Goal: Task Accomplishment & Management: Manage account settings

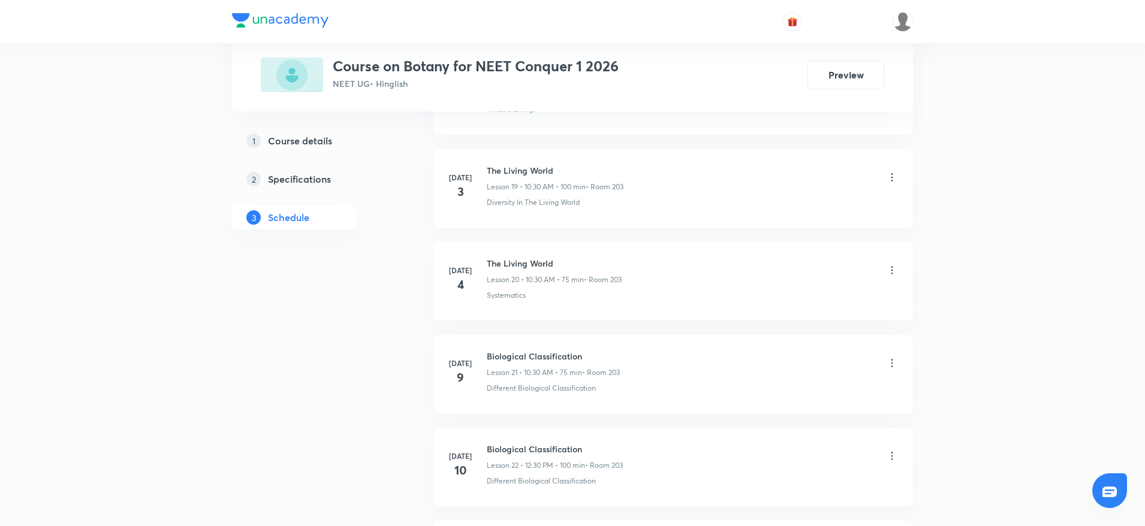
scroll to position [4801, 0]
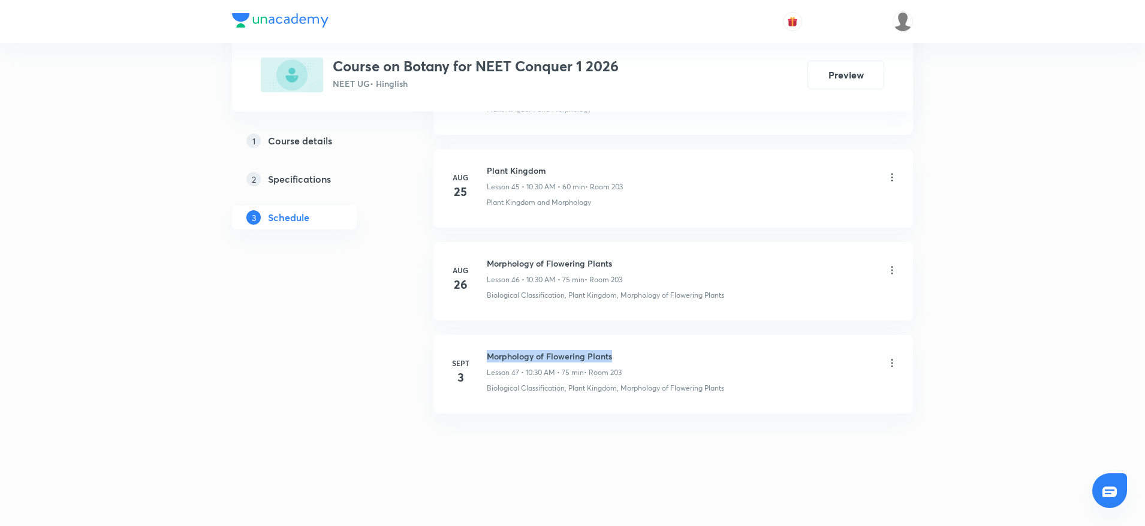
drag, startPoint x: 487, startPoint y: 355, endPoint x: 693, endPoint y: 345, distance: 206.4
click at [693, 345] on li "Sept 3 Morphology of Flowering Plants Lesson 47 • 10:30 AM • 75 min • Room 203 …" at bounding box center [673, 374] width 480 height 79
copy h6 "Morphology of Flowering Plants"
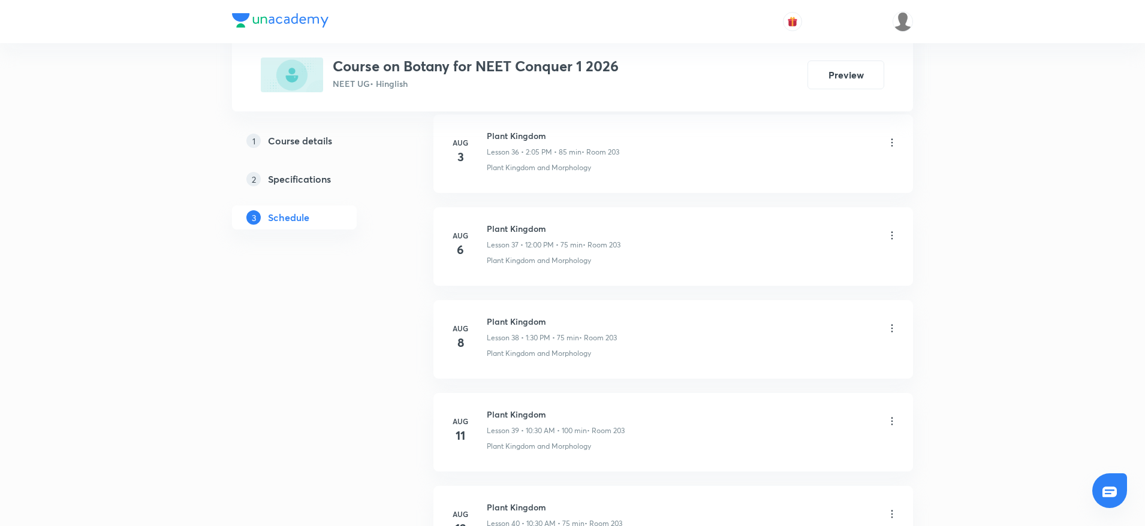
scroll to position [0, 0]
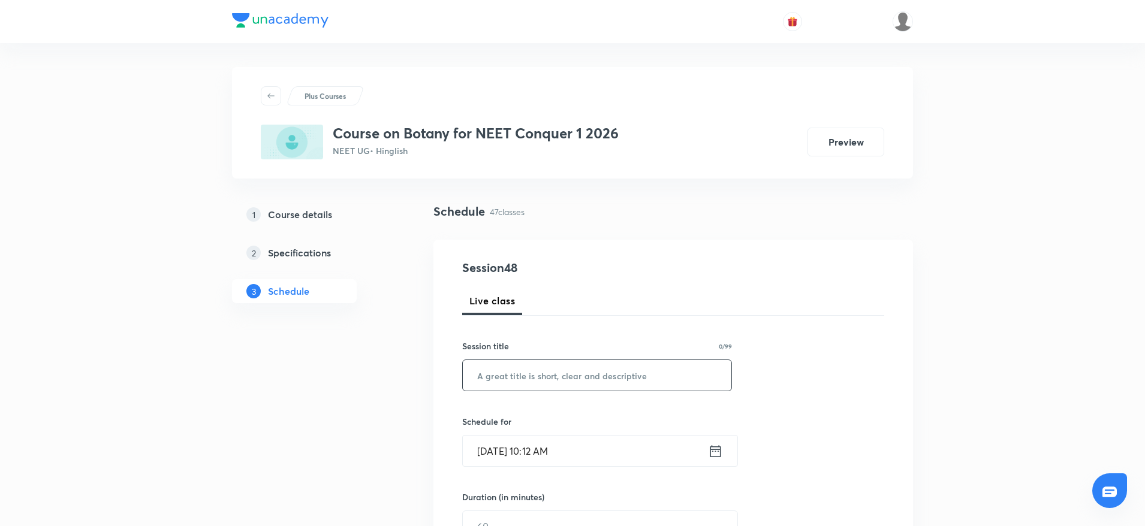
click at [528, 379] on input "text" at bounding box center [597, 375] width 269 height 31
paste input "Morphology of Flowering Plants"
type input "Morphology of Flowering Plants"
click at [549, 449] on input "Sept 5, 2025, 10:12 AM" at bounding box center [585, 451] width 245 height 31
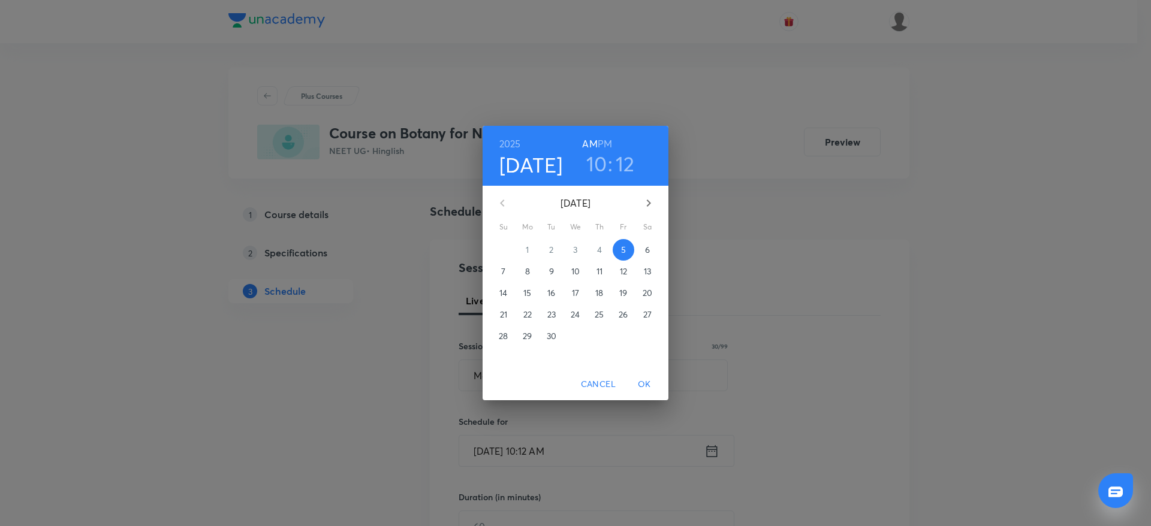
click at [618, 161] on h3 "12" at bounding box center [625, 163] width 19 height 25
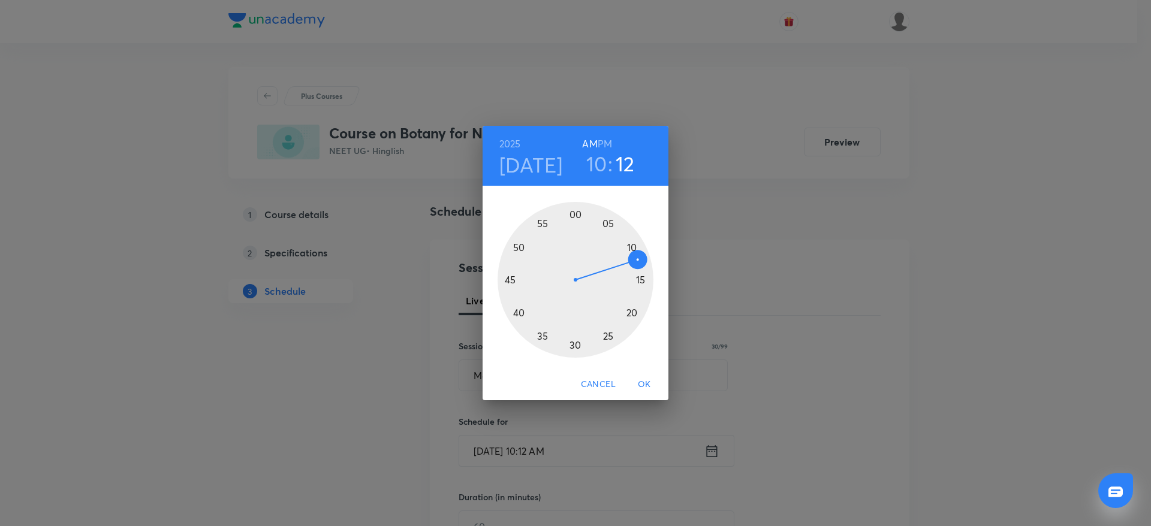
click at [574, 347] on div at bounding box center [575, 280] width 156 height 156
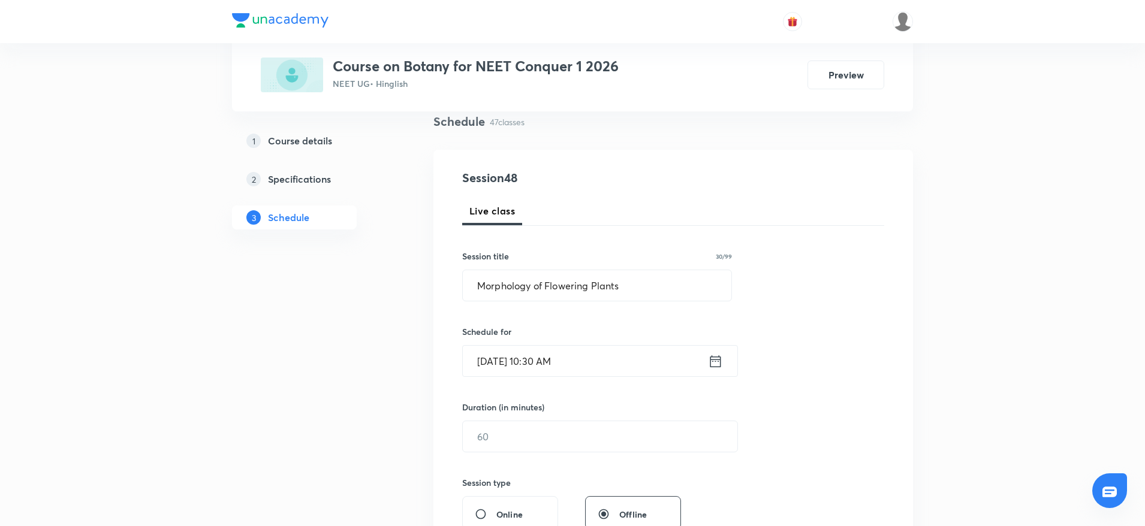
scroll to position [158, 0]
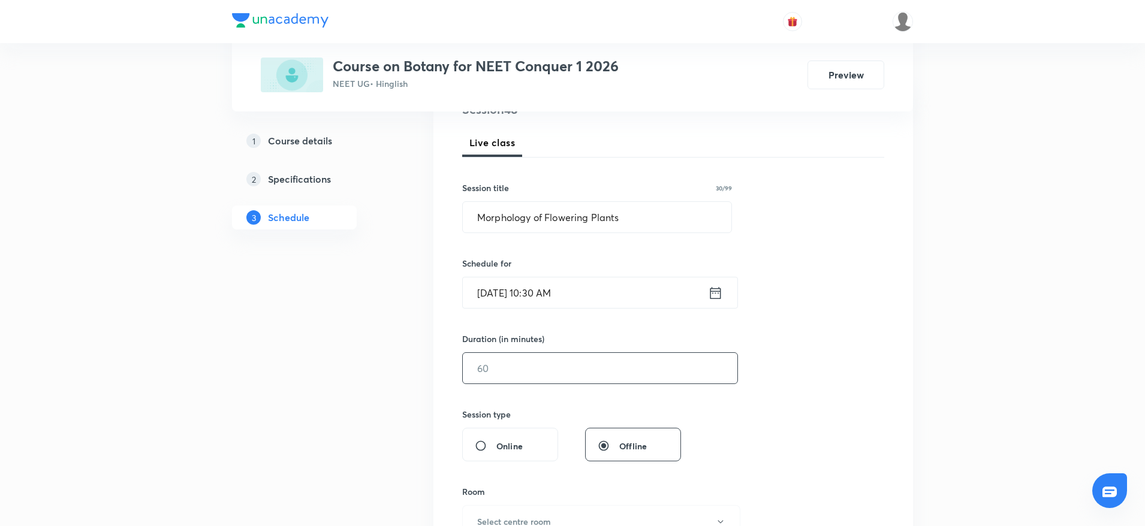
click at [604, 360] on input "text" at bounding box center [600, 368] width 275 height 31
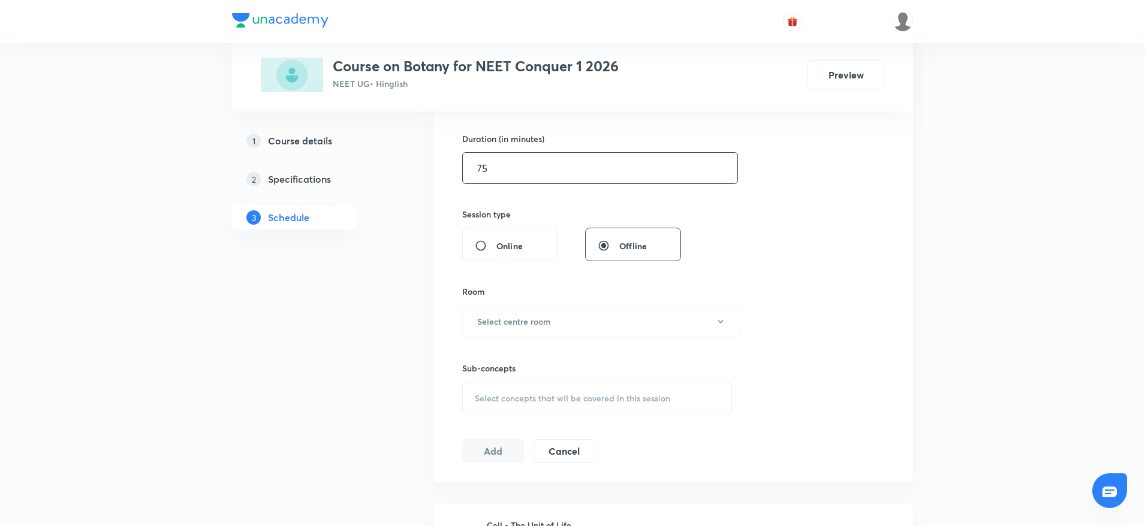
scroll to position [382, 0]
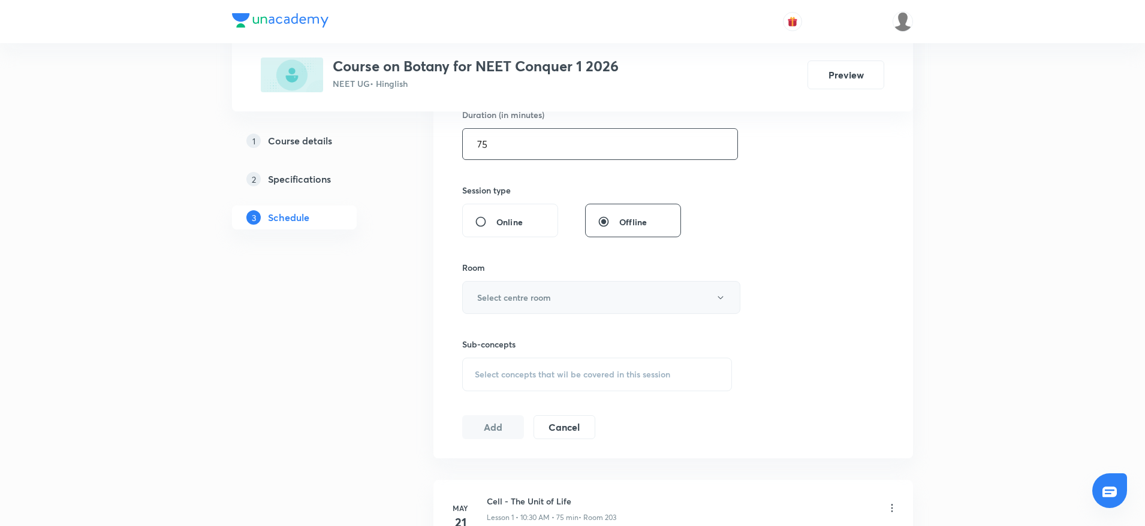
type input "75"
click at [585, 301] on button "Select centre room" at bounding box center [601, 297] width 278 height 33
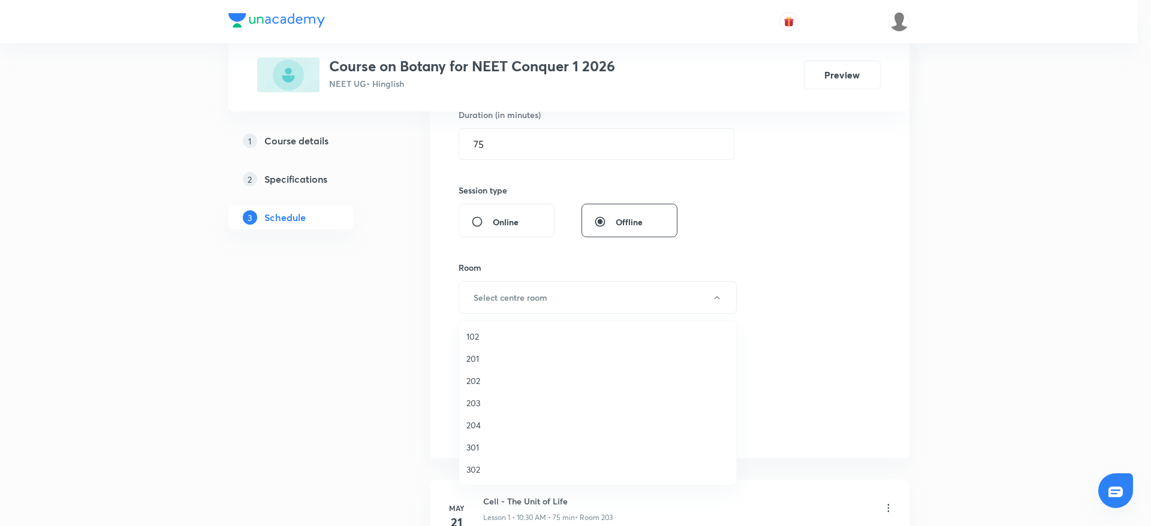
click at [493, 405] on span "203" at bounding box center [597, 403] width 263 height 13
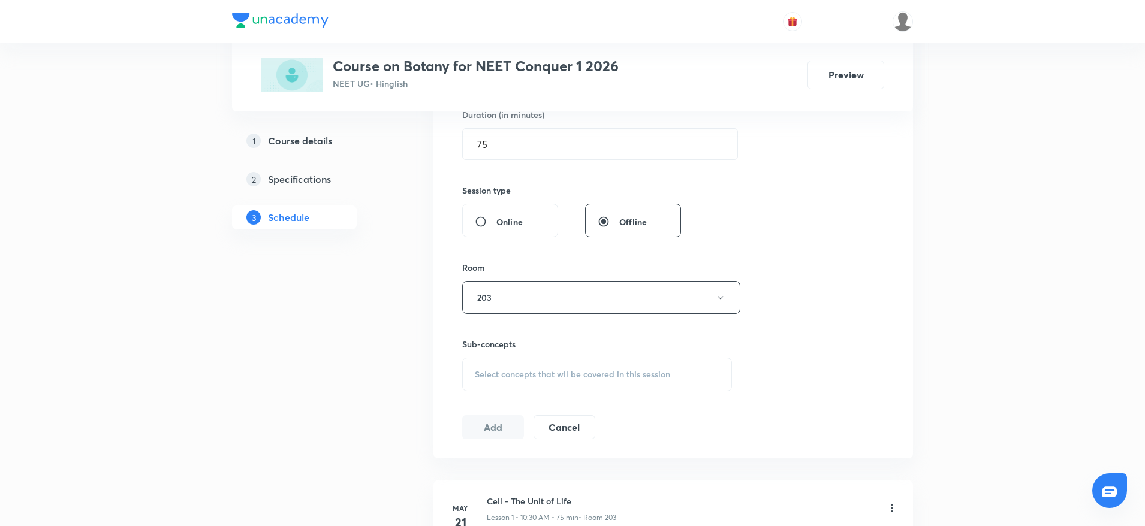
click at [543, 372] on span "Select concepts that wil be covered in this session" at bounding box center [572, 375] width 195 height 10
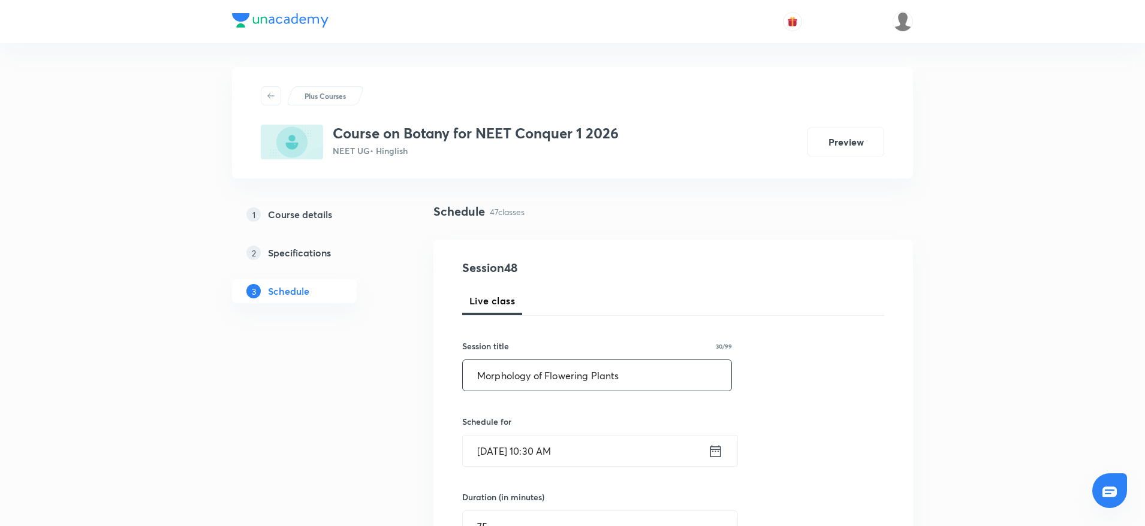
drag, startPoint x: 668, startPoint y: 370, endPoint x: 370, endPoint y: 355, distance: 298.3
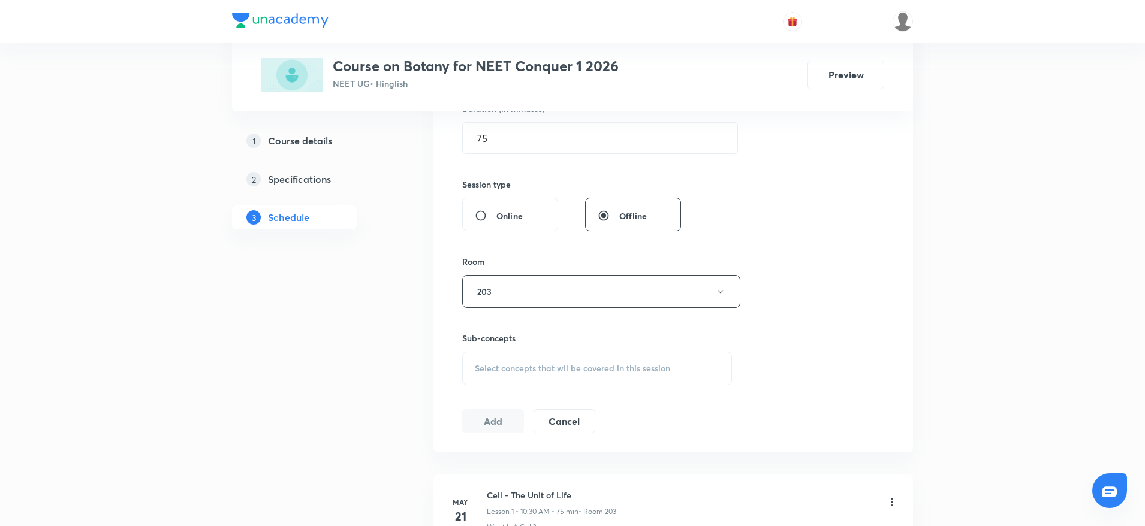
scroll to position [394, 0]
click at [622, 372] on div "Select concepts that wil be covered in this session" at bounding box center [597, 363] width 270 height 34
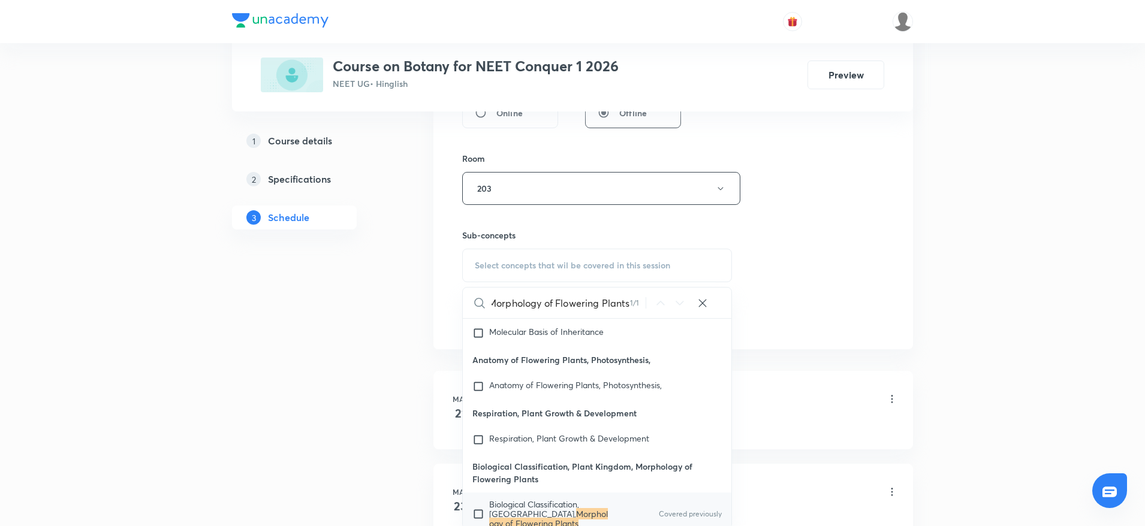
scroll to position [509, 0]
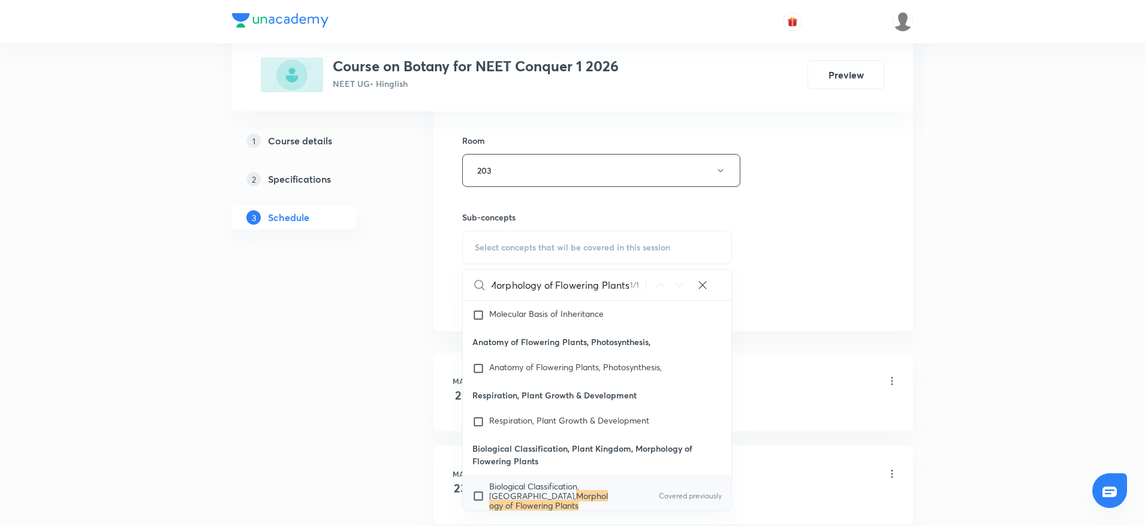
type input "Morphology of Flowering Plants"
click at [564, 490] on mark "Morphology of Flowering Plants" at bounding box center [548, 500] width 119 height 21
checkbox input "true"
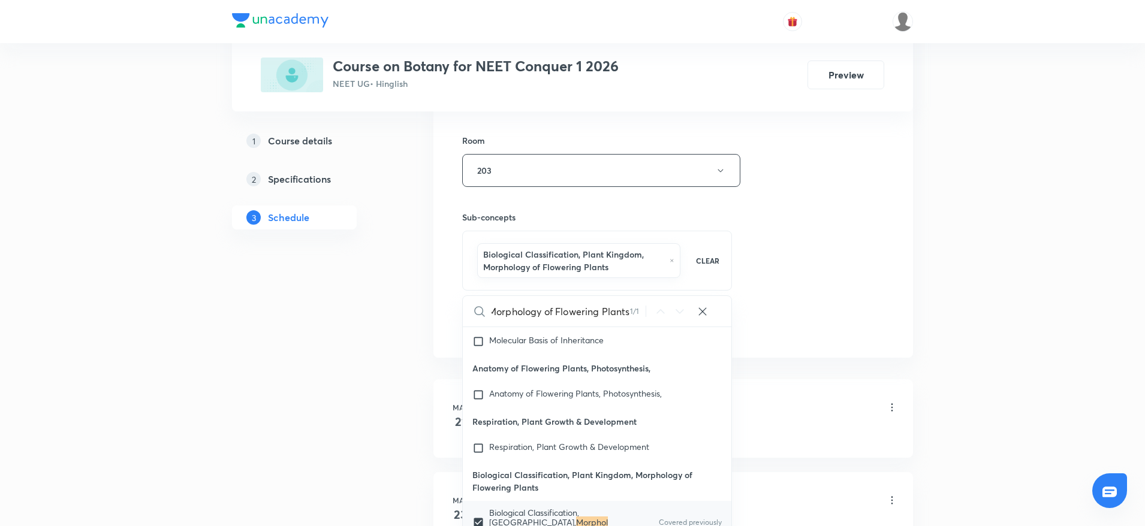
scroll to position [0, 0]
drag, startPoint x: 987, startPoint y: 221, endPoint x: 961, endPoint y: 210, distance: 28.3
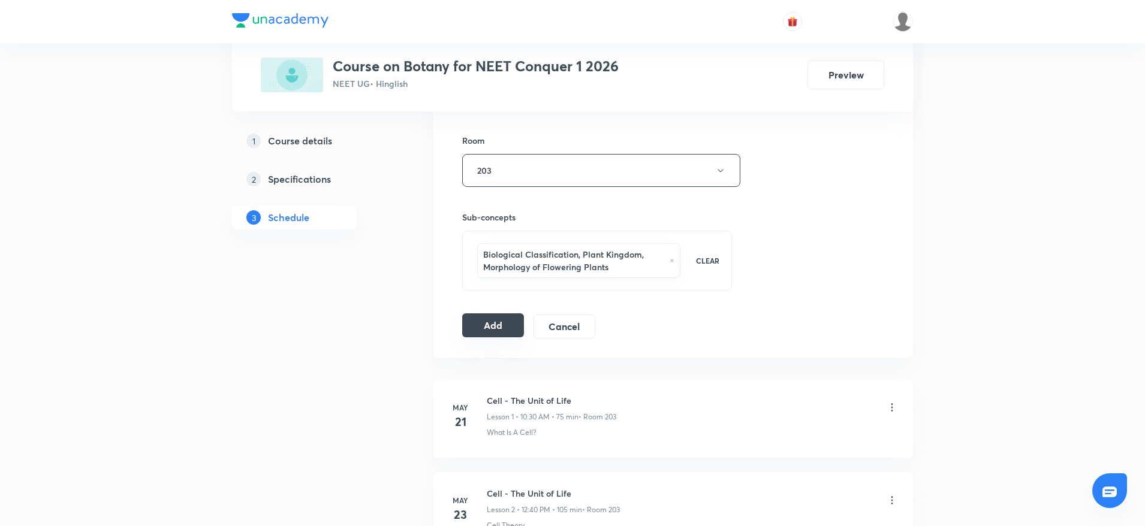
click at [491, 324] on button "Add" at bounding box center [493, 325] width 62 height 24
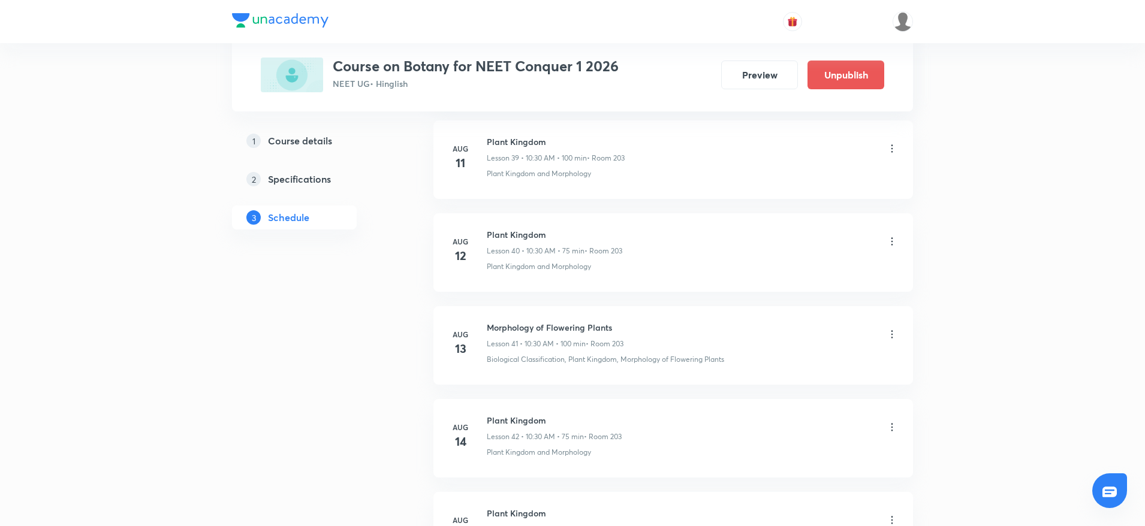
scroll to position [4343, 0]
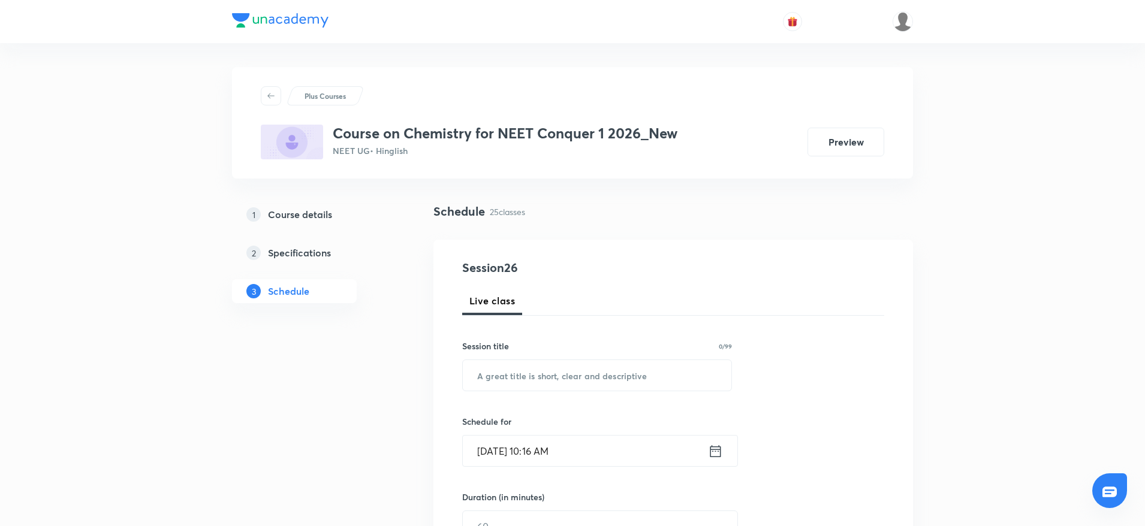
scroll to position [2757, 0]
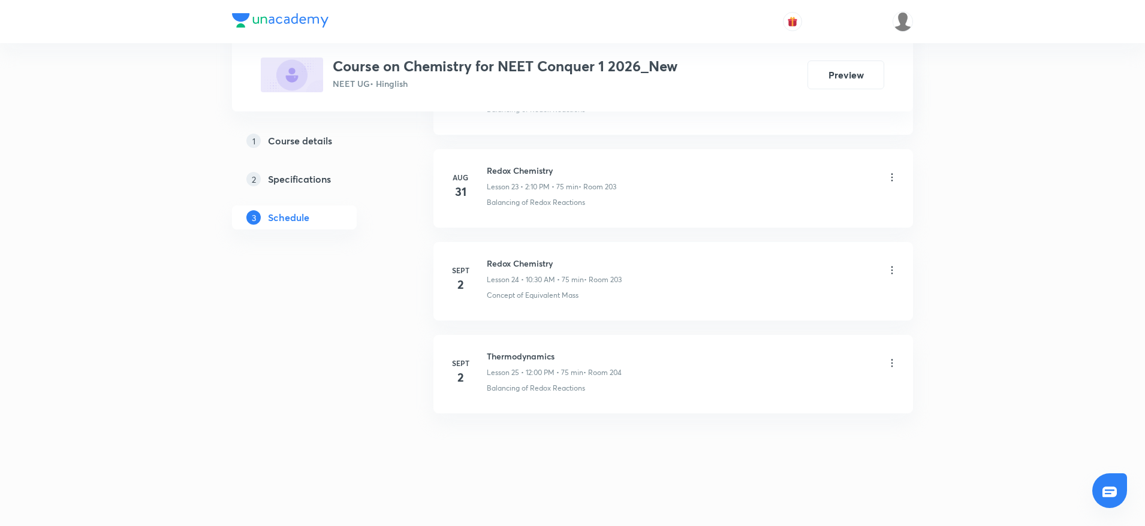
click at [533, 350] on h6 "Thermodynamics" at bounding box center [554, 356] width 135 height 13
copy h6 "Thermodynamics"
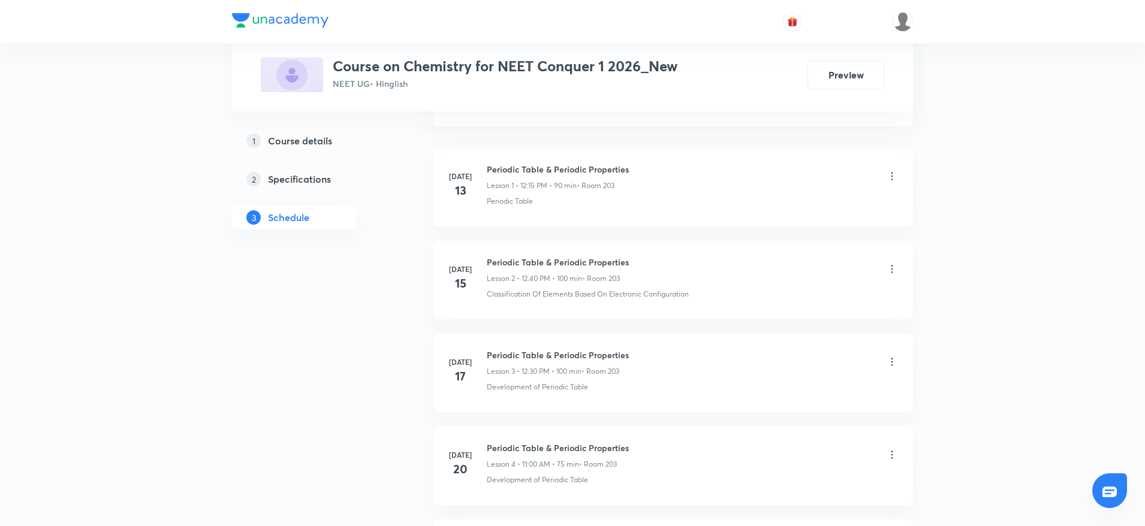
scroll to position [0, 0]
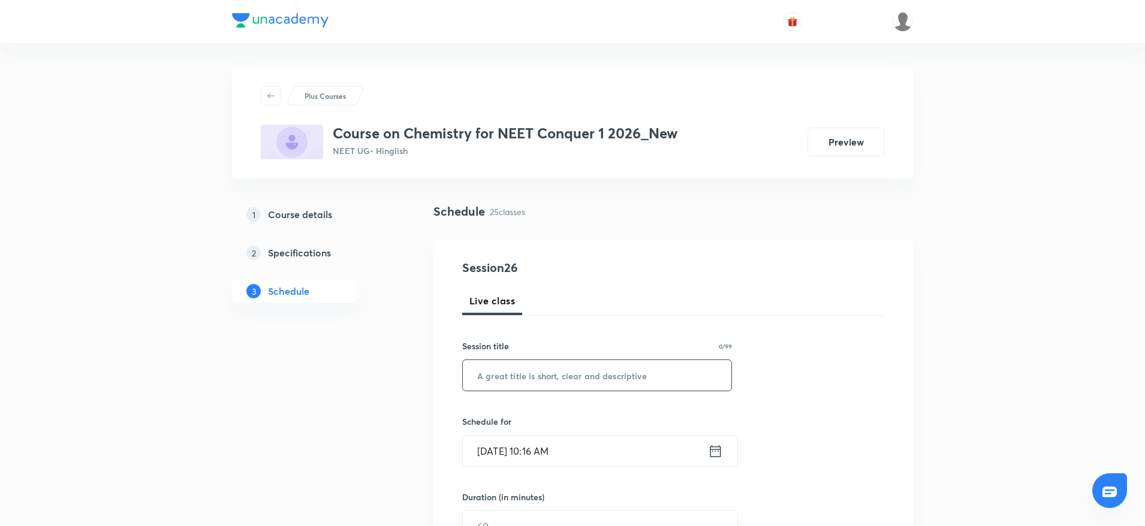
click at [575, 375] on input "text" at bounding box center [597, 375] width 269 height 31
paste input "Thermodynamics"
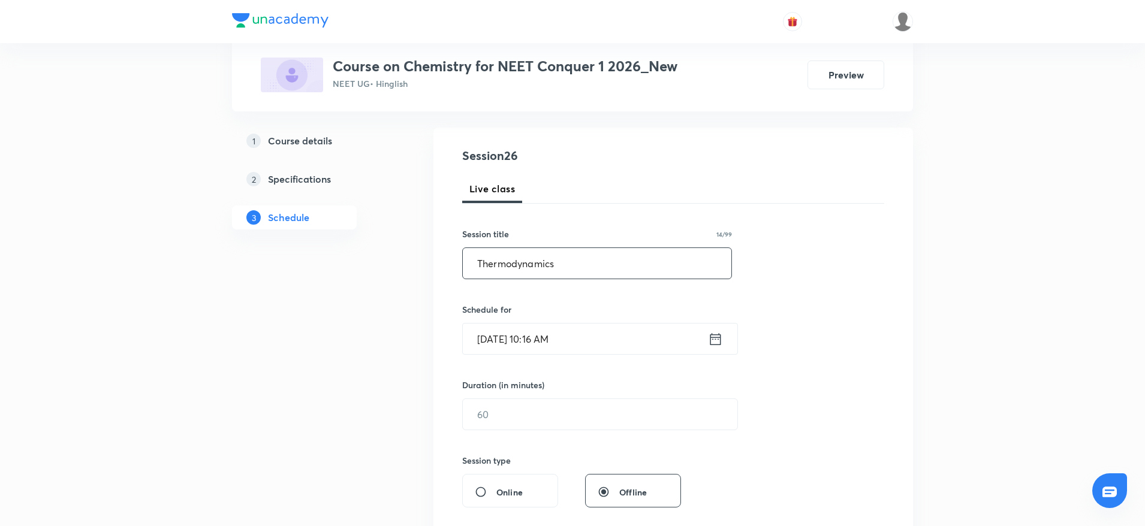
scroll to position [179, 0]
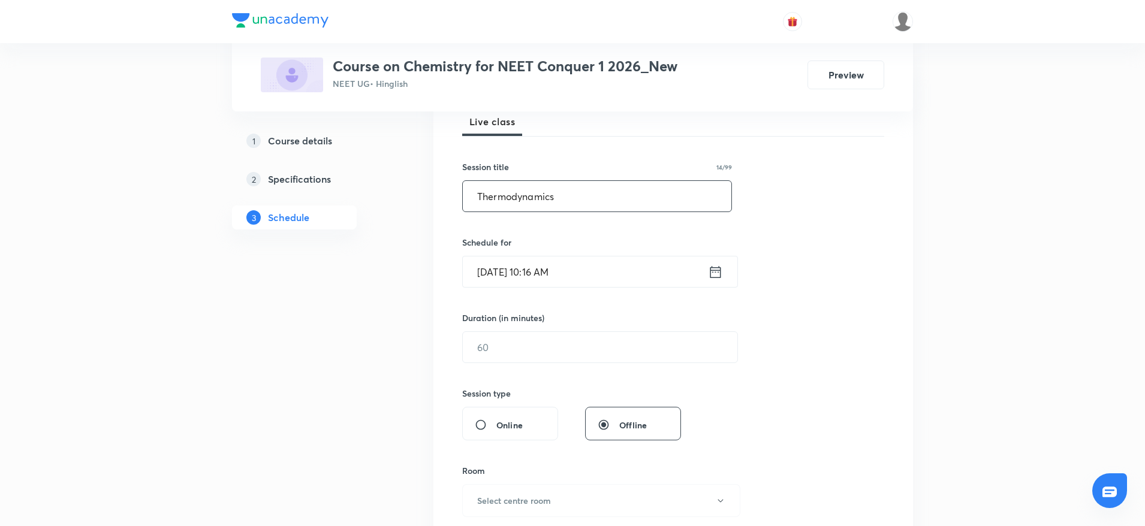
type input "Thermodynamics"
click at [575, 273] on input "Sept 5, 2025, 10:16 AM" at bounding box center [585, 272] width 245 height 31
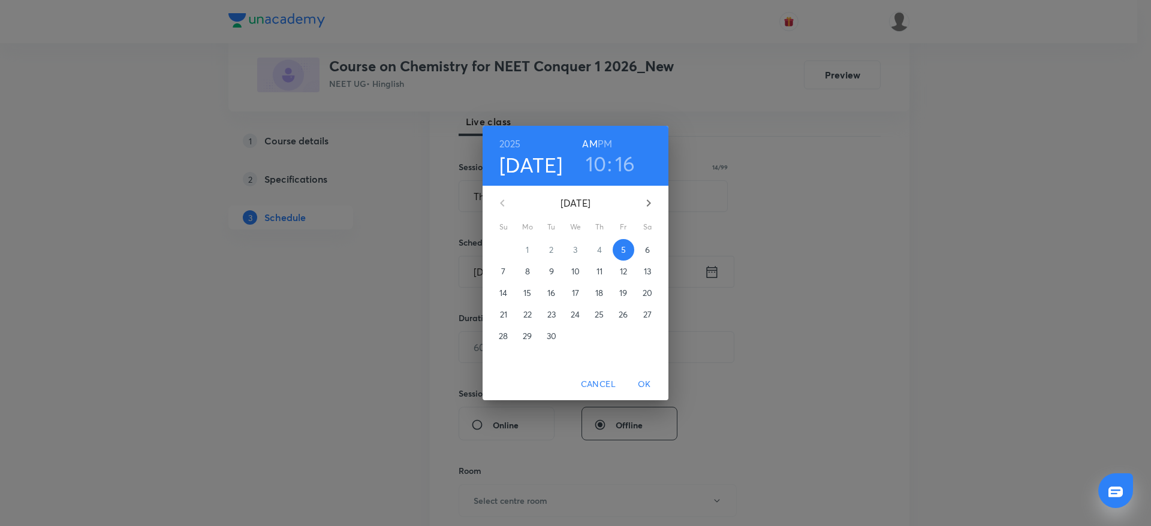
click at [613, 142] on div "2025 Sep 5 10 : 16 AM PM" at bounding box center [575, 155] width 167 height 41
click at [607, 141] on h6 "PM" at bounding box center [605, 143] width 14 height 17
click at [595, 165] on h3 "10" at bounding box center [596, 163] width 21 height 25
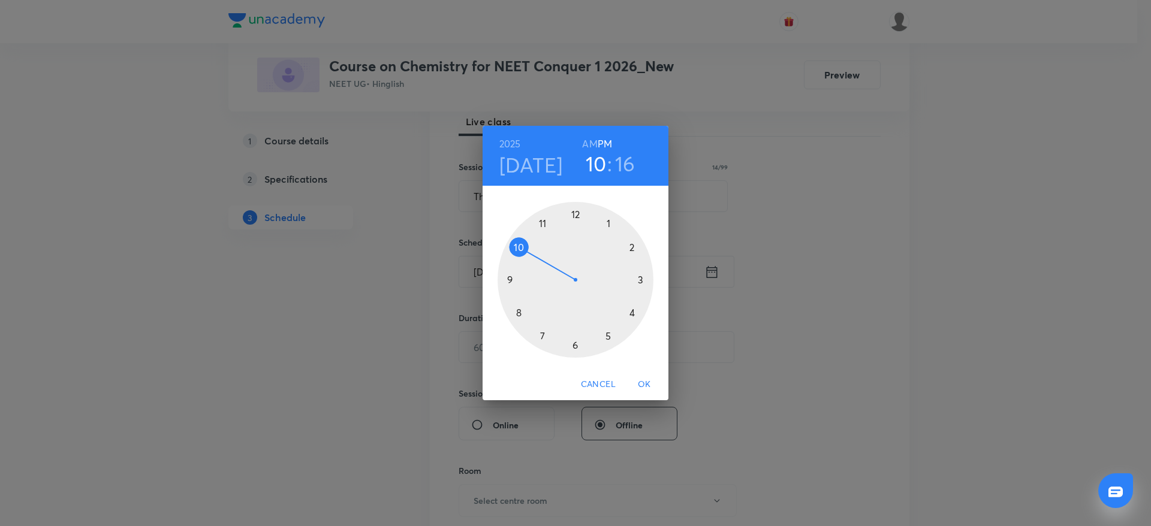
click at [573, 209] on div at bounding box center [575, 280] width 156 height 156
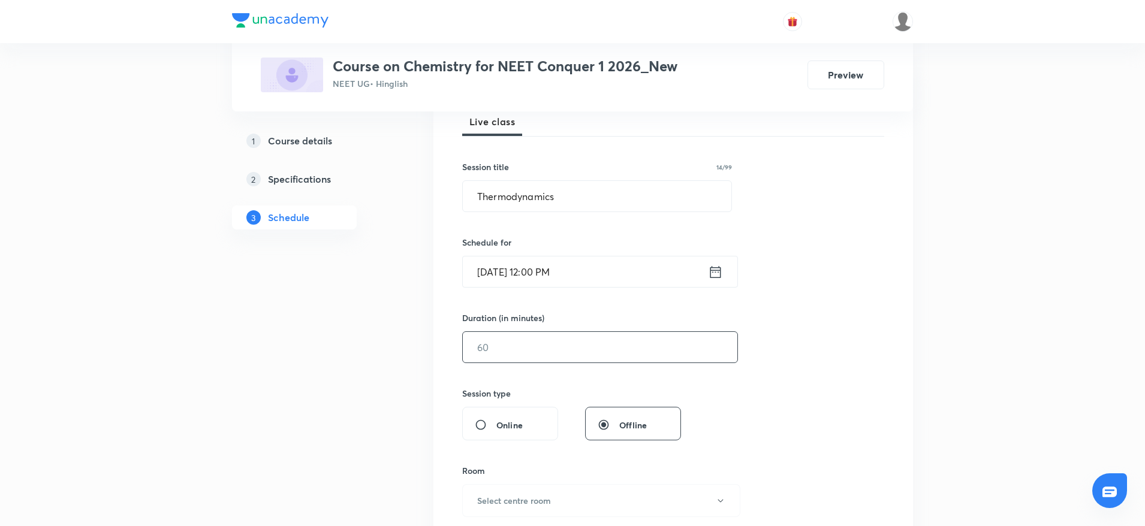
click at [580, 358] on input "text" at bounding box center [600, 347] width 275 height 31
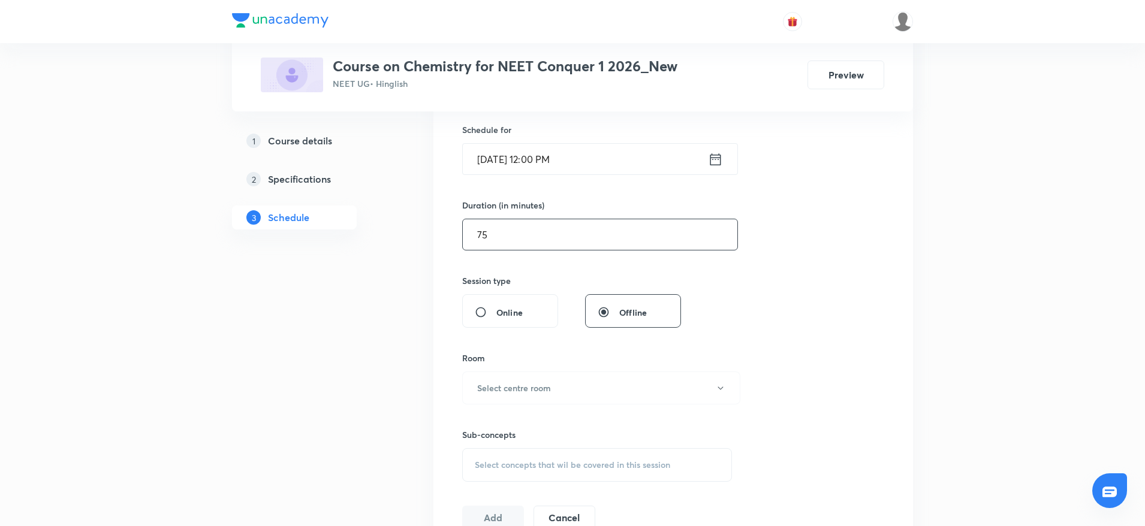
scroll to position [318, 0]
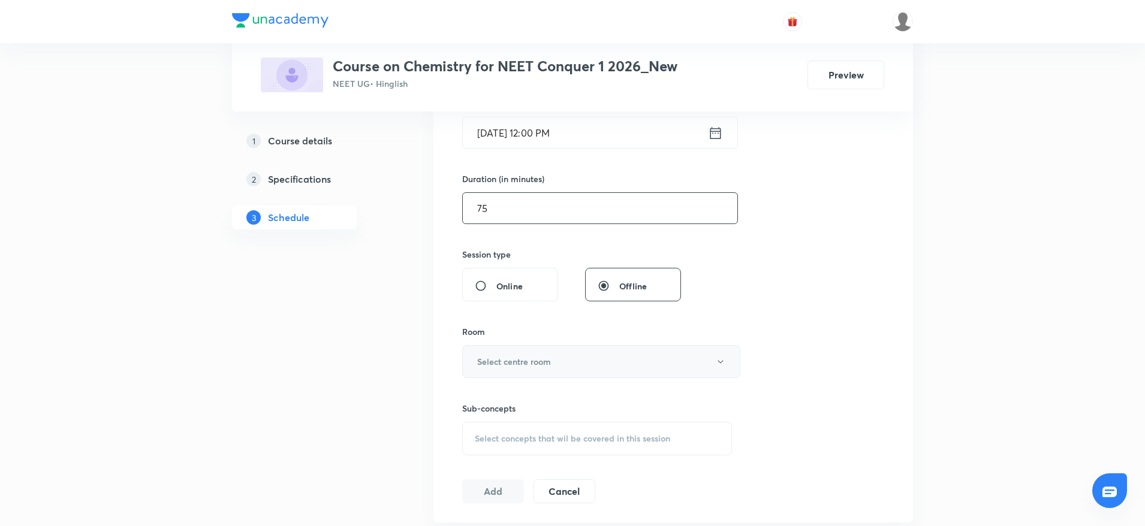
type input "75"
click at [613, 358] on button "Select centre room" at bounding box center [601, 361] width 278 height 33
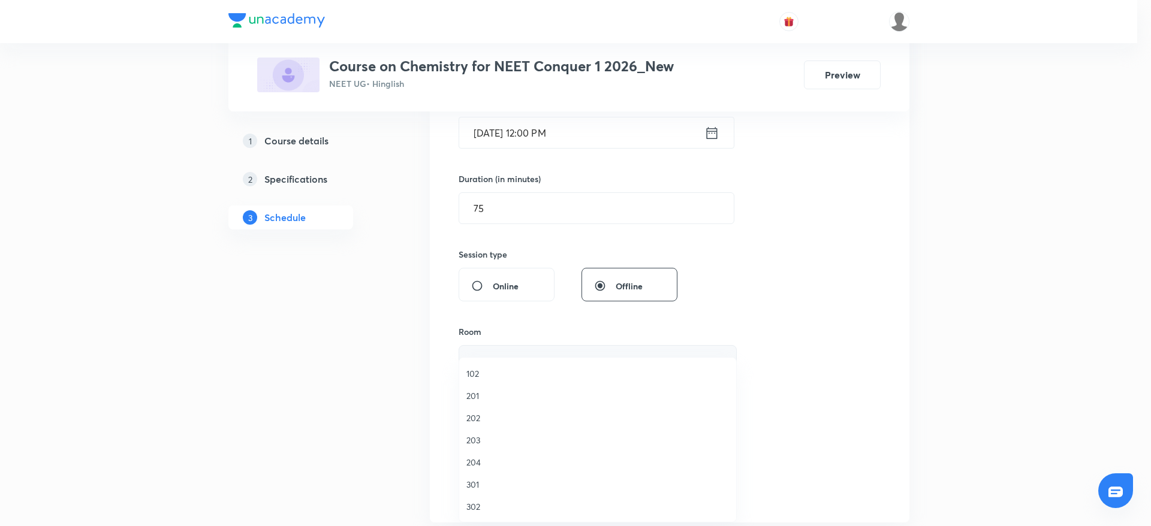
click at [614, 358] on ul "102 201 202 203 204 301 302 303" at bounding box center [604, 451] width 291 height 187
click at [791, 436] on div at bounding box center [575, 263] width 1151 height 526
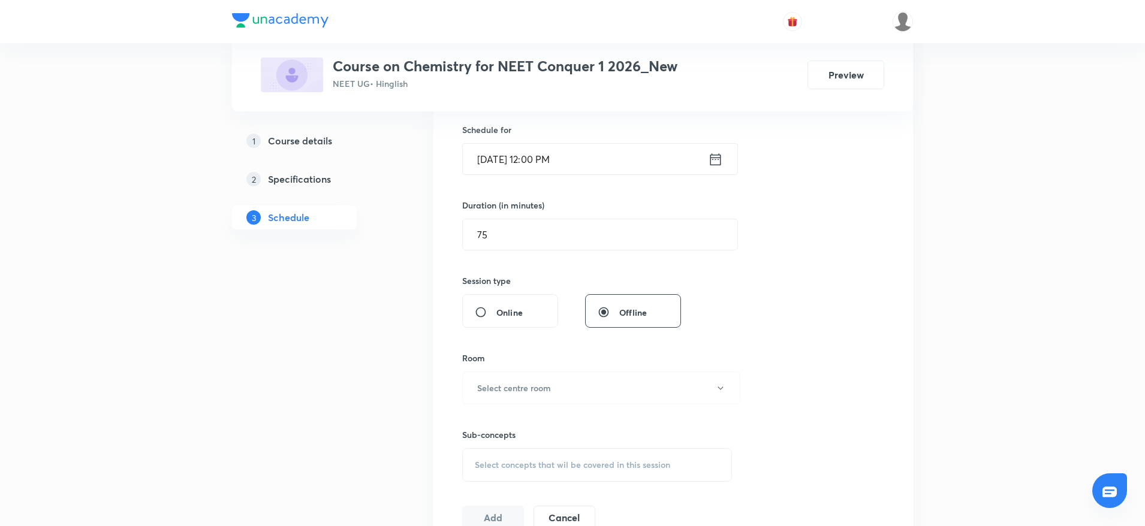
scroll to position [385, 0]
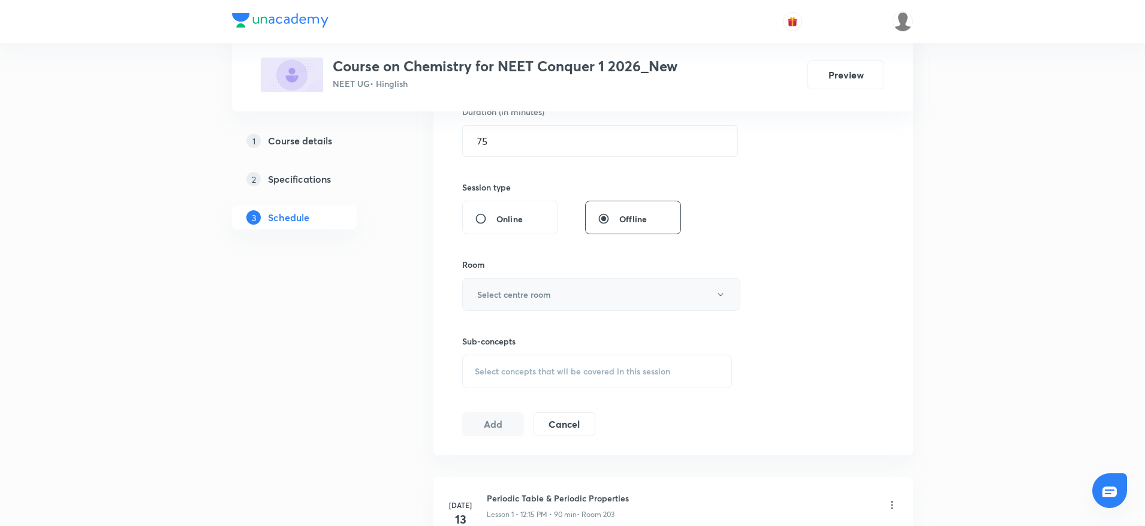
click at [559, 299] on button "Select centre room" at bounding box center [601, 294] width 278 height 33
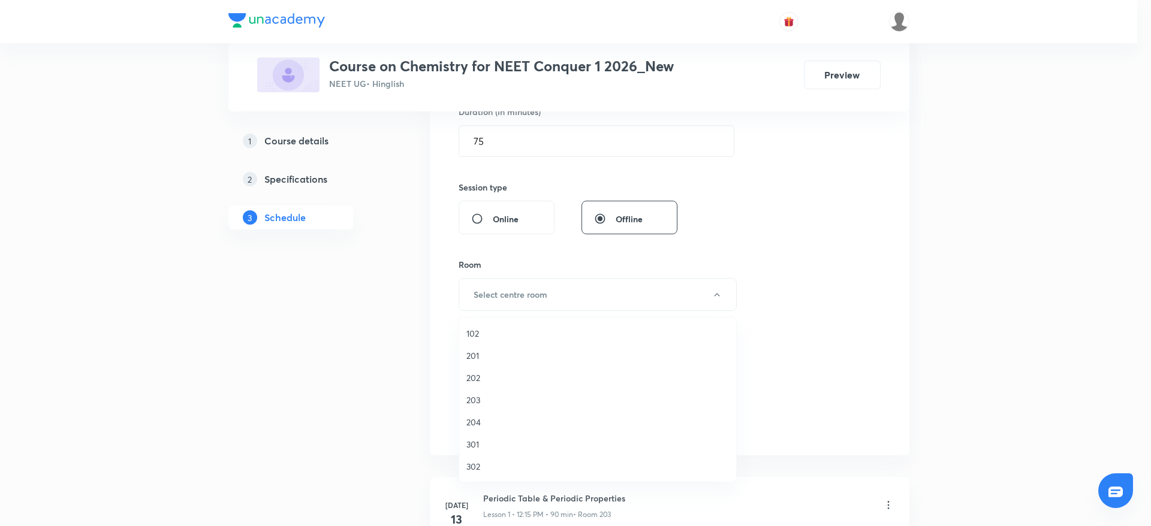
click at [871, 306] on div at bounding box center [575, 263] width 1151 height 526
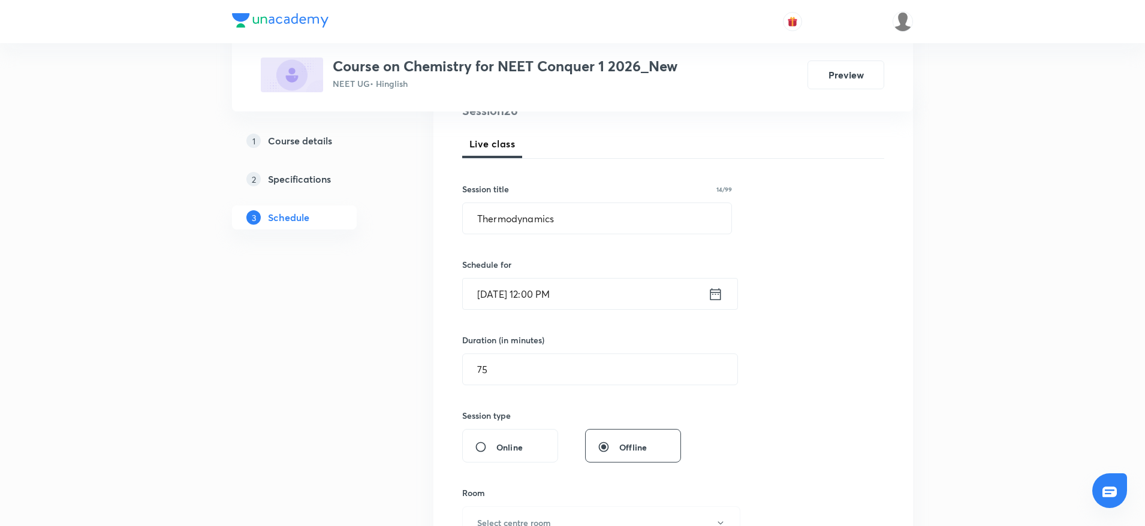
scroll to position [161, 0]
click at [491, 212] on input "Thermodynamics" at bounding box center [597, 214] width 269 height 31
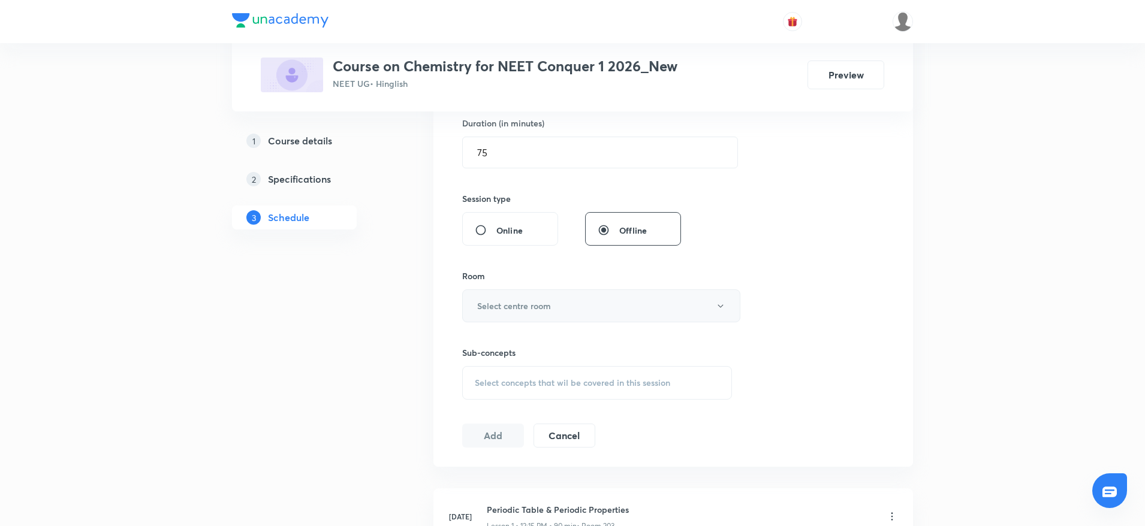
click at [622, 300] on button "Select centre room" at bounding box center [601, 306] width 278 height 33
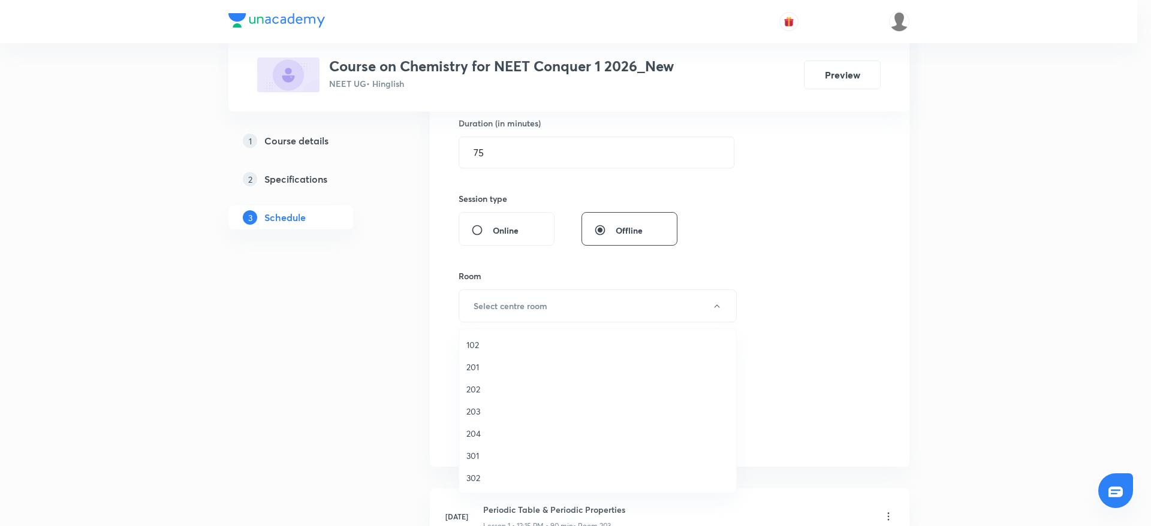
click at [481, 414] on span "203" at bounding box center [597, 411] width 263 height 13
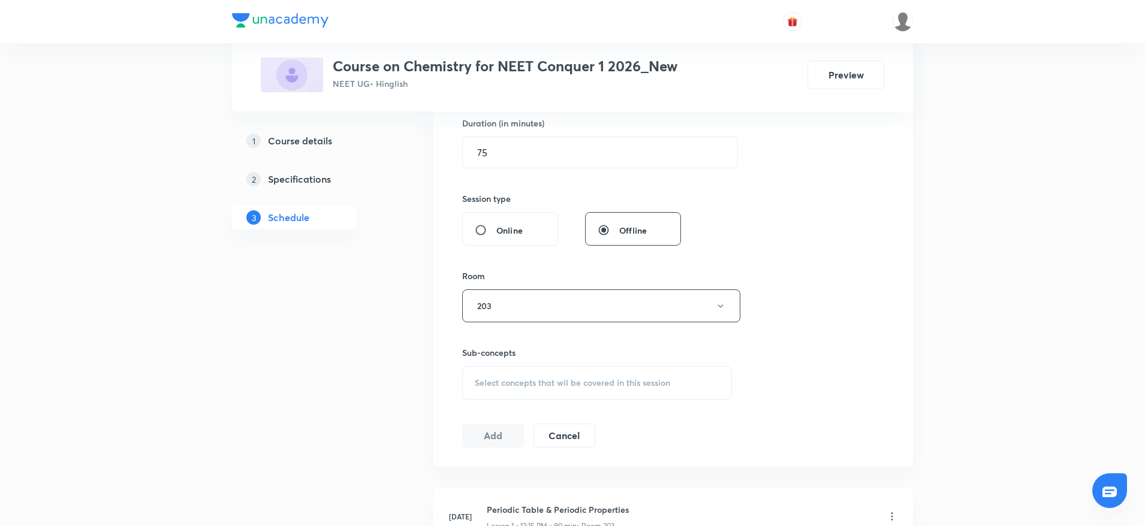
click at [587, 387] on span "Select concepts that wil be covered in this session" at bounding box center [572, 383] width 195 height 10
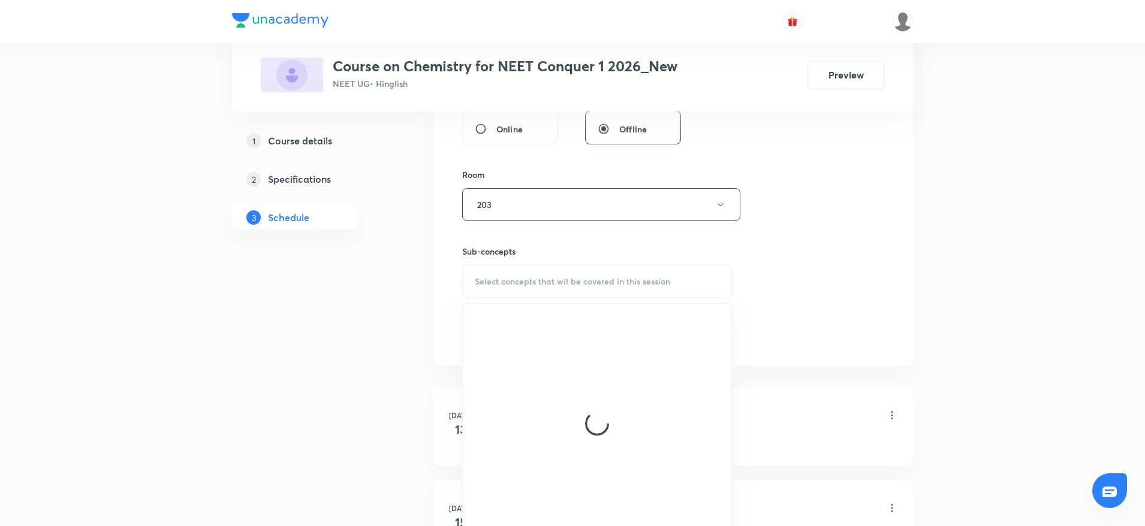
scroll to position [502, 0]
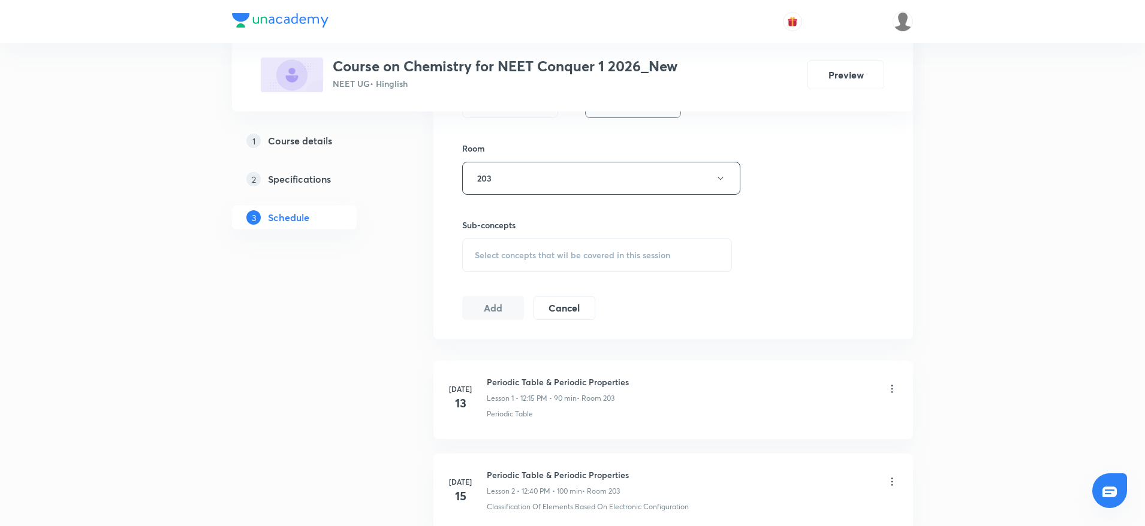
click at [527, 255] on span "Select concepts that wil be covered in this session" at bounding box center [572, 256] width 195 height 10
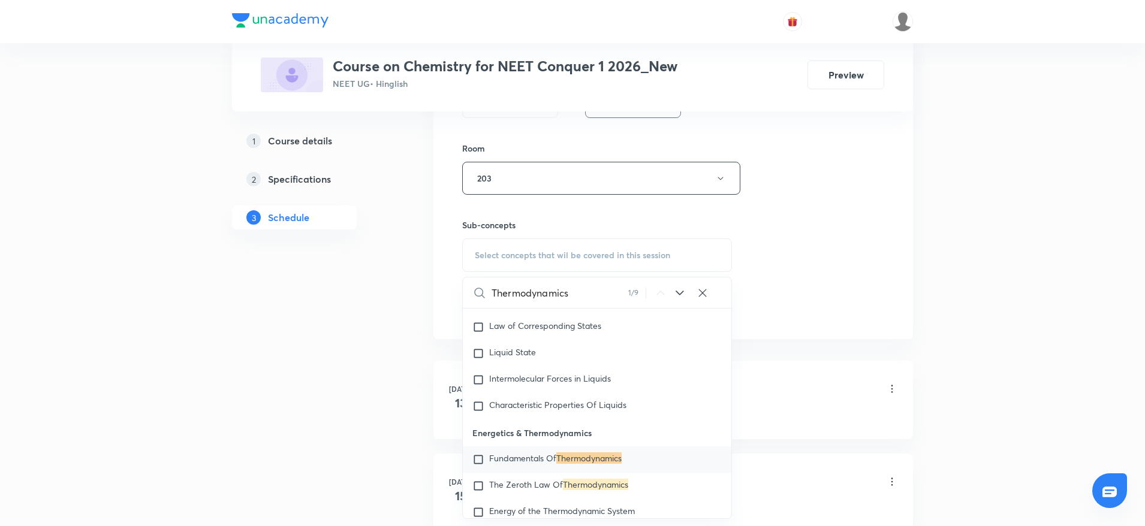
scroll to position [2786, 0]
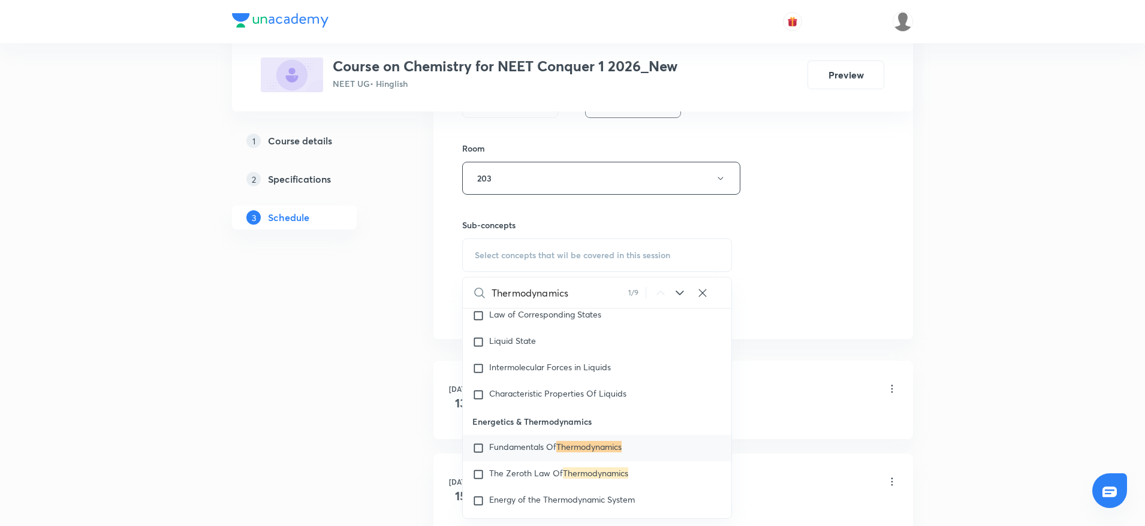
type input "Thermodynamics"
click at [528, 453] on span "Fundamentals Of" at bounding box center [522, 446] width 67 height 11
click at [809, 288] on div "Session 26 Live class Session title 14/99 Thermodynamics ​ Schedule for Sept 5,…" at bounding box center [673, 38] width 422 height 563
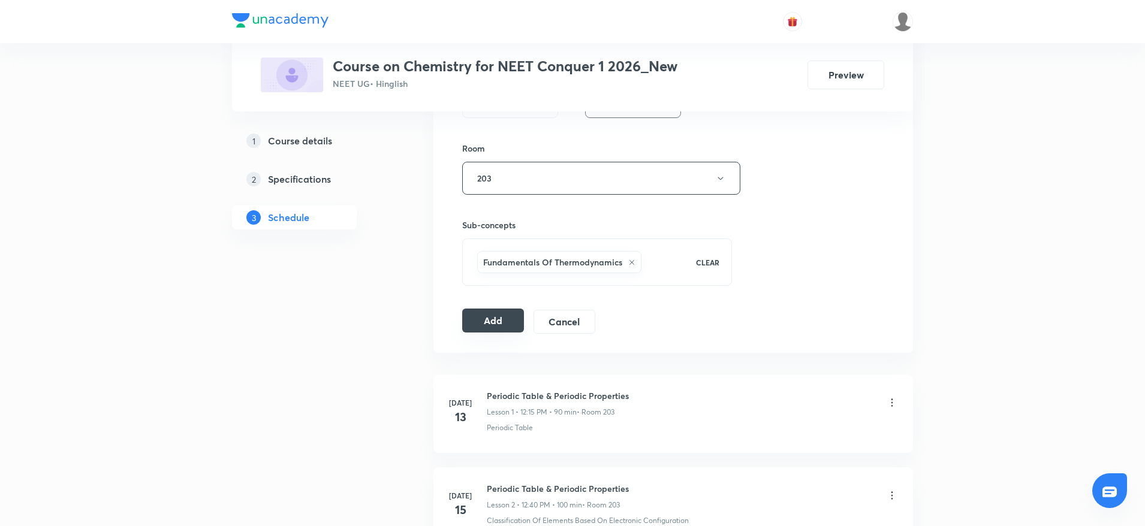
click at [494, 319] on button "Add" at bounding box center [493, 321] width 62 height 24
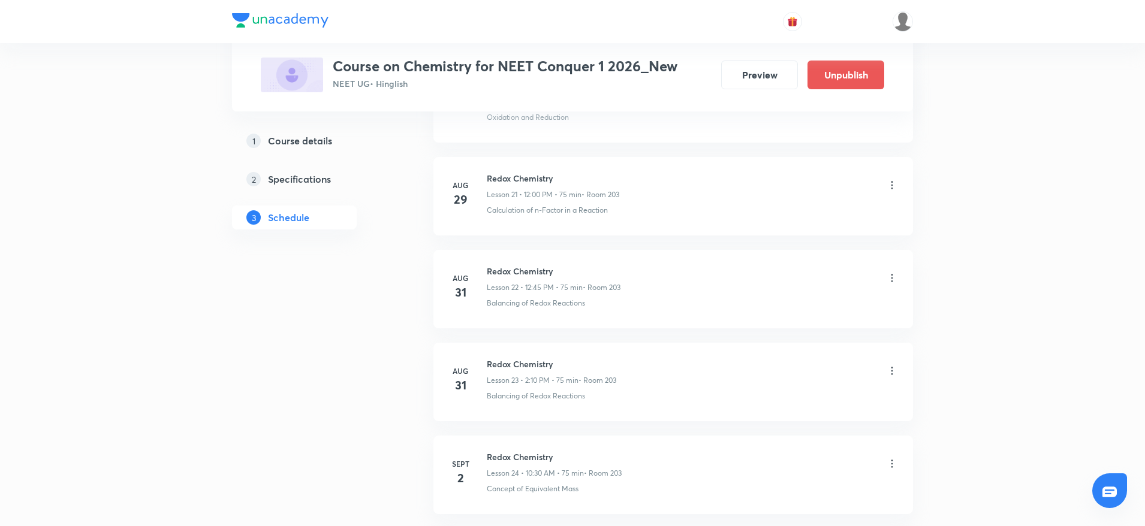
scroll to position [2299, 0]
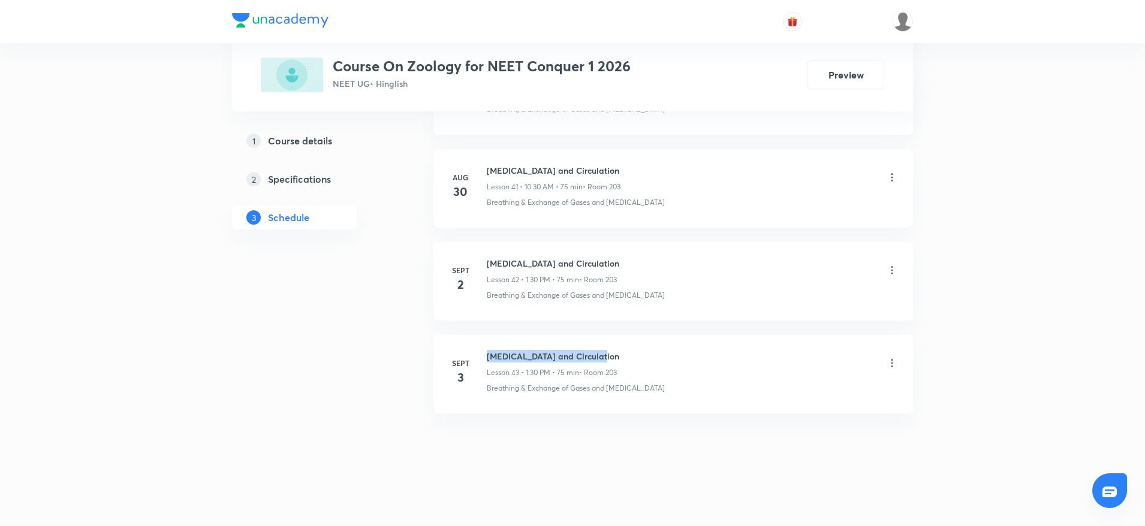
drag, startPoint x: 485, startPoint y: 349, endPoint x: 710, endPoint y: 347, distance: 225.4
click at [710, 347] on li "Sept 3 Body fluids and Circulation Lesson 43 • 1:30 PM • 75 min • Room 203 Brea…" at bounding box center [673, 374] width 480 height 79
copy h6 "Body fluids and Circulation"
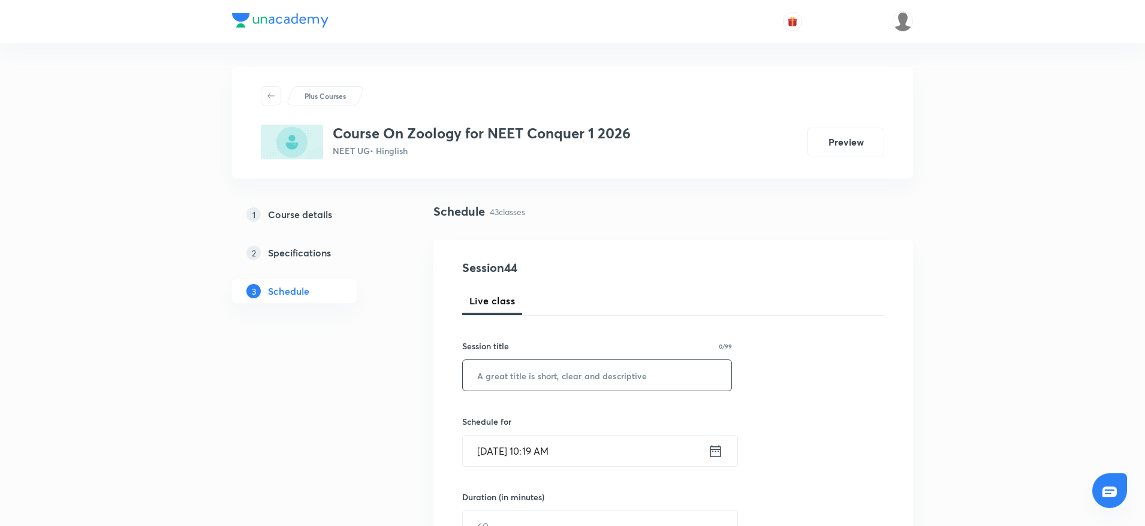
drag, startPoint x: 596, startPoint y: 355, endPoint x: 598, endPoint y: 371, distance: 15.7
click at [596, 361] on div "Session title 0/99 ​" at bounding box center [597, 366] width 270 height 52
click at [598, 372] on input "text" at bounding box center [597, 375] width 269 height 31
paste input "Body fluids and Circulation"
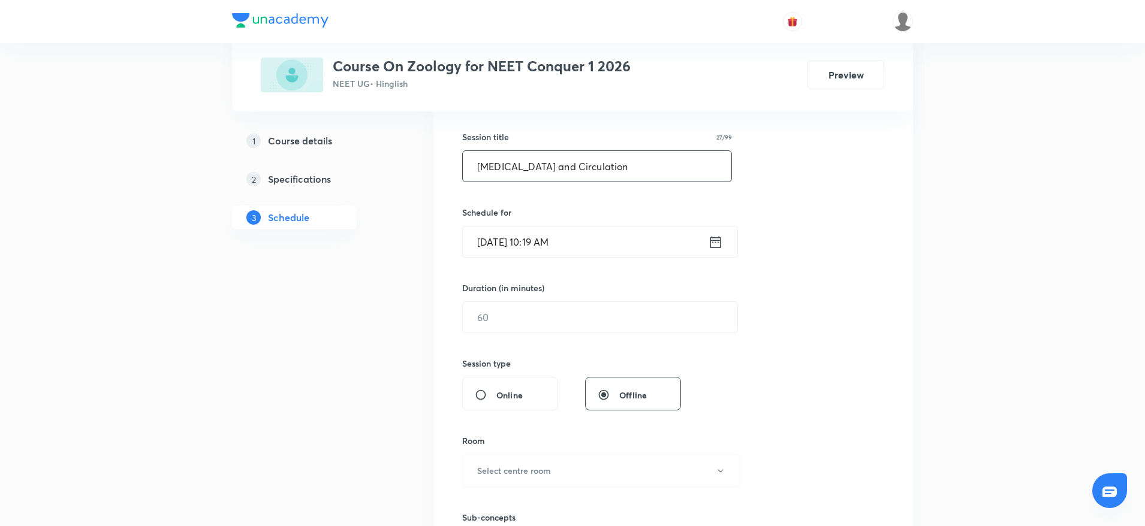
scroll to position [243, 0]
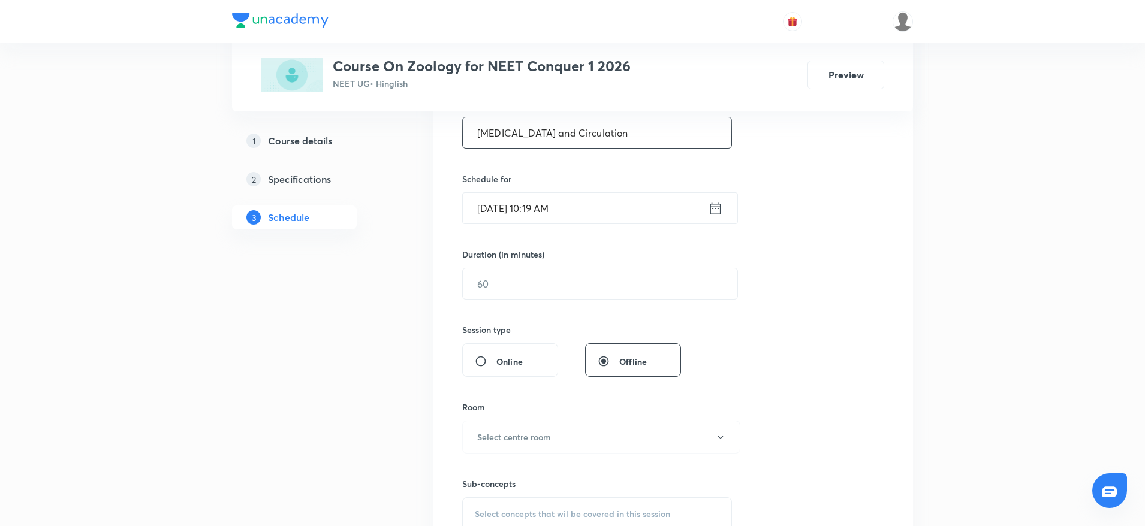
type input "Body fluids and Circulation"
click at [552, 198] on input "Sept 5, 2025, 10:19 AM" at bounding box center [585, 208] width 245 height 31
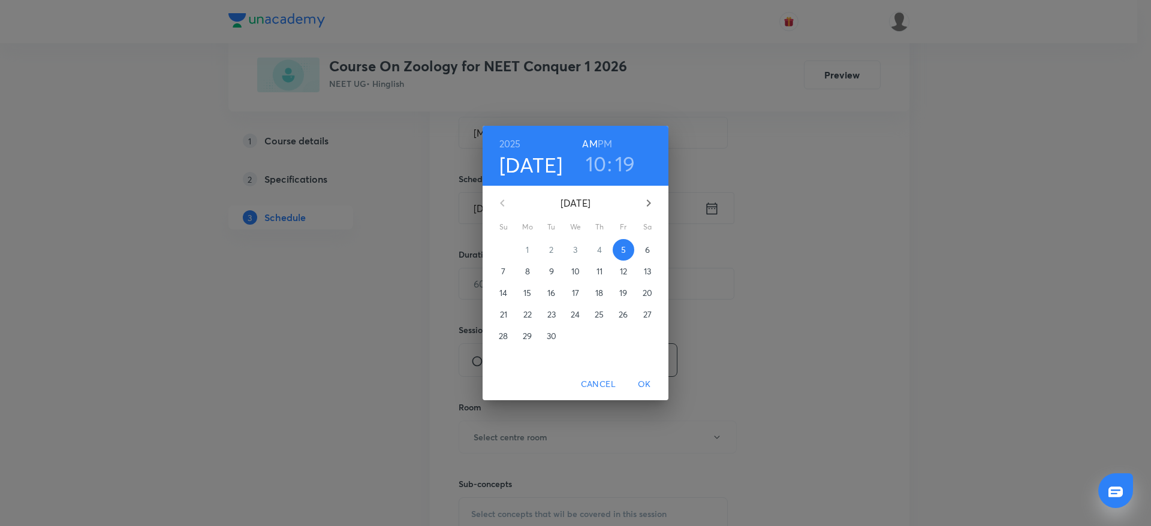
click at [603, 139] on h6 "PM" at bounding box center [605, 143] width 14 height 17
click at [593, 163] on h3 "10" at bounding box center [596, 163] width 21 height 25
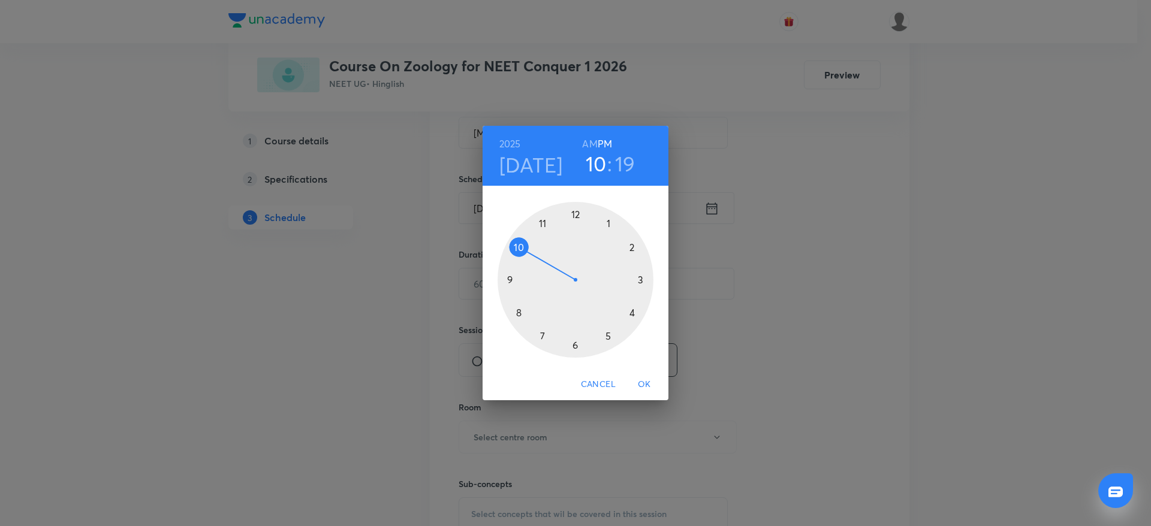
click at [607, 213] on div at bounding box center [575, 280] width 156 height 156
click at [573, 350] on div at bounding box center [575, 280] width 156 height 156
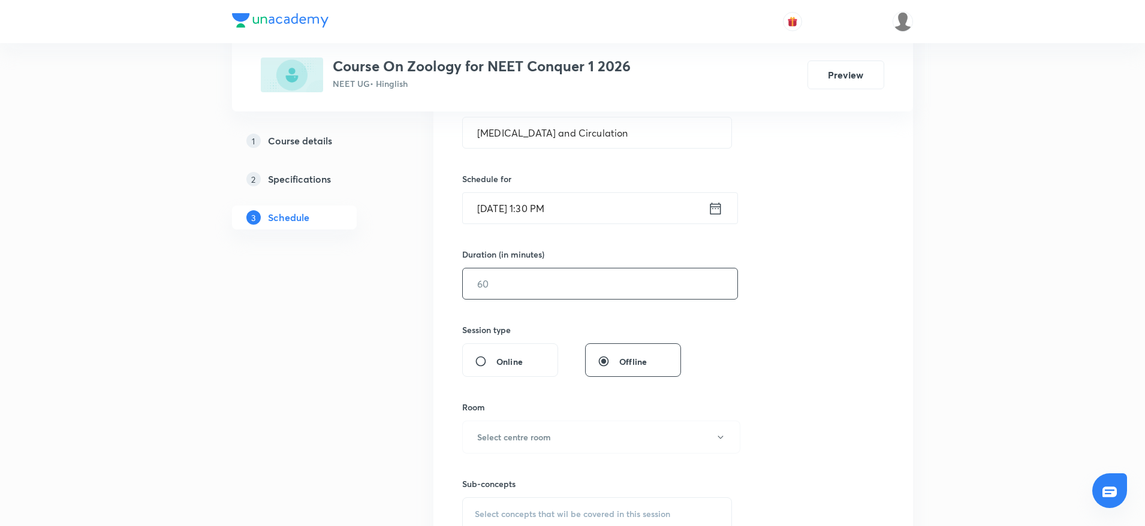
click at [520, 287] on input "text" at bounding box center [600, 284] width 275 height 31
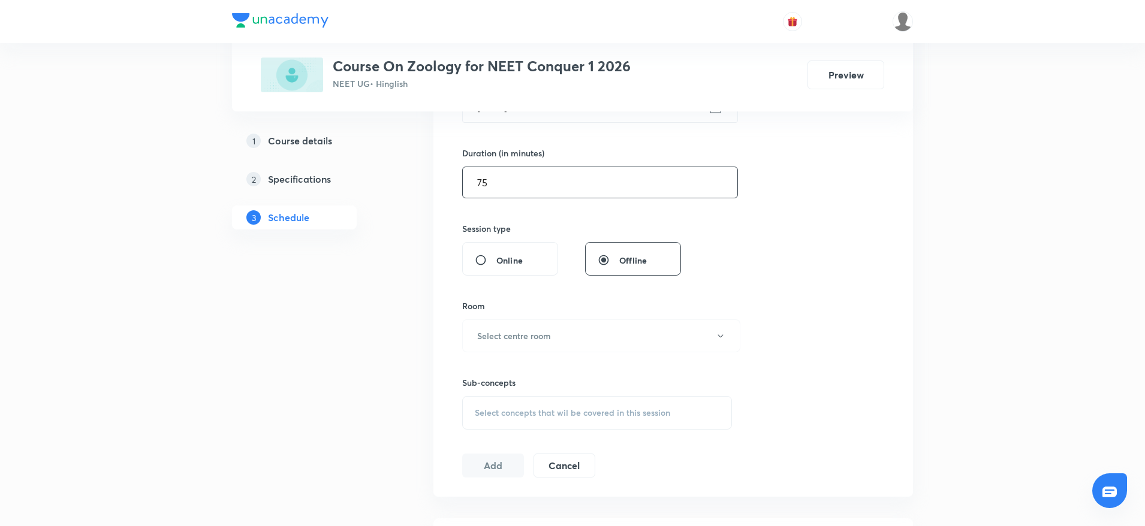
scroll to position [406, 0]
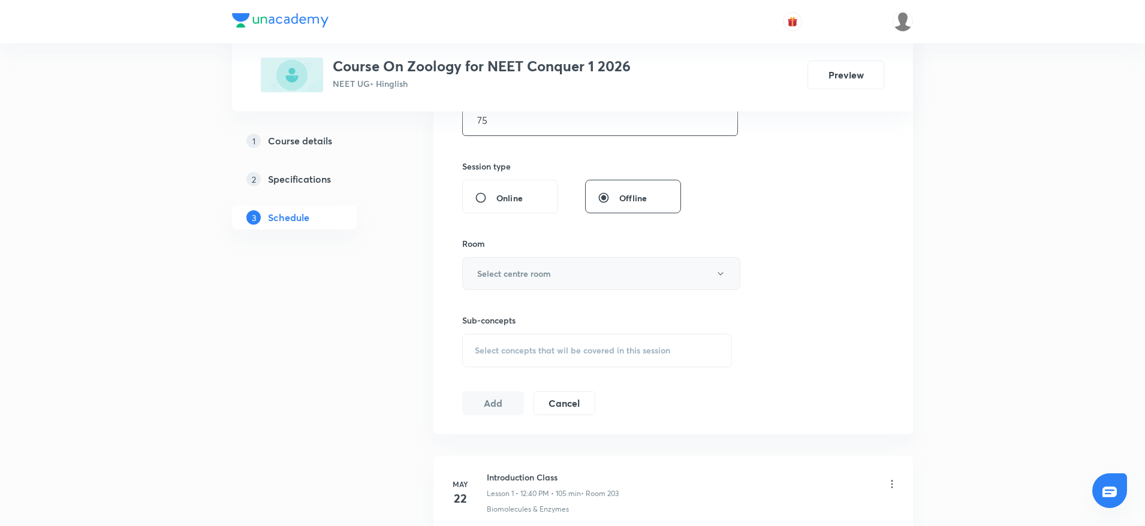
type input "75"
click at [550, 275] on h6 "Select centre room" at bounding box center [514, 273] width 74 height 13
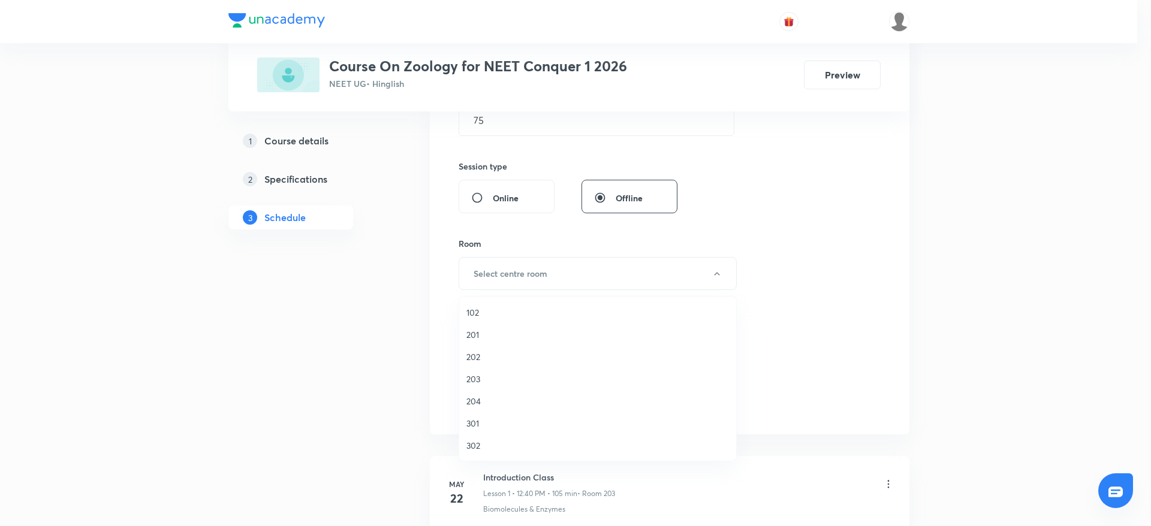
click at [476, 380] on span "203" at bounding box center [597, 379] width 263 height 13
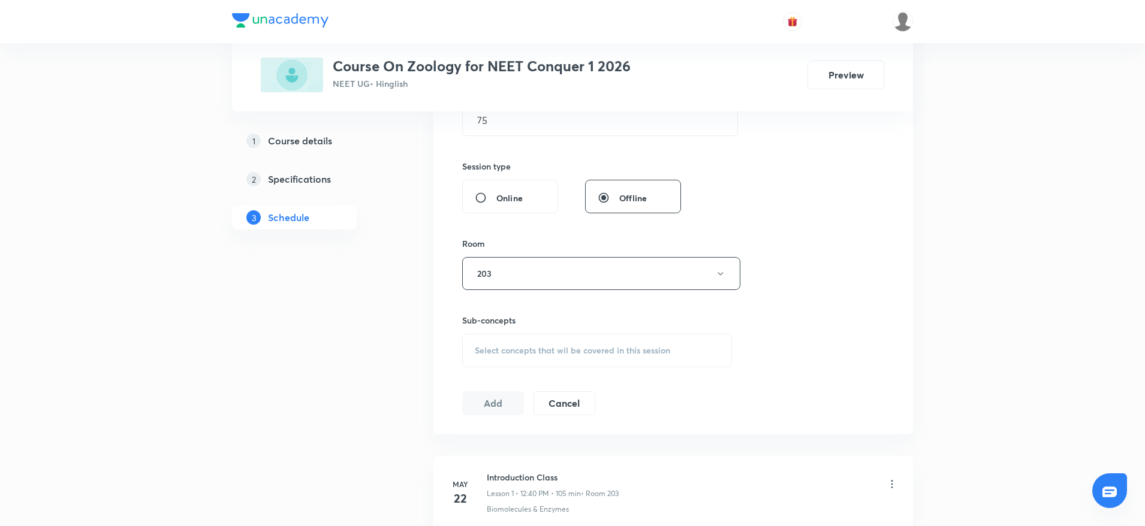
click at [533, 366] on div "Select concepts that wil be covered in this session" at bounding box center [597, 351] width 270 height 34
click at [544, 348] on span "Select concepts that wil be covered in this session" at bounding box center [572, 351] width 195 height 10
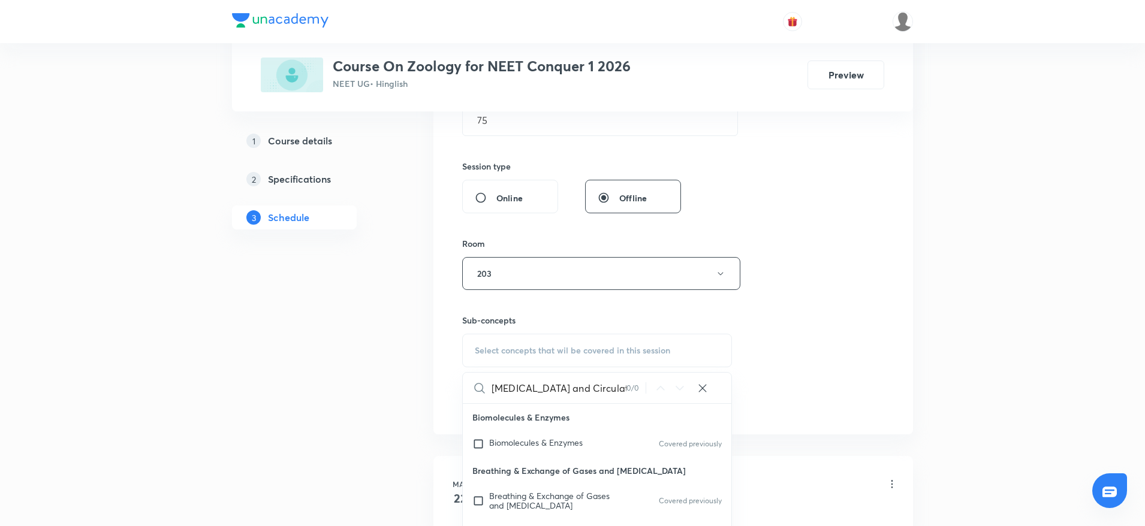
drag, startPoint x: 547, startPoint y: 387, endPoint x: 631, endPoint y: 394, distance: 84.2
click at [631, 394] on div "Body fluids and Circulation 0 / 0 ​" at bounding box center [597, 388] width 269 height 31
type input "Body fluids"
click at [552, 497] on span "Breathing & Exchange of Gases and" at bounding box center [549, 500] width 120 height 21
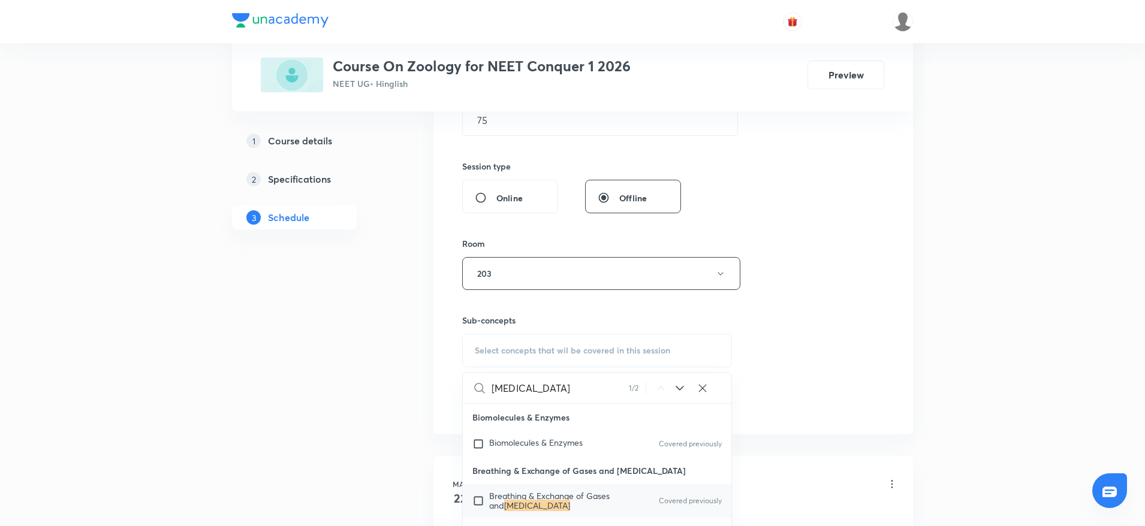
checkbox input "true"
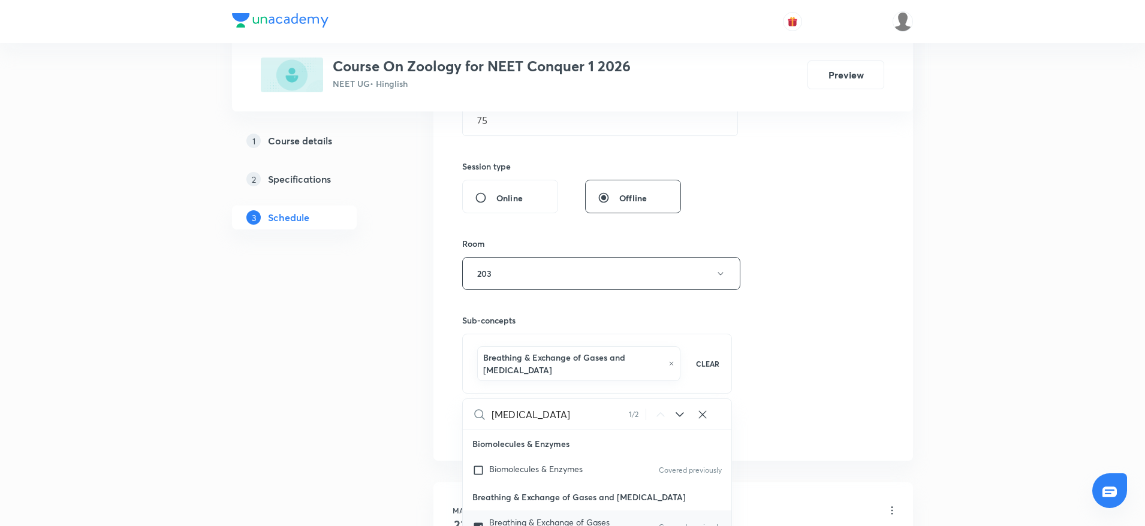
click at [780, 319] on div "Session 44 Live class Session title 27/99 Body fluids and Circulation ​ Schedul…" at bounding box center [673, 147] width 422 height 589
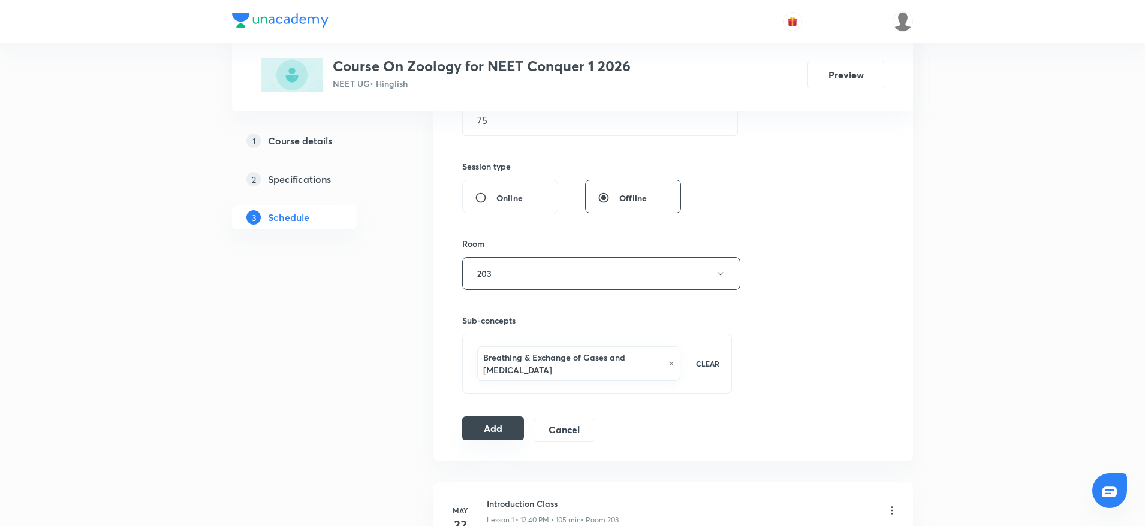
click at [470, 426] on button "Add" at bounding box center [493, 429] width 62 height 24
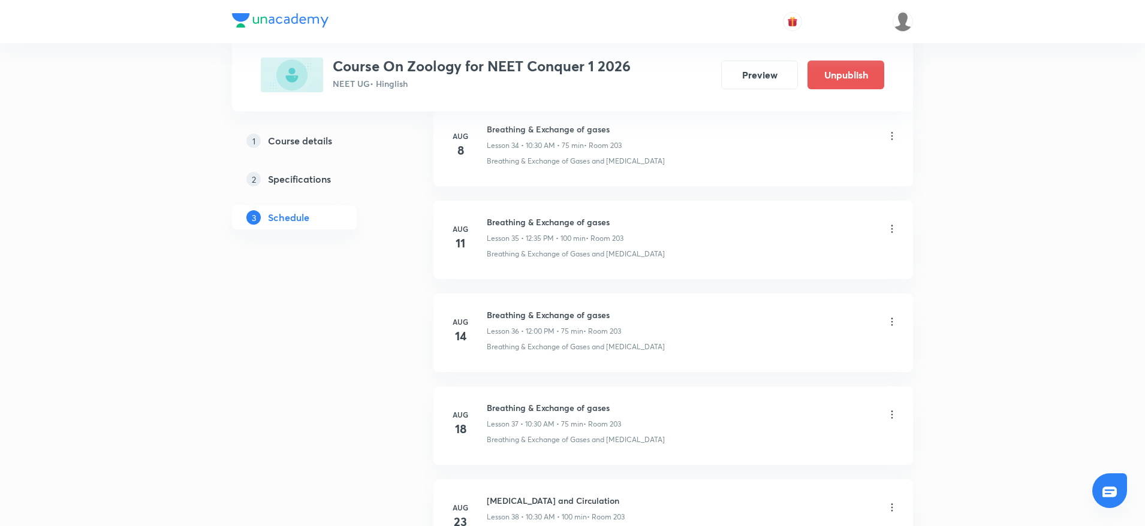
scroll to position [3972, 0]
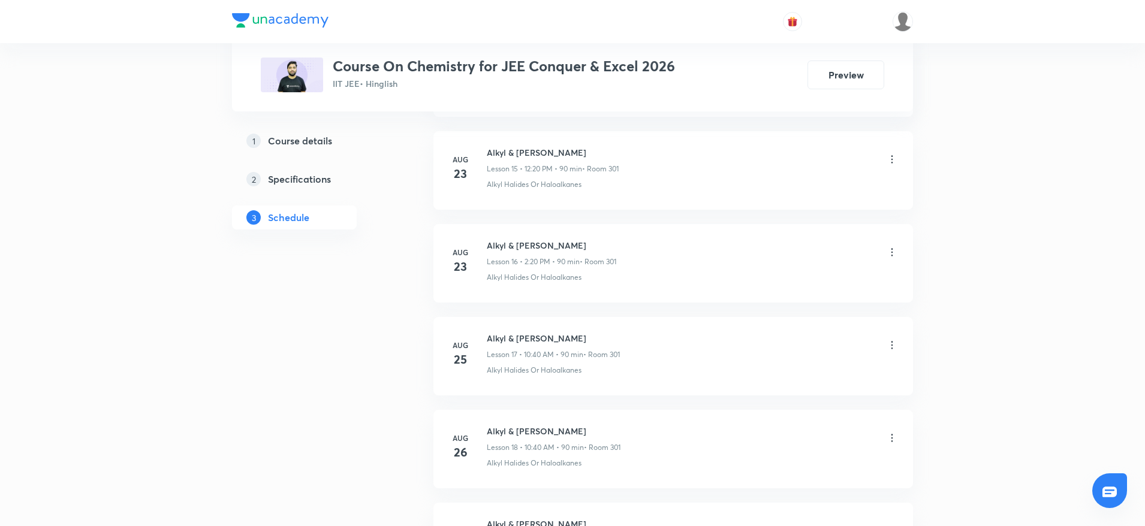
scroll to position [2571, 0]
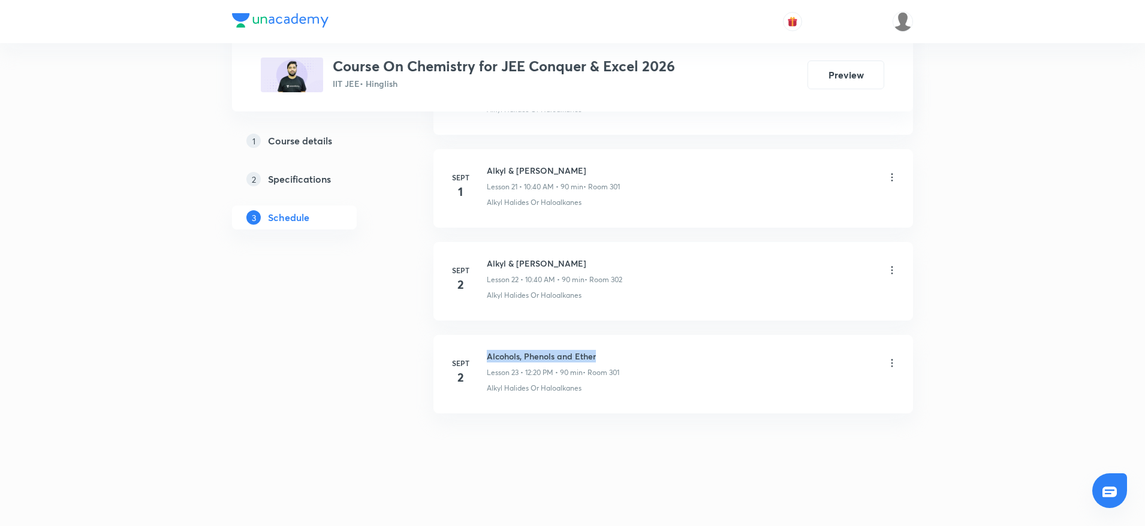
drag, startPoint x: 485, startPoint y: 348, endPoint x: 675, endPoint y: 346, distance: 190.0
click at [675, 346] on li "Sept 2 Alcohols, Phenols and Ether Lesson 23 • 12:20 PM • 90 min • Room 301 Alk…" at bounding box center [673, 374] width 480 height 79
copy h6 "Alcohols, Phenols and Ether"
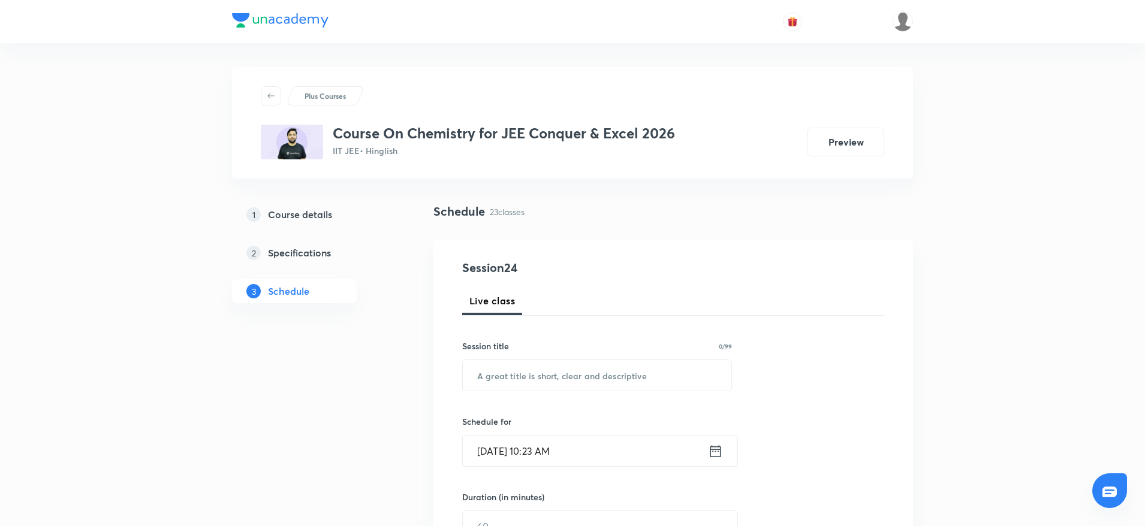
click at [586, 357] on div "Session title 0/99 ​" at bounding box center [597, 366] width 270 height 52
click at [582, 374] on input "text" at bounding box center [597, 375] width 269 height 31
paste input "Alcohols, Phenols and Ether"
type input "Alcohols, Phenols and Ether"
click at [554, 445] on input "Sept 5, 2025, 10:23 AM" at bounding box center [585, 451] width 245 height 31
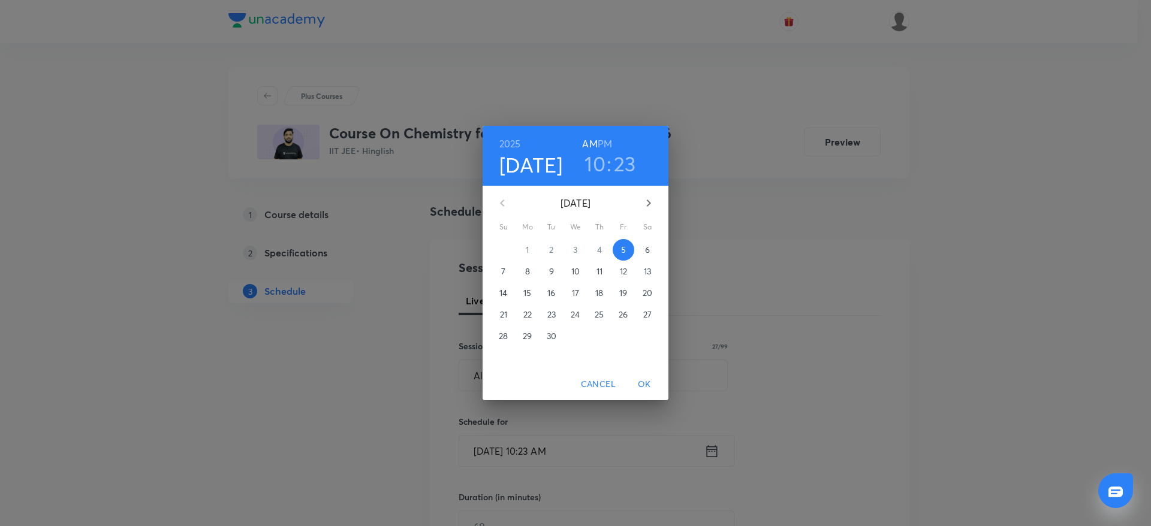
click at [626, 163] on h3 "23" at bounding box center [625, 163] width 22 height 25
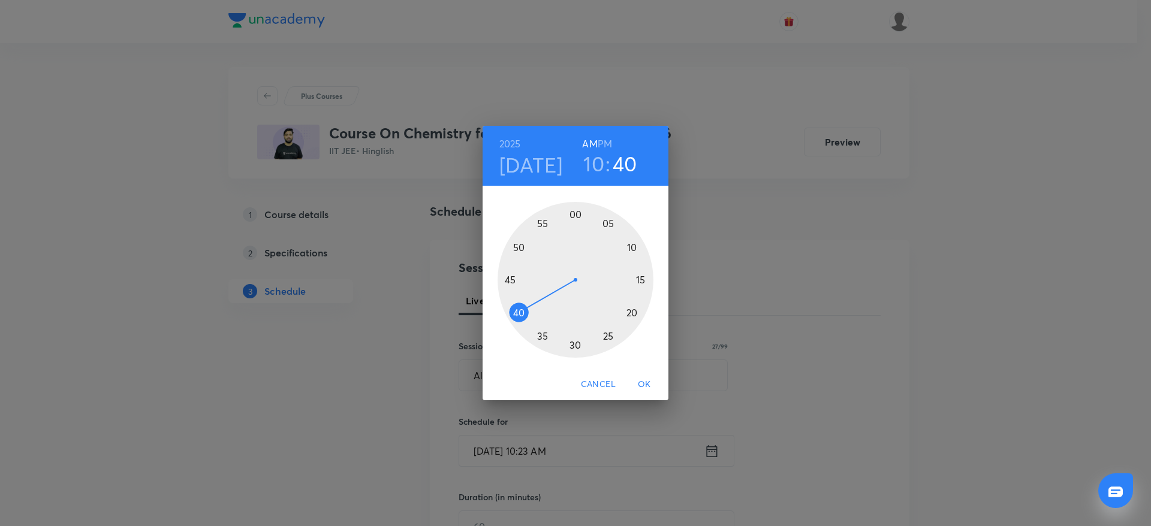
click at [521, 312] on div at bounding box center [575, 280] width 156 height 156
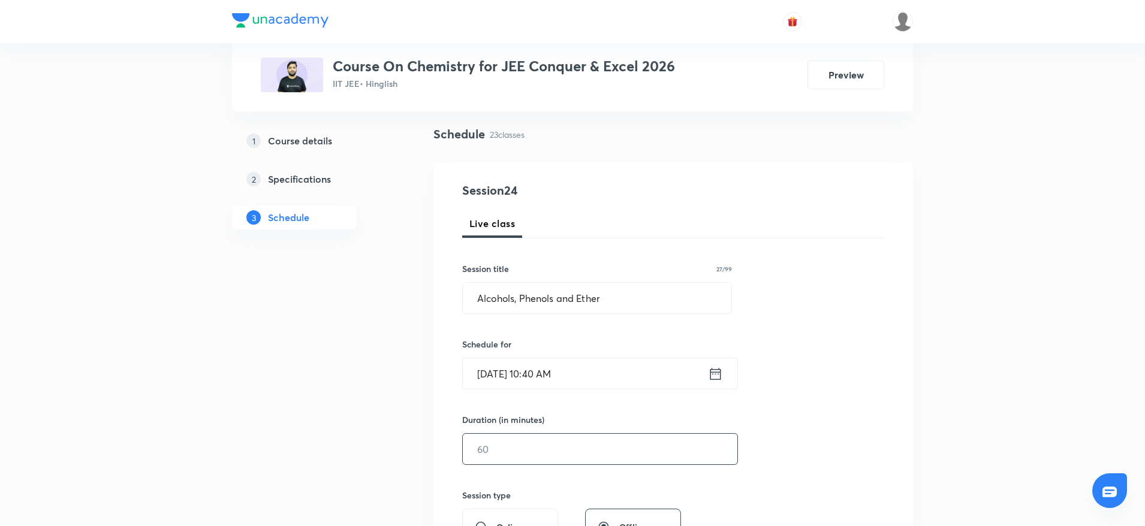
scroll to position [90, 0]
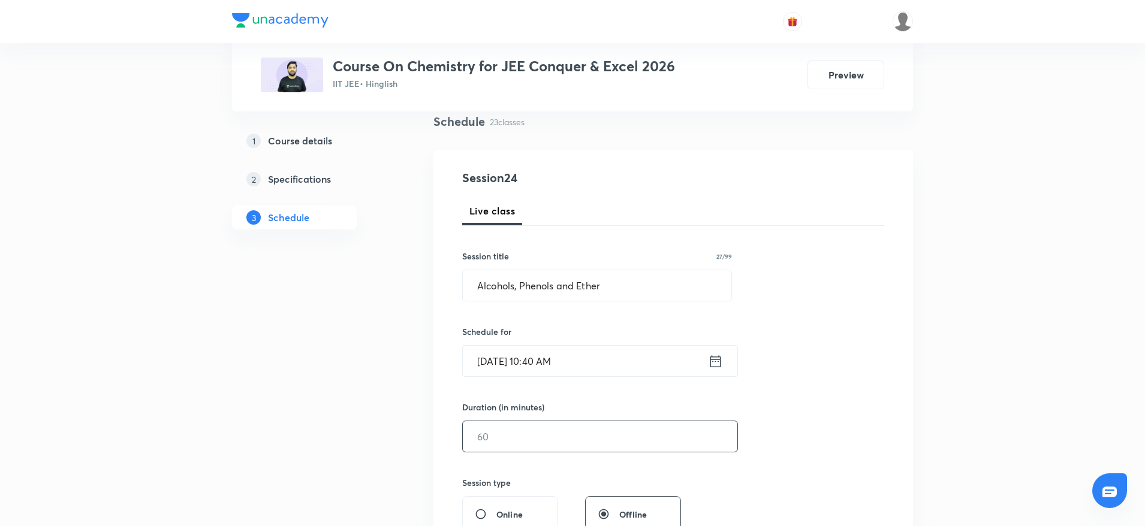
click at [608, 450] on input "text" at bounding box center [600, 436] width 275 height 31
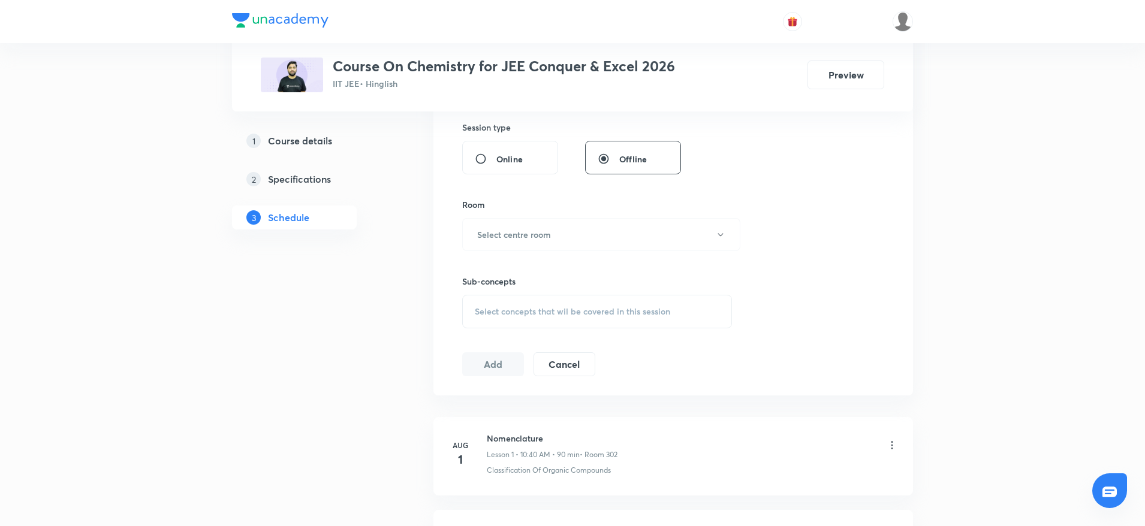
scroll to position [446, 0]
type input "90"
click at [596, 236] on button "Select centre room" at bounding box center [601, 234] width 278 height 33
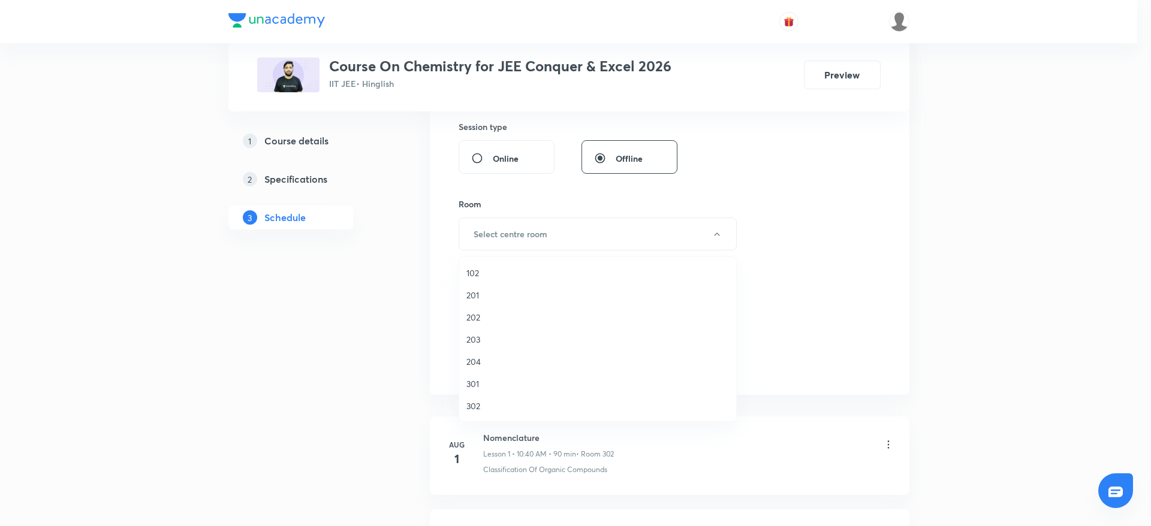
click at [478, 387] on span "301" at bounding box center [597, 384] width 263 height 13
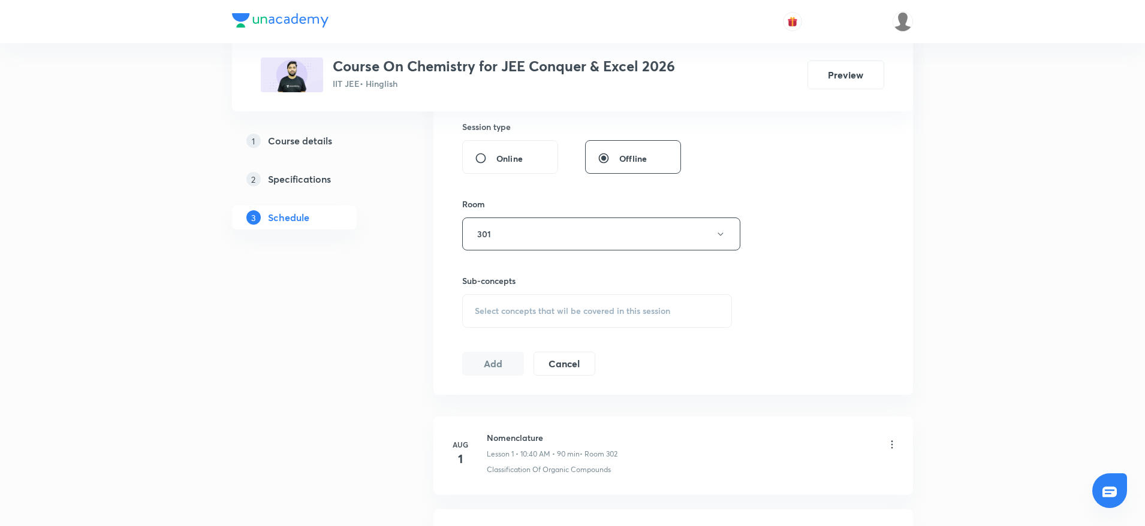
click at [548, 326] on div "Select concepts that wil be covered in this session" at bounding box center [597, 311] width 270 height 34
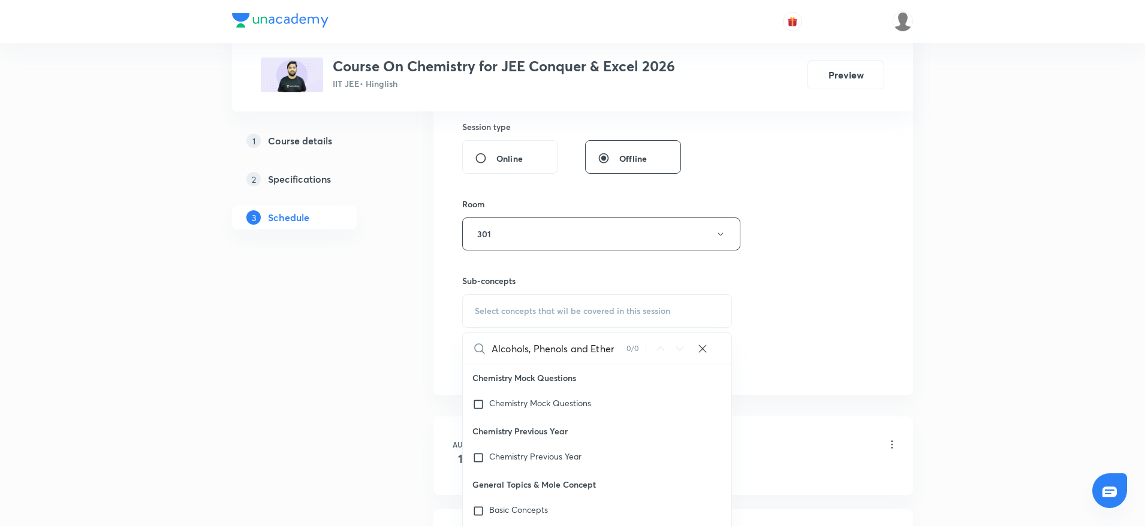
drag, startPoint x: 536, startPoint y: 343, endPoint x: 673, endPoint y: 343, distance: 136.7
click at [673, 343] on div "Alcohols, Phenols and Ether 0 / 0 ​" at bounding box center [597, 348] width 269 height 31
type input "Alcohol"
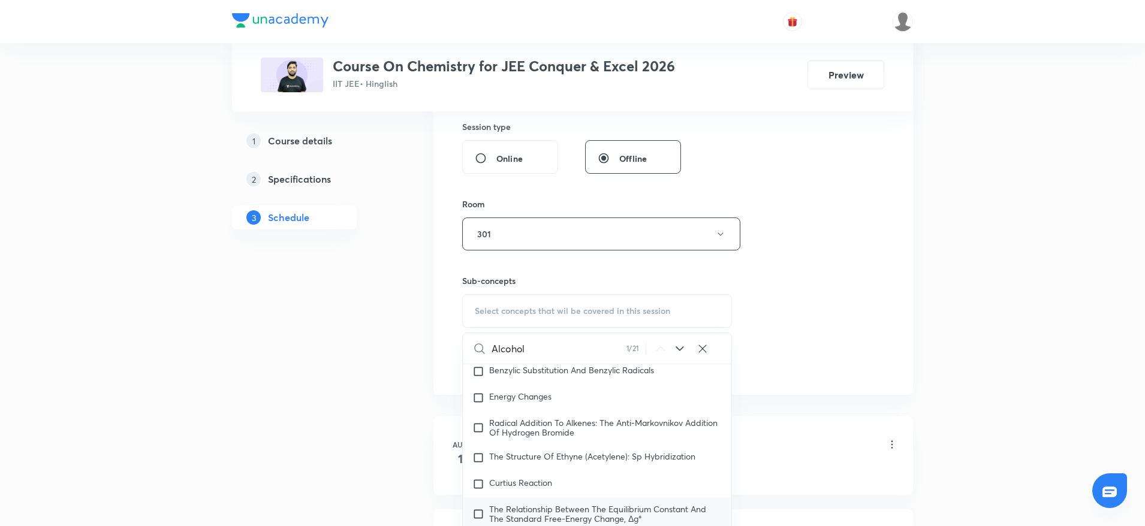
scroll to position [20766, 0]
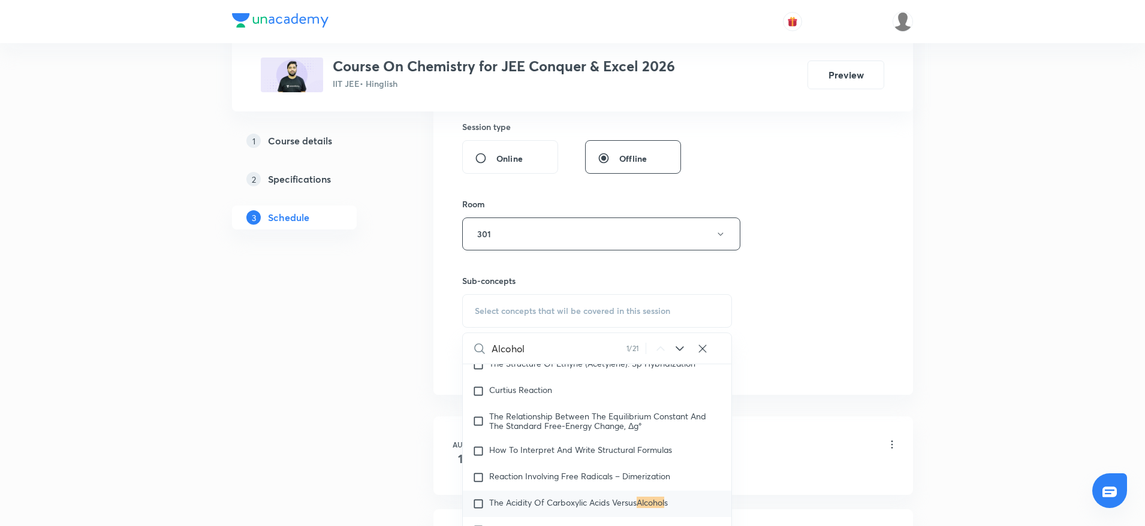
click at [595, 508] on span "The Acidity Of Carboxylic Acids Versus" at bounding box center [562, 502] width 147 height 11
click at [879, 250] on div "Session 24 Live class Session title 27/99 Alcohols, Phenols and Ether ​ Schedul…" at bounding box center [673, 94] width 422 height 563
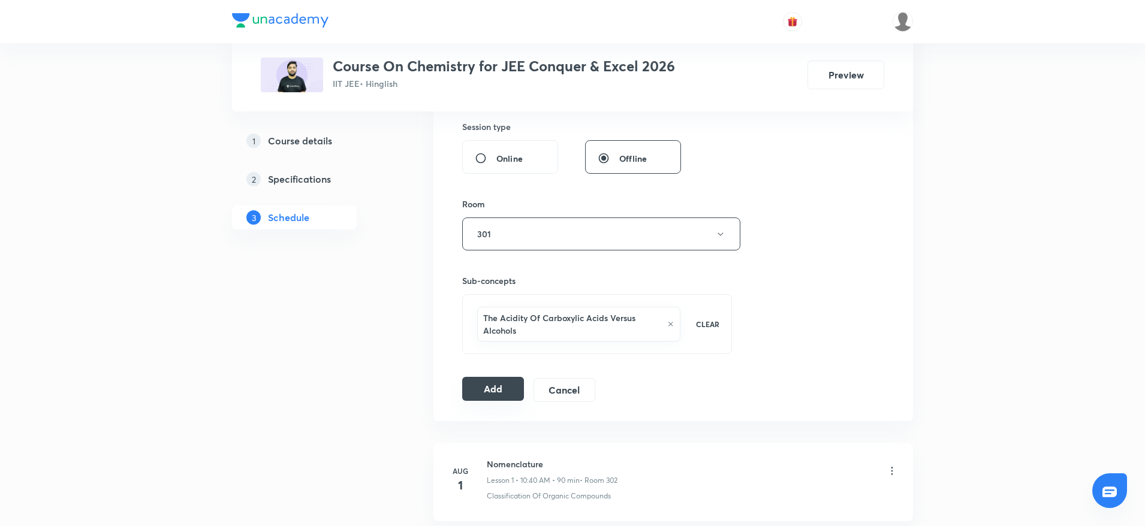
click at [503, 387] on button "Add" at bounding box center [493, 389] width 62 height 24
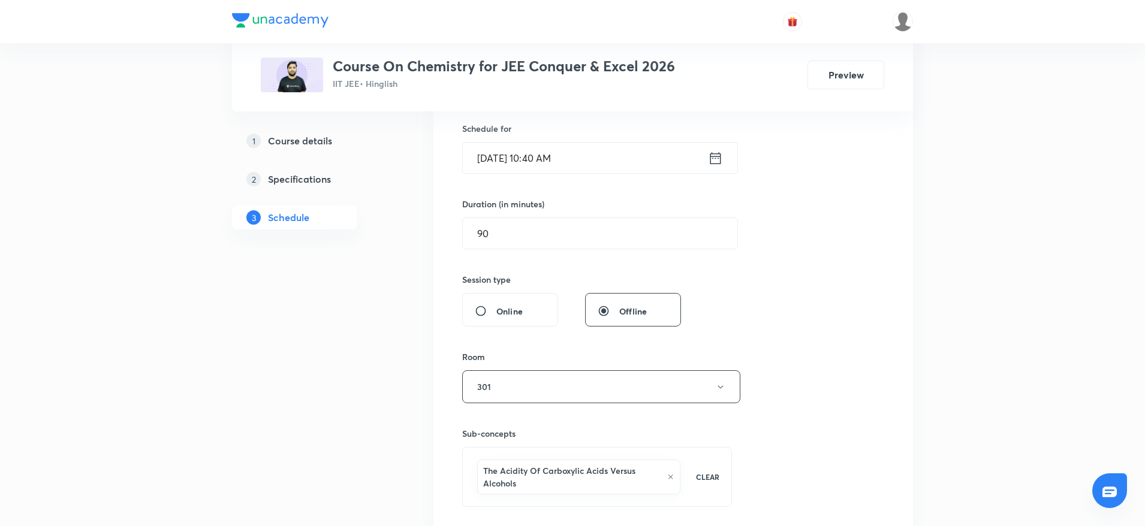
scroll to position [0, 0]
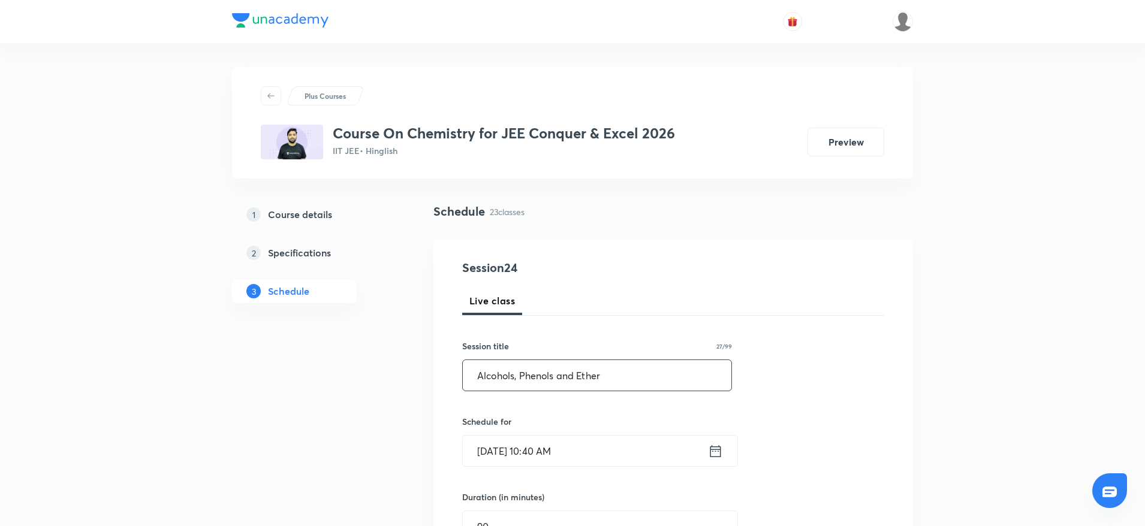
drag, startPoint x: 671, startPoint y: 366, endPoint x: 409, endPoint y: 360, distance: 262.6
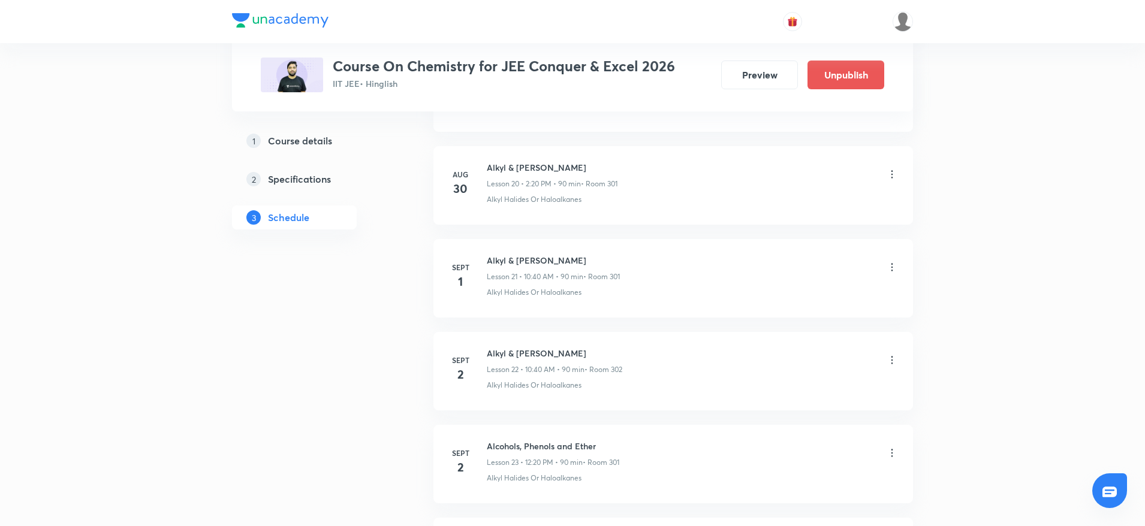
scroll to position [2113, 0]
drag, startPoint x: 493, startPoint y: 352, endPoint x: 699, endPoint y: 361, distance: 205.8
click at [699, 361] on div "Sept 5 Alcohols, Phenols and Ether Lesson 24 • 10:40 AM • 90 min • Room 301 The…" at bounding box center [673, 372] width 450 height 44
copy h6 "Alcohols, Phenols and Ether"
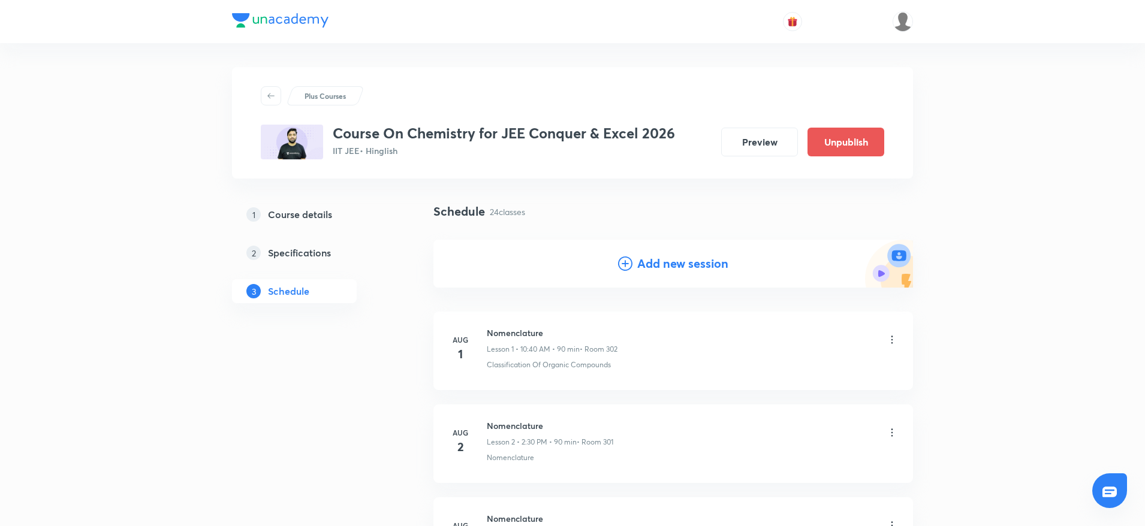
click at [695, 253] on div "Add new session" at bounding box center [673, 264] width 480 height 48
click at [691, 264] on h4 "Add new session" at bounding box center [682, 264] width 91 height 18
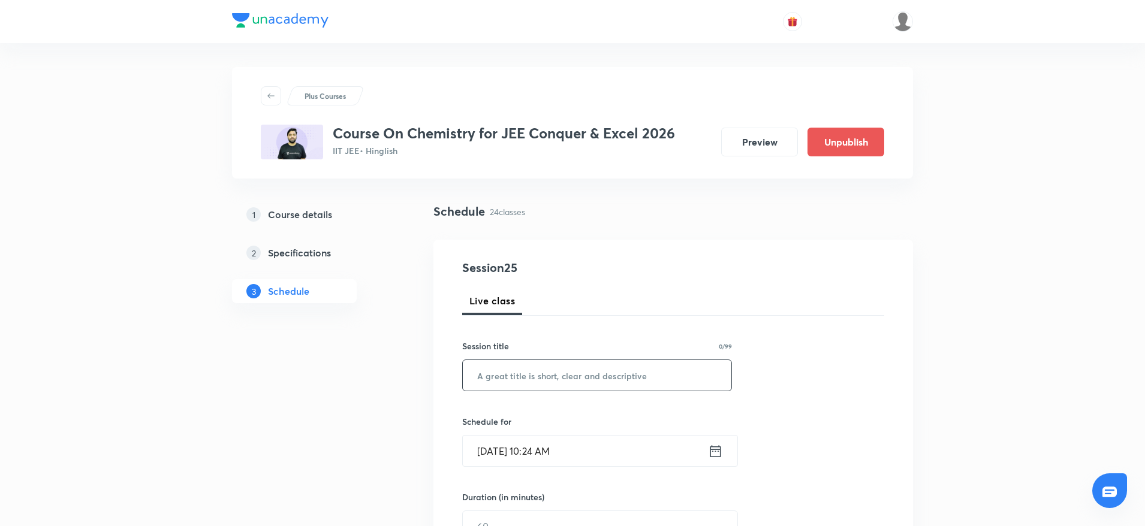
click at [617, 380] on input "text" at bounding box center [597, 375] width 269 height 31
paste input "Alcohols, Phenols and Ether"
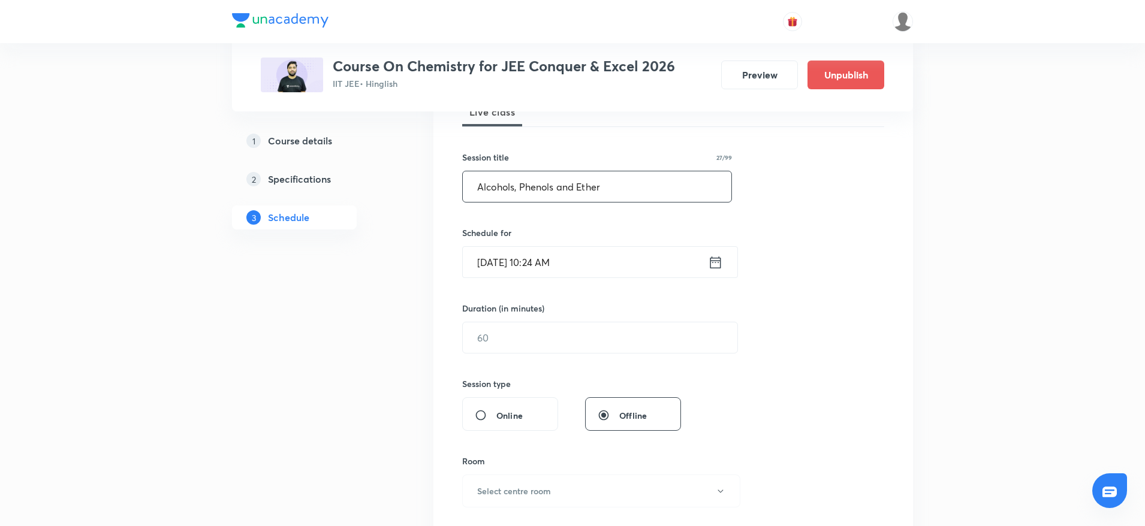
scroll to position [243, 0]
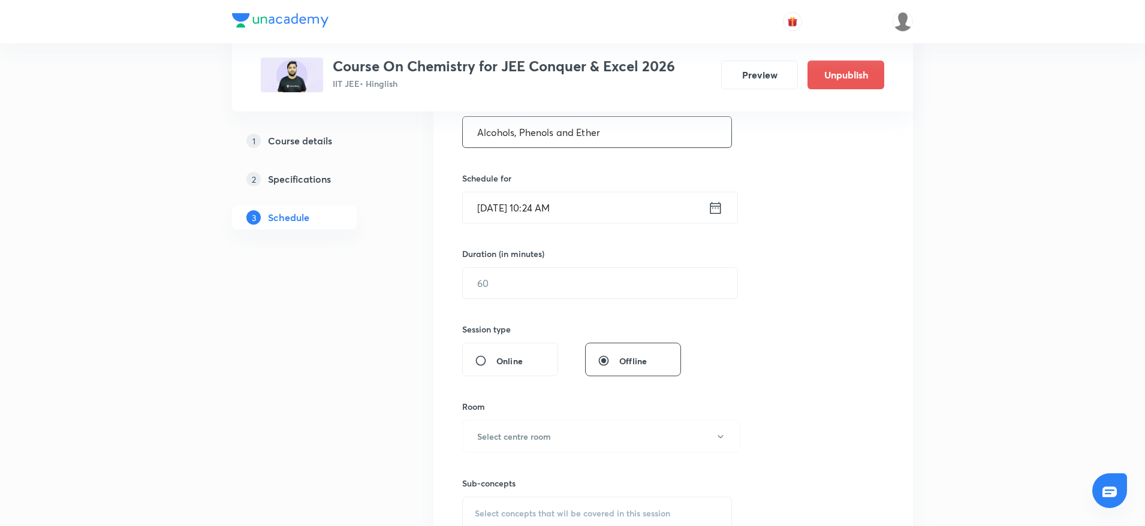
type input "Alcohols, Phenols and Ether"
click at [565, 208] on input "Sept 5, 2025, 10:24 AM" at bounding box center [585, 207] width 245 height 31
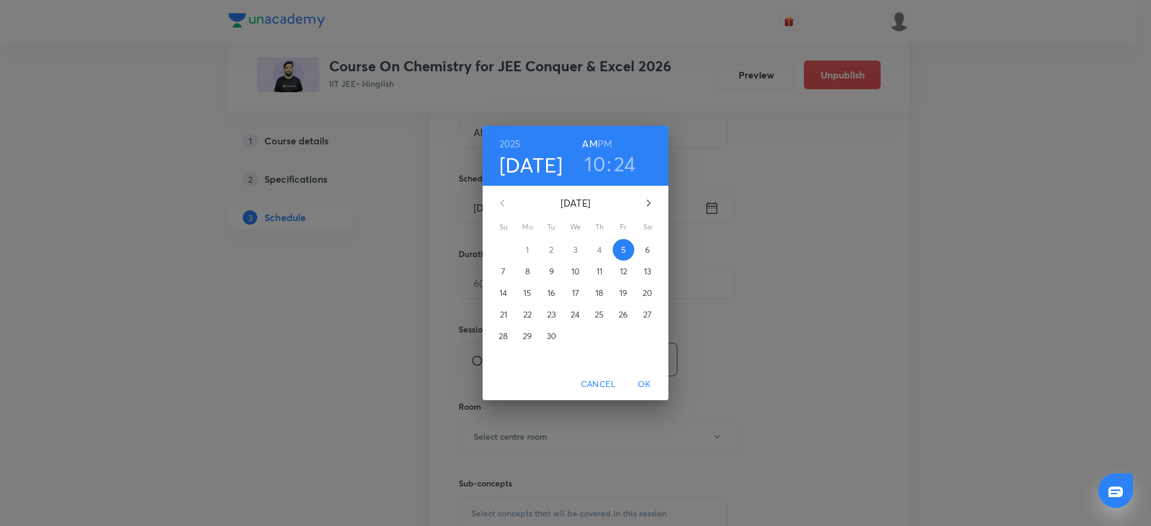
click at [607, 140] on h6 "PM" at bounding box center [605, 143] width 14 height 17
click at [598, 155] on h3 "10" at bounding box center [594, 163] width 21 height 25
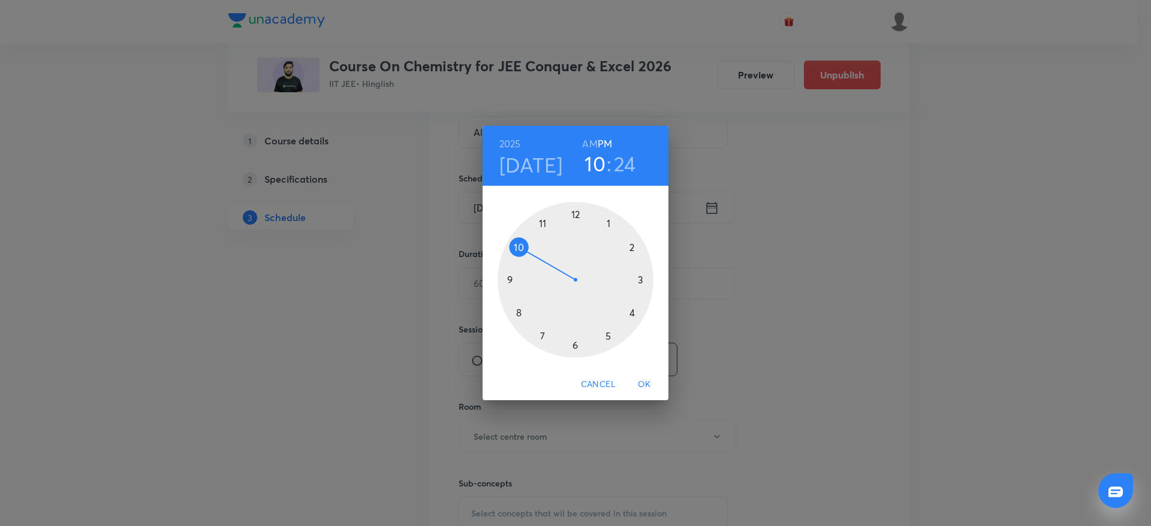
click at [576, 204] on div at bounding box center [575, 280] width 156 height 156
click at [641, 314] on div at bounding box center [575, 280] width 156 height 156
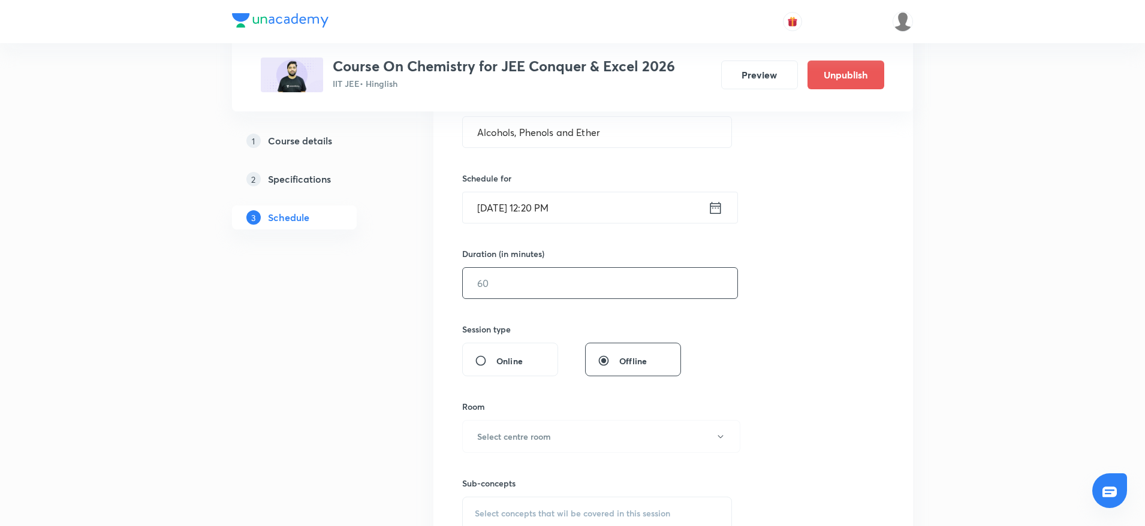
click at [537, 284] on input "text" at bounding box center [600, 283] width 275 height 31
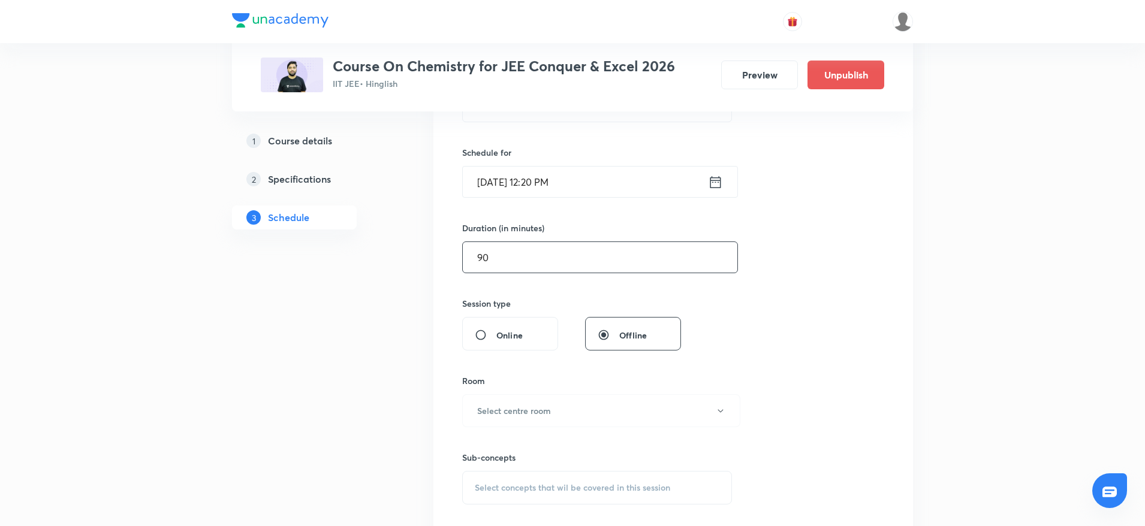
scroll to position [309, 0]
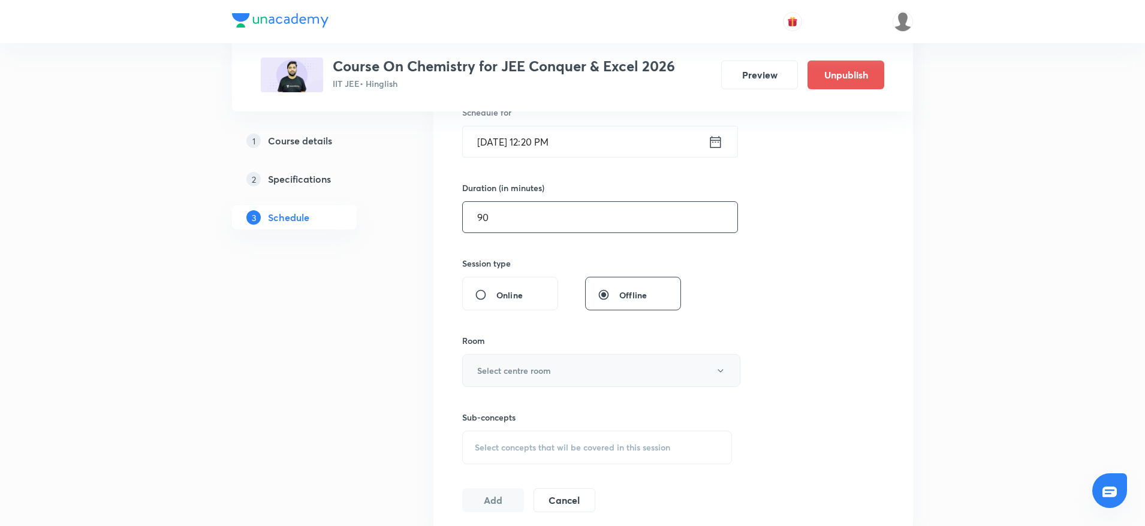
type input "90"
click at [502, 372] on h6 "Select centre room" at bounding box center [514, 370] width 74 height 13
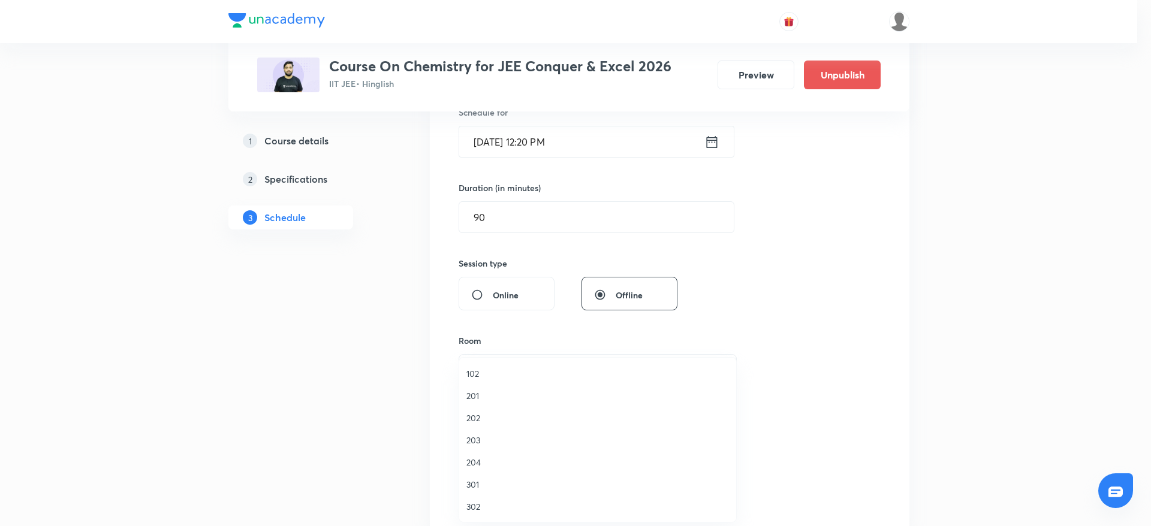
click at [490, 480] on span "301" at bounding box center [597, 484] width 263 height 13
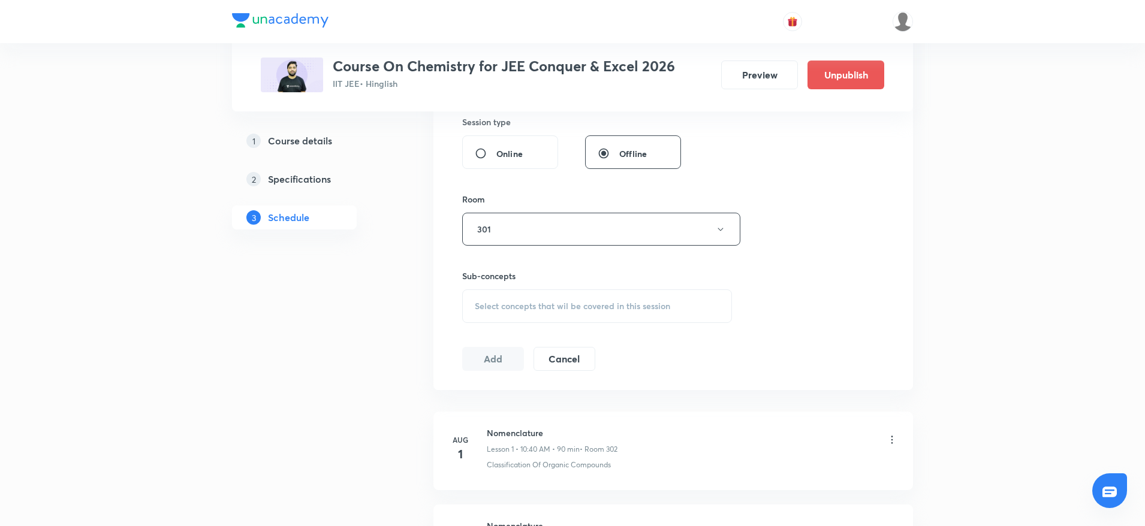
scroll to position [458, 0]
click at [614, 302] on span "Select concepts that wil be covered in this session" at bounding box center [572, 299] width 195 height 10
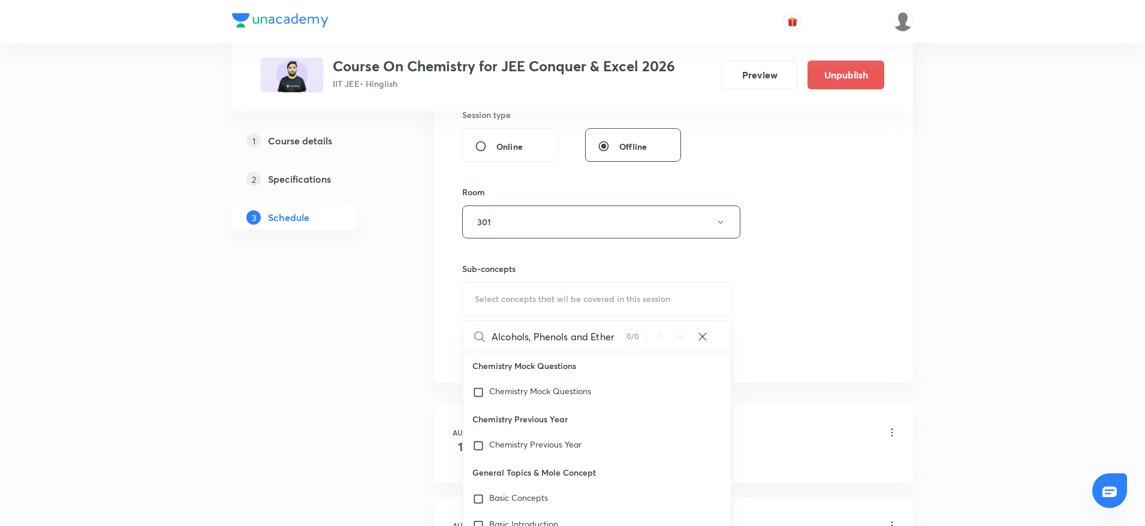
drag, startPoint x: 537, startPoint y: 334, endPoint x: 622, endPoint y: 334, distance: 85.1
click at [622, 334] on input "Alcohols, Phenols and Ether" at bounding box center [559, 336] width 135 height 31
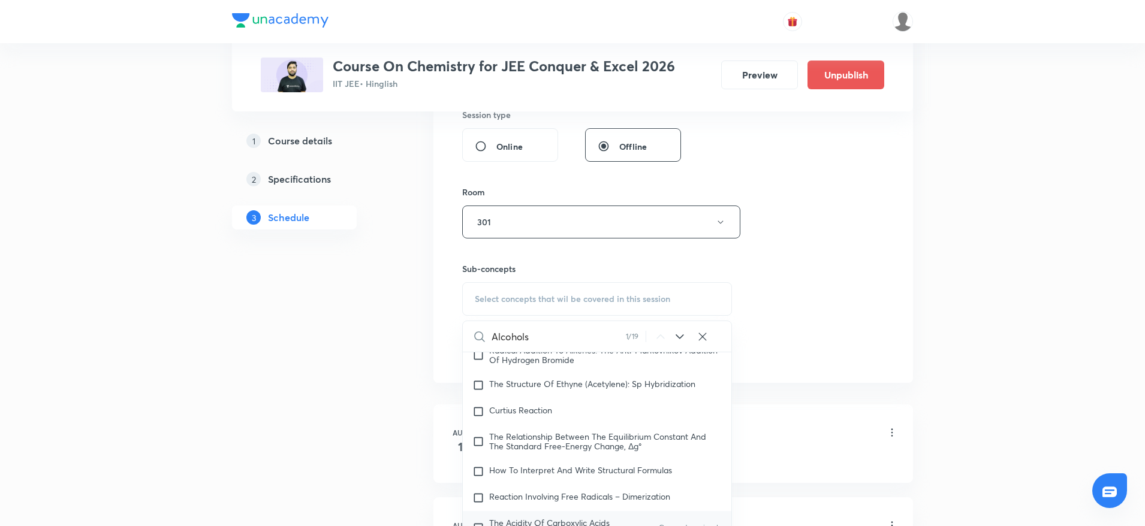
scroll to position [20766, 0]
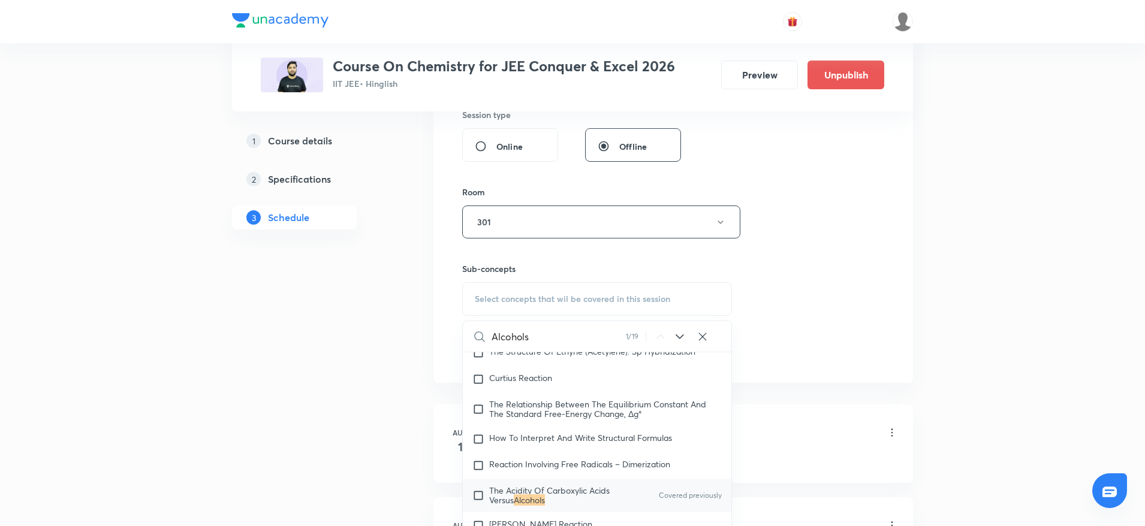
type input "Alcohols"
click at [545, 506] on mark "Alcohols" at bounding box center [529, 500] width 31 height 11
checkbox input "true"
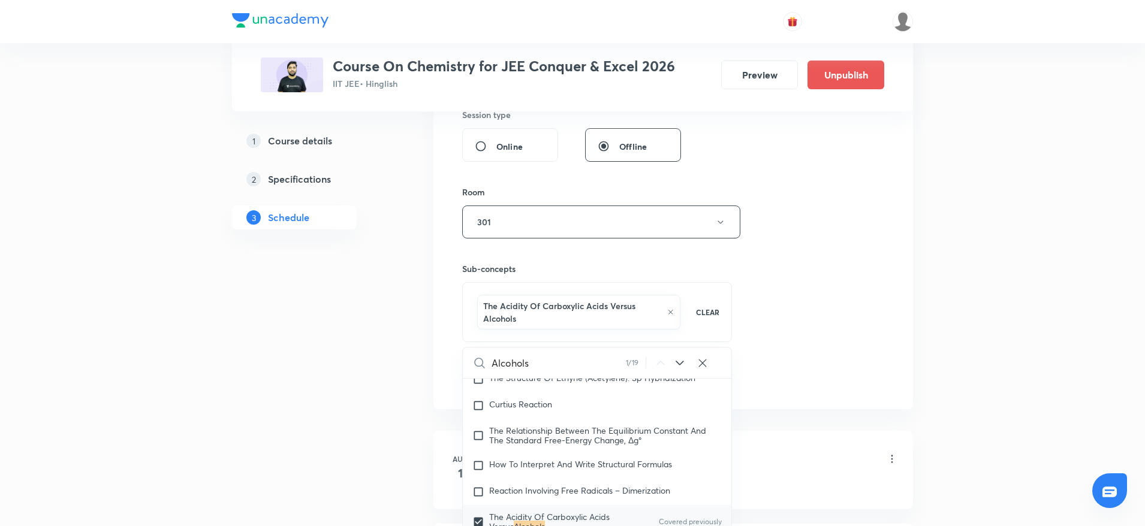
drag, startPoint x: 821, startPoint y: 304, endPoint x: 778, endPoint y: 310, distance: 43.5
click at [822, 303] on div "Session 25 Live class Session title 27/99 Alcohols, Phenols and Ether ​ Schedul…" at bounding box center [673, 95] width 422 height 589
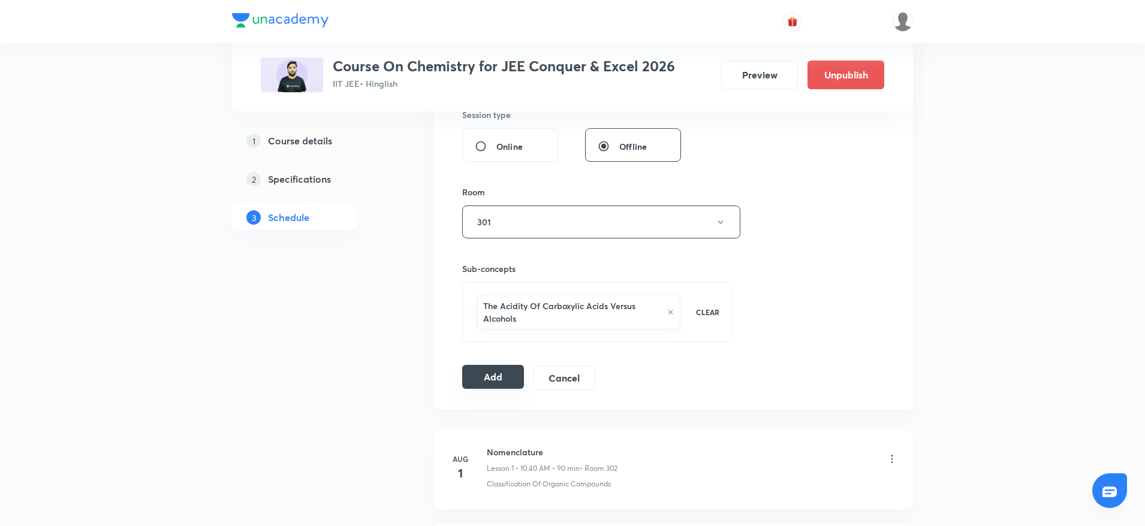
click at [492, 385] on button "Add" at bounding box center [493, 377] width 62 height 24
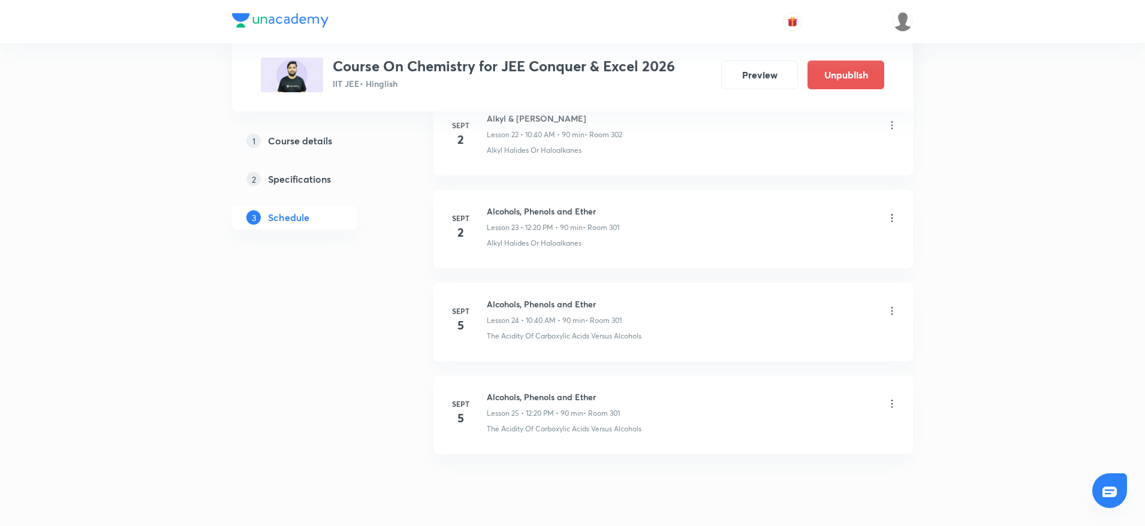
scroll to position [2206, 0]
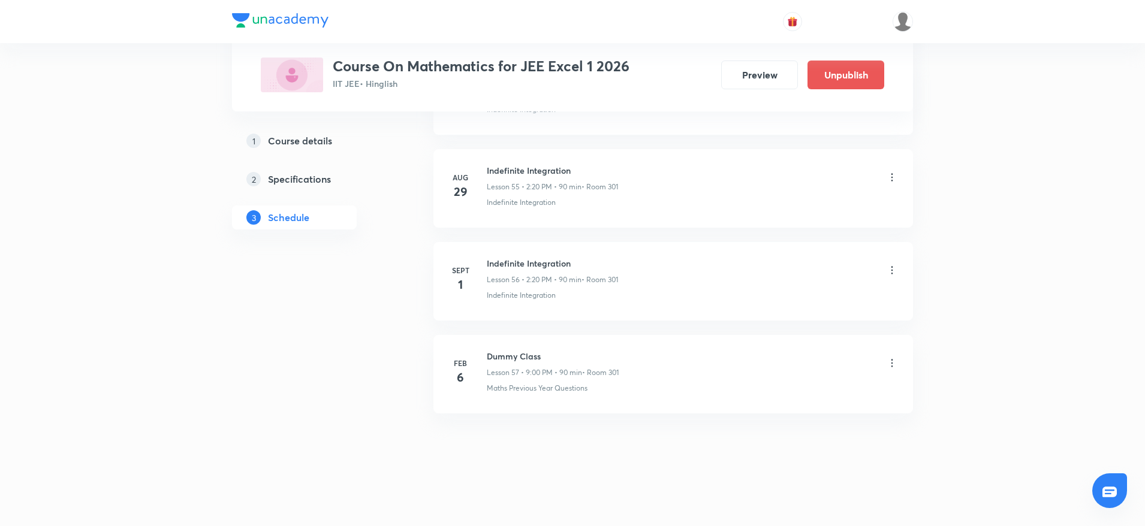
scroll to position [5730, 0]
drag, startPoint x: 487, startPoint y: 260, endPoint x: 692, endPoint y: 260, distance: 204.4
click at [692, 260] on div "Indefinite Integration Lesson 56 • 2:20 PM • 90 min • Room 301" at bounding box center [692, 271] width 411 height 28
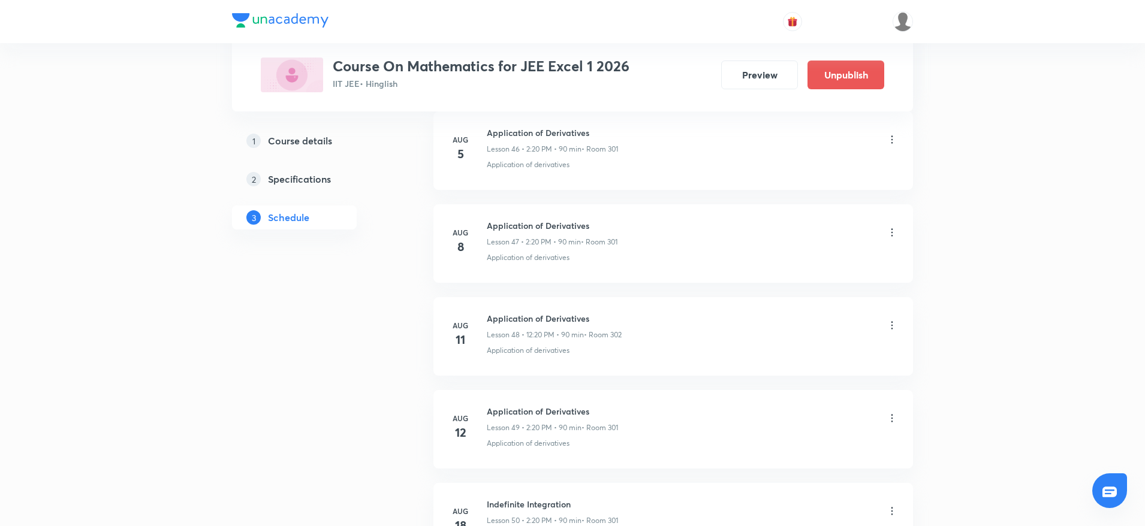
scroll to position [0, 0]
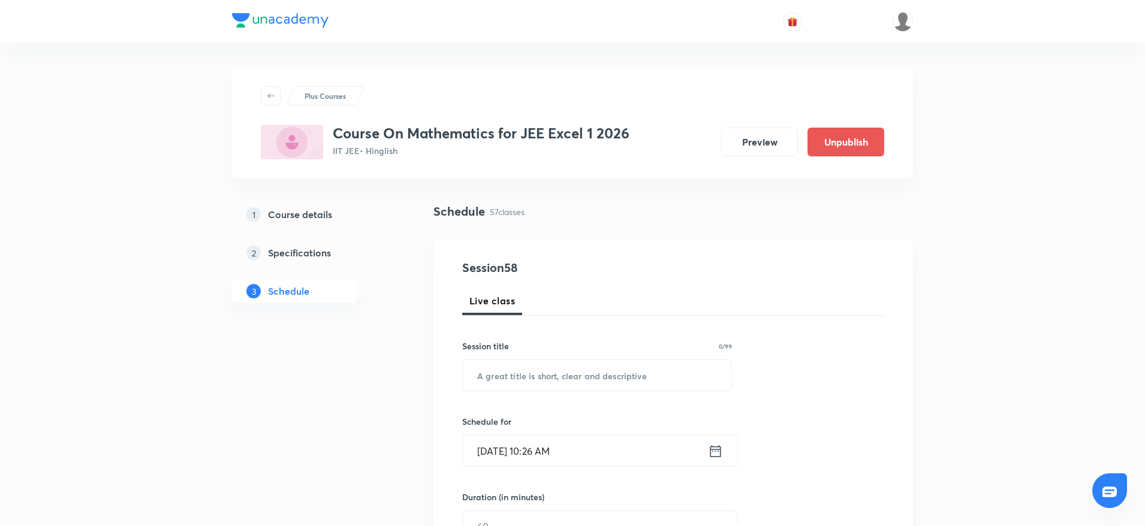
click at [503, 355] on div "Session title 0/99 ​" at bounding box center [597, 366] width 270 height 52
click at [506, 367] on input "text" at bounding box center [597, 375] width 269 height 31
paste input "Definite Integrals"
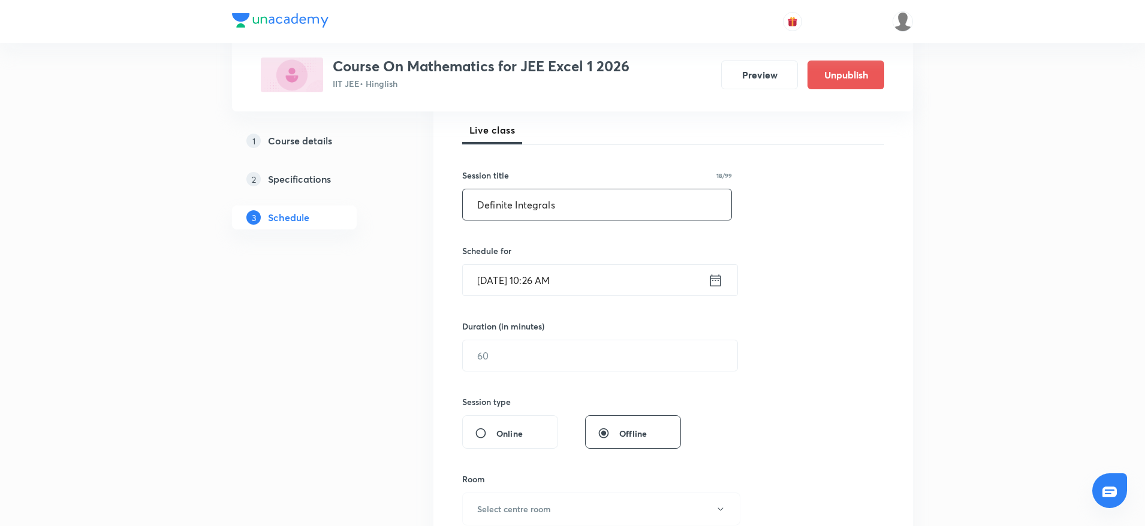
scroll to position [178, 0]
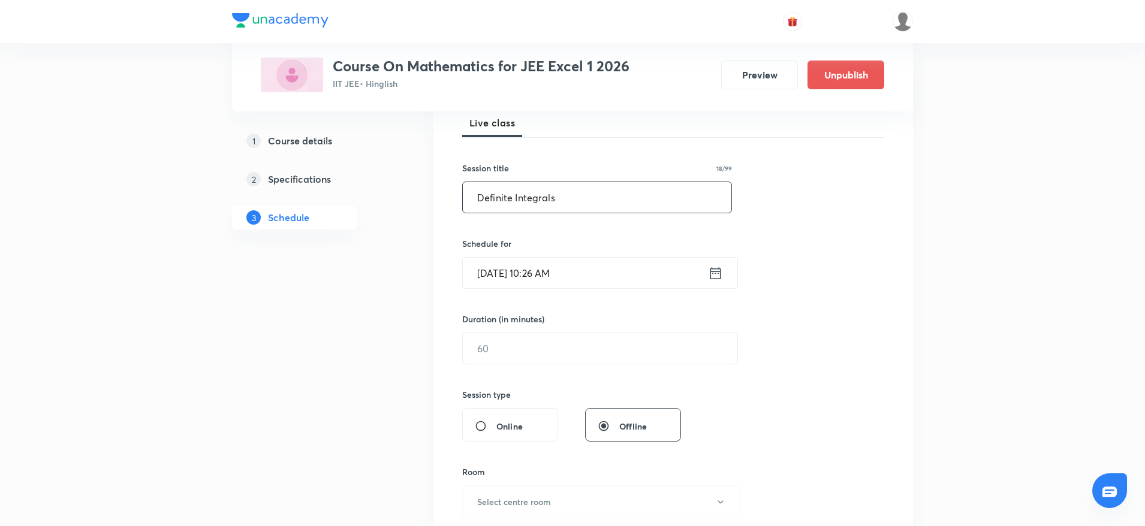
type input "Definite Integrals"
click at [568, 273] on input "[DATE] 10:26 AM" at bounding box center [585, 273] width 245 height 31
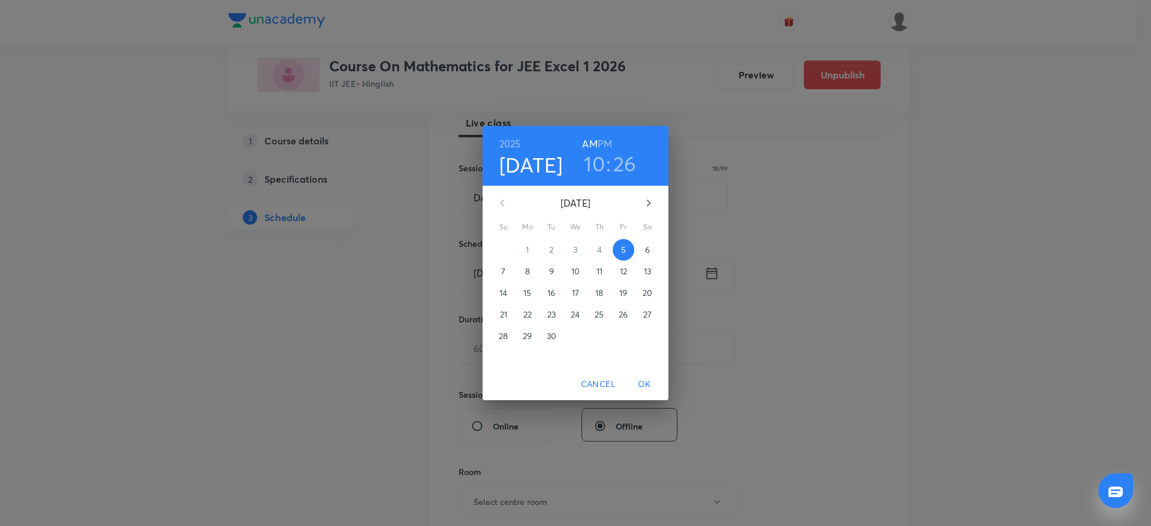
click at [606, 138] on h6 "PM" at bounding box center [605, 143] width 14 height 17
click at [592, 172] on h3 "10" at bounding box center [594, 163] width 21 height 25
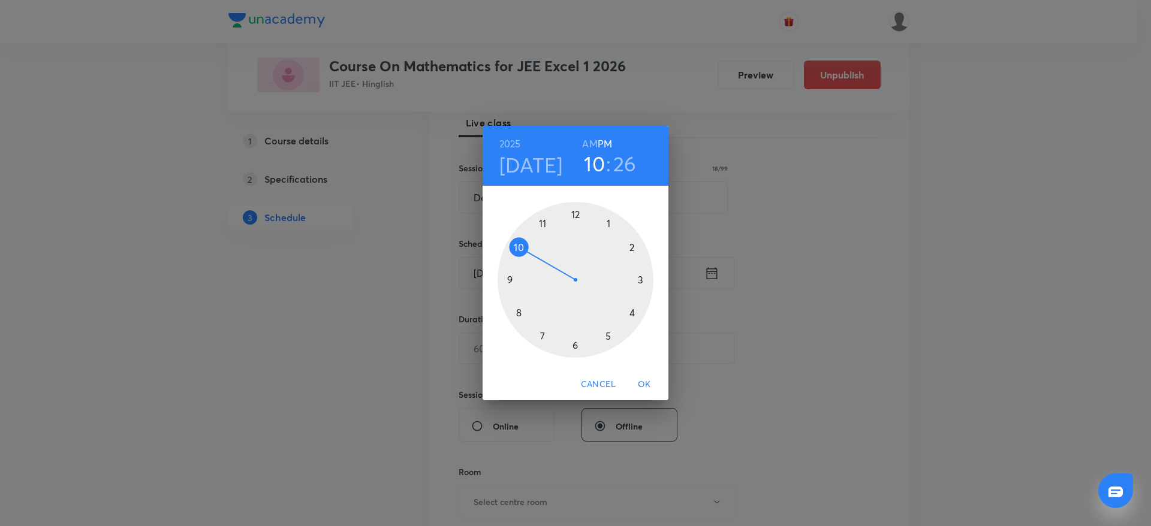
click at [638, 243] on div at bounding box center [575, 280] width 156 height 156
click at [641, 316] on div at bounding box center [575, 280] width 156 height 156
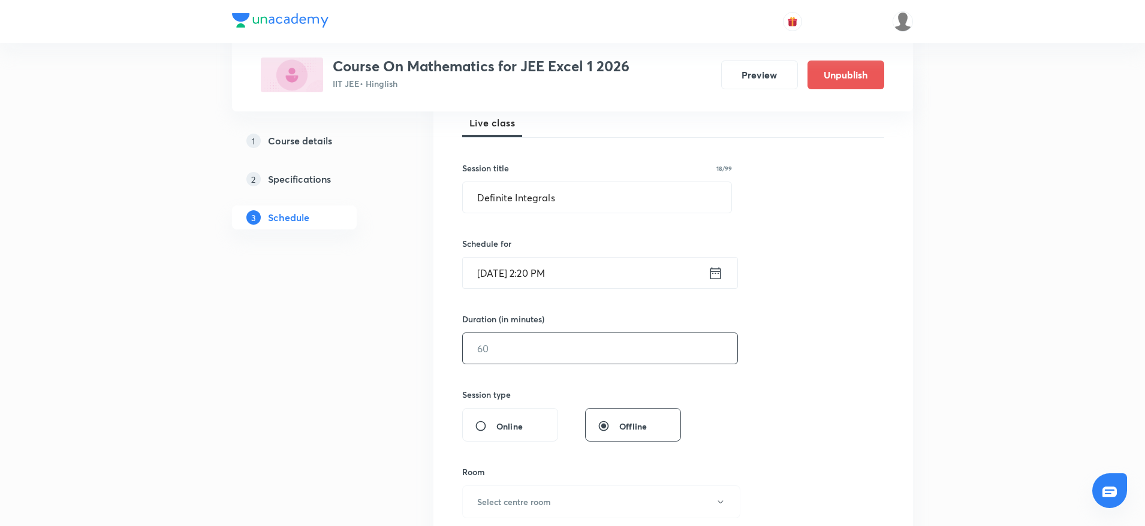
click at [521, 361] on input "text" at bounding box center [600, 348] width 275 height 31
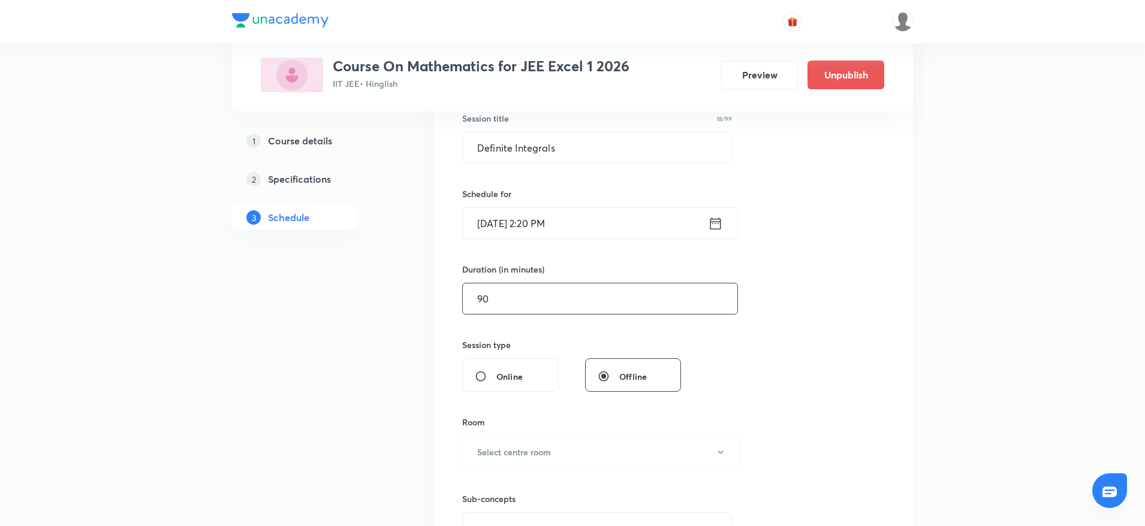
scroll to position [357, 0]
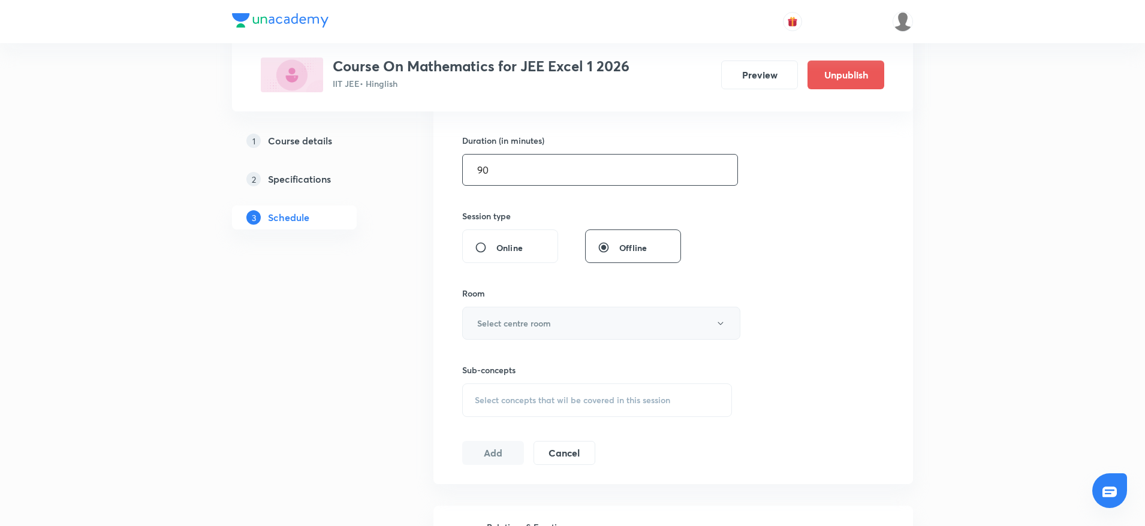
type input "90"
click at [550, 315] on button "Select centre room" at bounding box center [601, 323] width 278 height 33
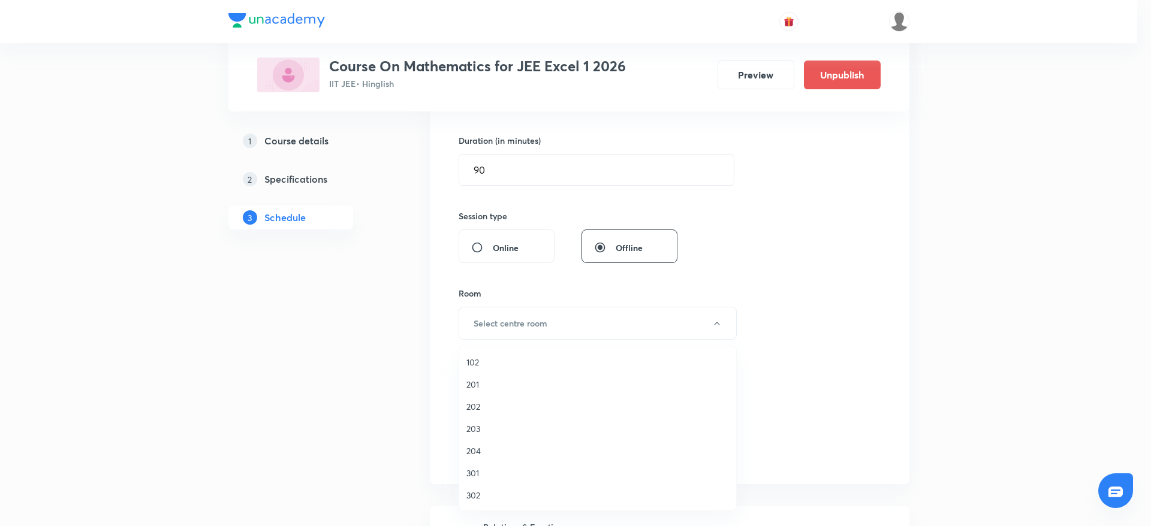
click at [481, 471] on span "301" at bounding box center [597, 473] width 263 height 13
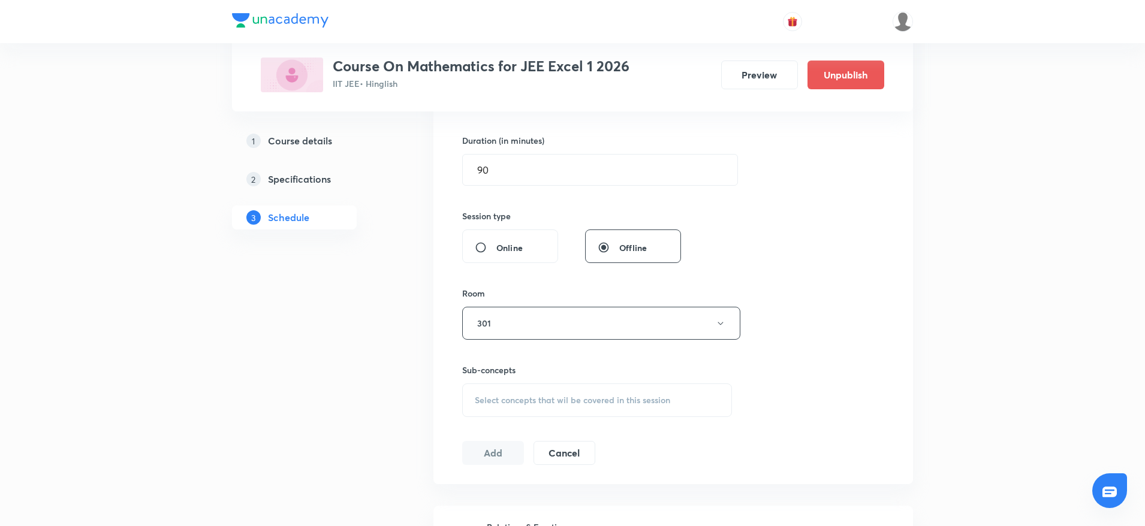
click at [555, 399] on span "Select concepts that wil be covered in this session" at bounding box center [572, 401] width 195 height 10
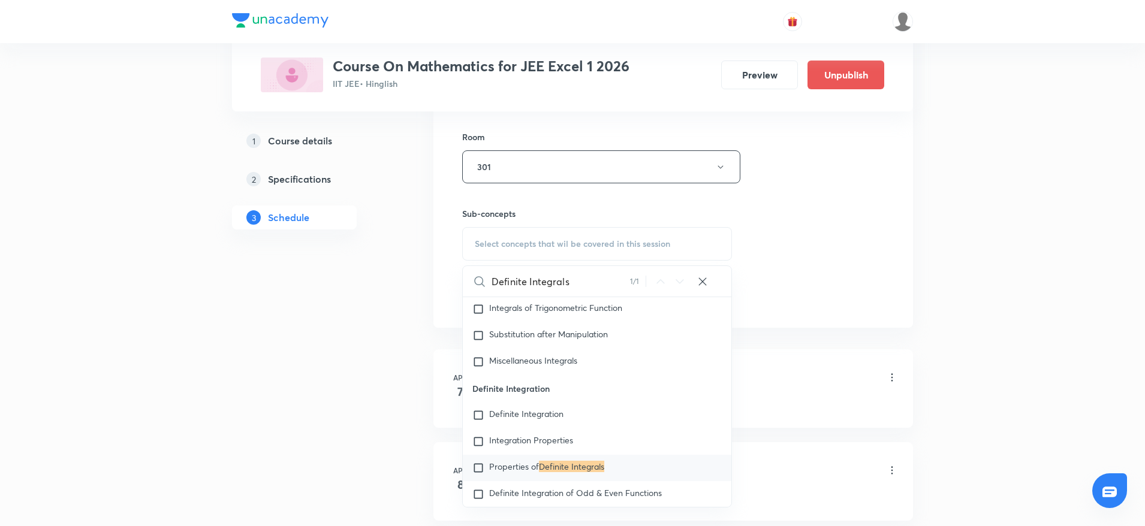
scroll to position [10286, 0]
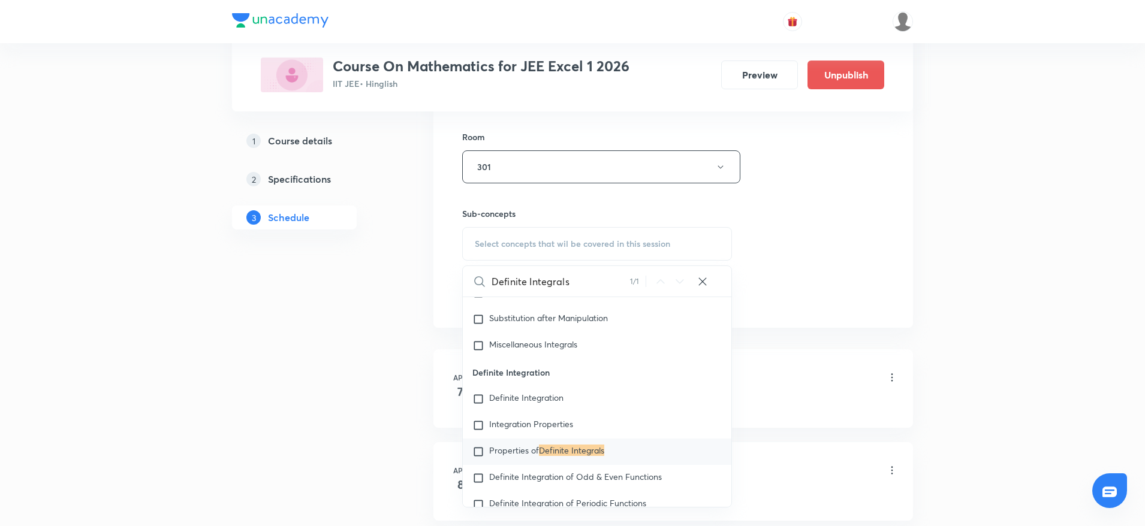
type input "Definite Integrals"
click at [524, 398] on span "Definite Integration" at bounding box center [526, 397] width 74 height 11
checkbox input "true"
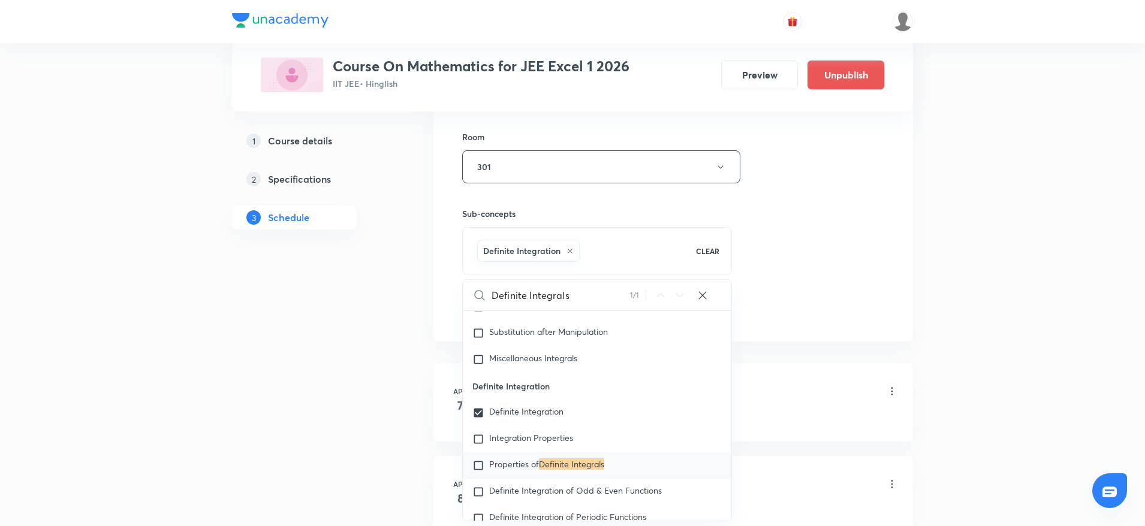
click at [845, 189] on div "Session 58 Live class Session title 18/99 Definite Integrals ​ Schedule for Sep…" at bounding box center [673, 34] width 422 height 577
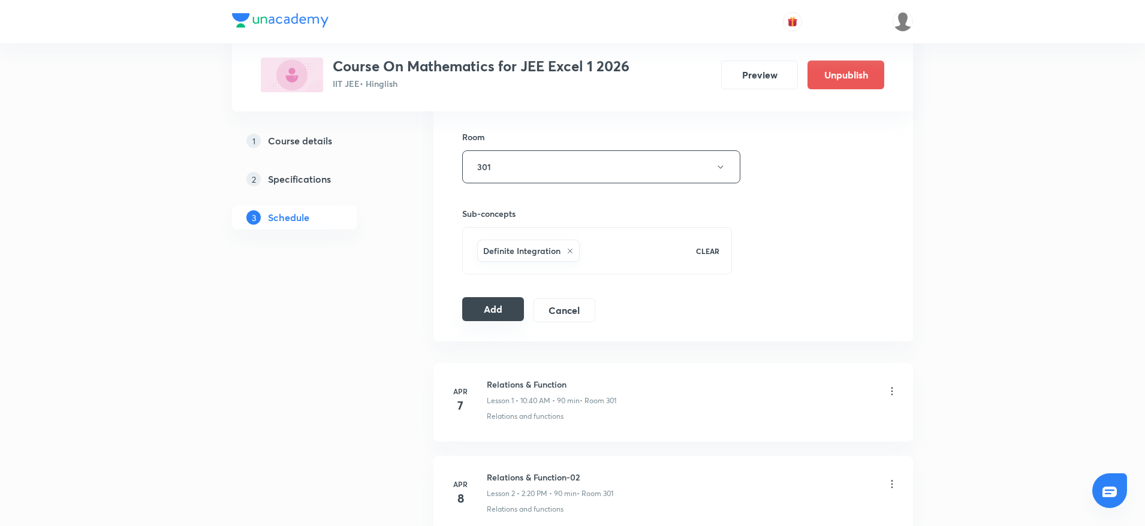
click at [500, 316] on button "Add" at bounding box center [493, 309] width 62 height 24
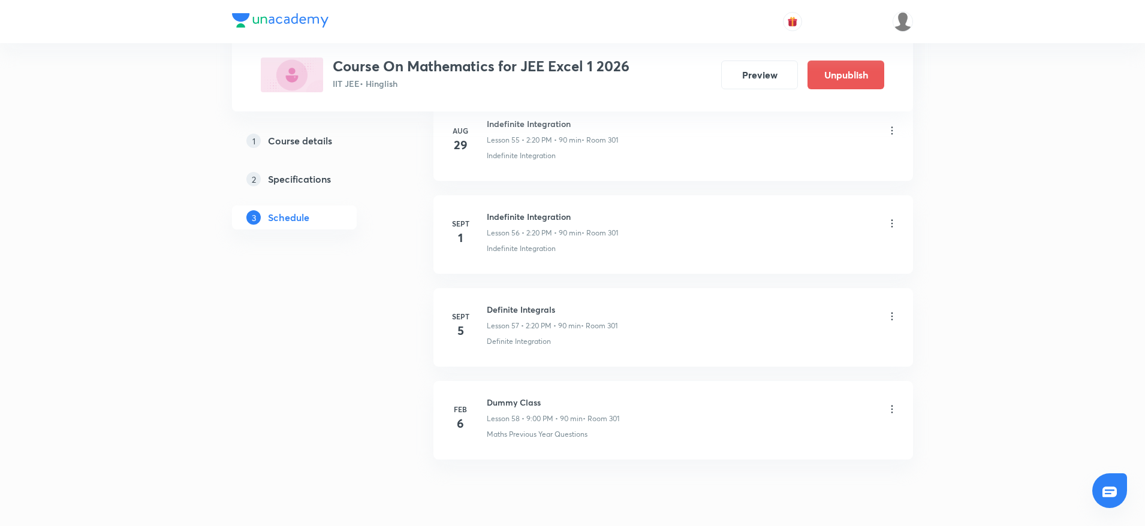
scroll to position [5272, 0]
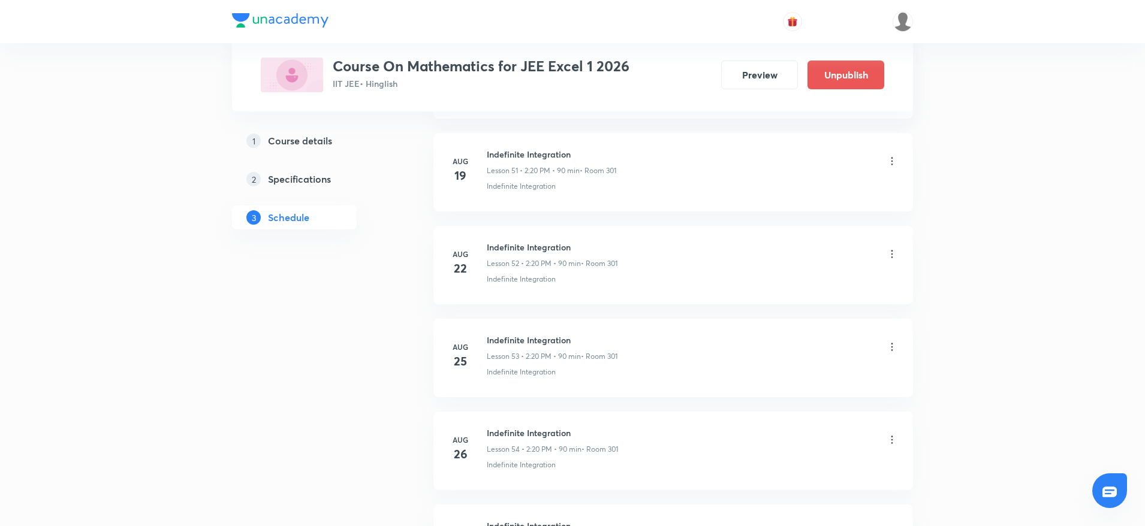
scroll to position [5823, 0]
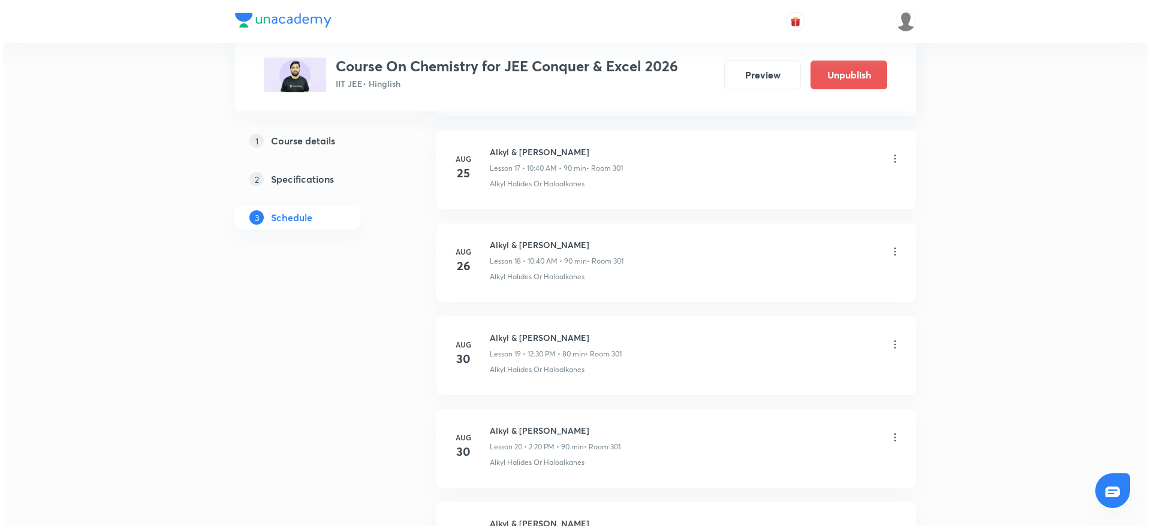
scroll to position [2757, 0]
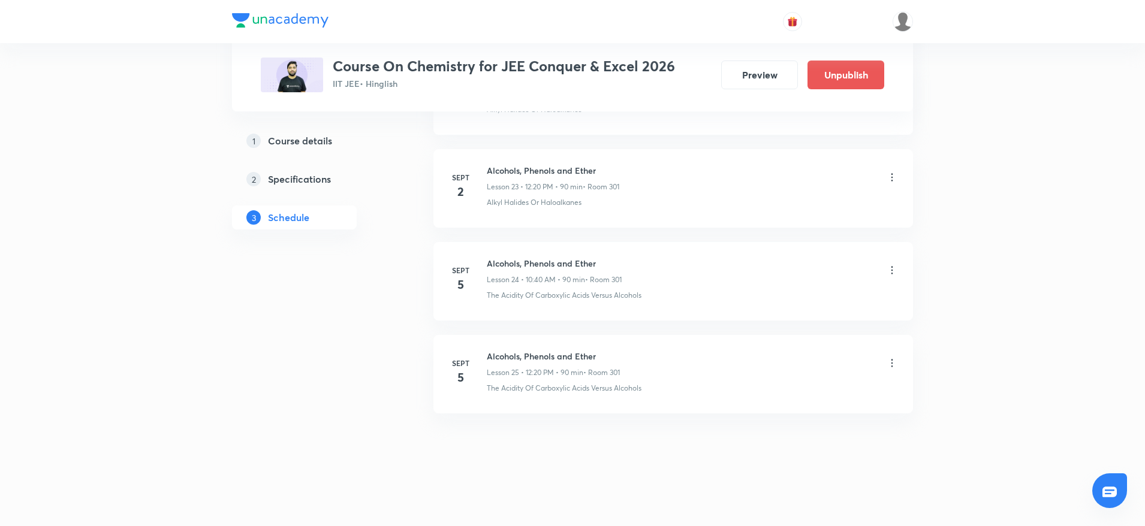
click at [893, 363] on icon at bounding box center [892, 363] width 12 height 12
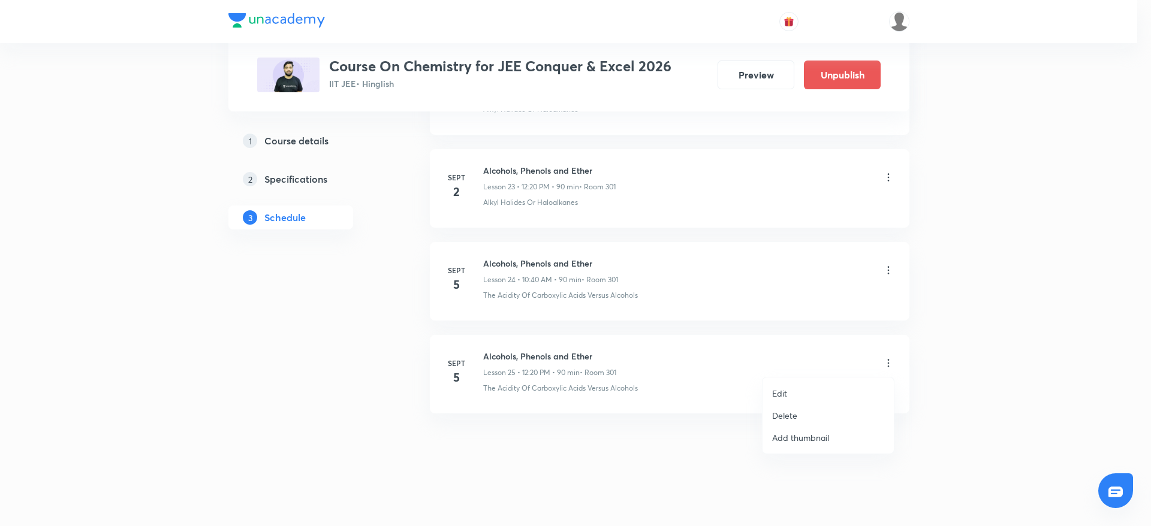
click at [777, 399] on p "Edit" at bounding box center [779, 393] width 15 height 13
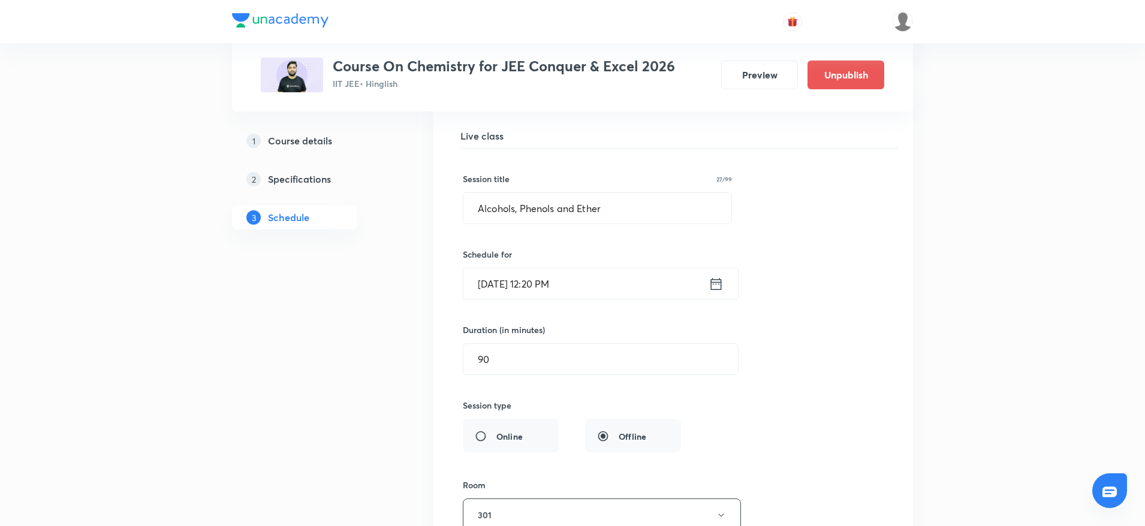
scroll to position [2366, 0]
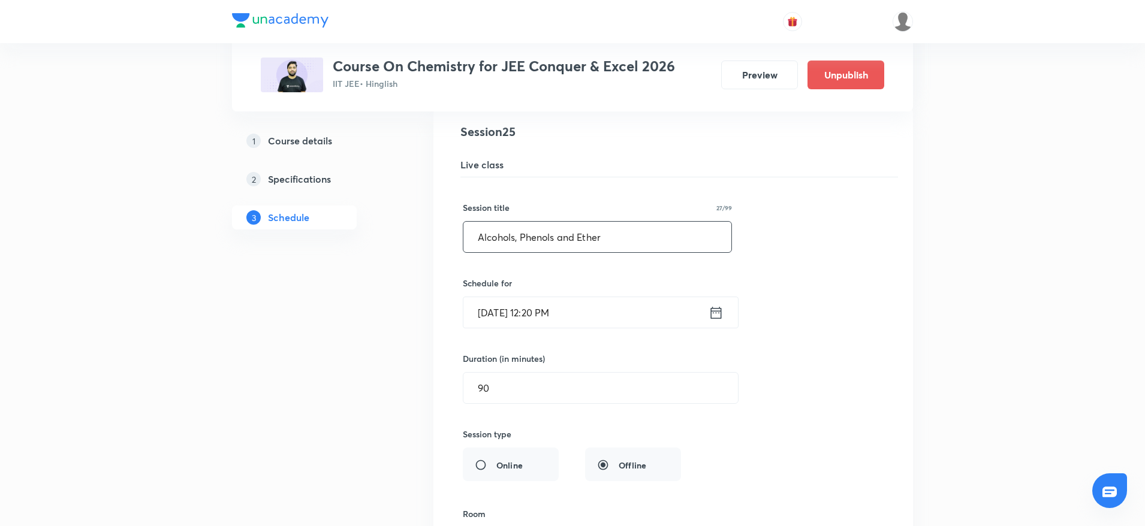
drag, startPoint x: 703, startPoint y: 240, endPoint x: 156, endPoint y: 293, distance: 549.7
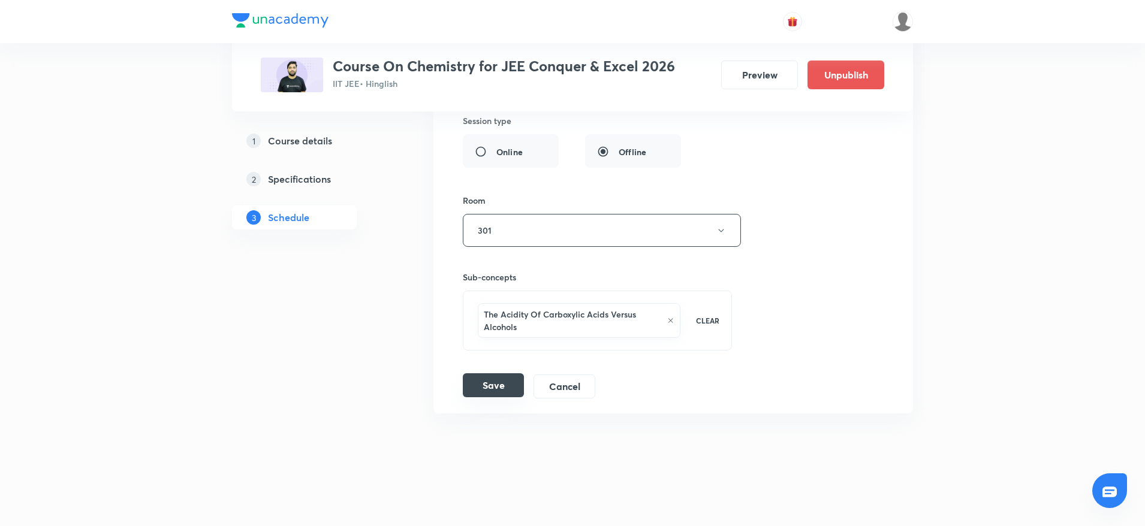
type input "Isomerism"
click at [484, 393] on button "Save" at bounding box center [493, 385] width 61 height 24
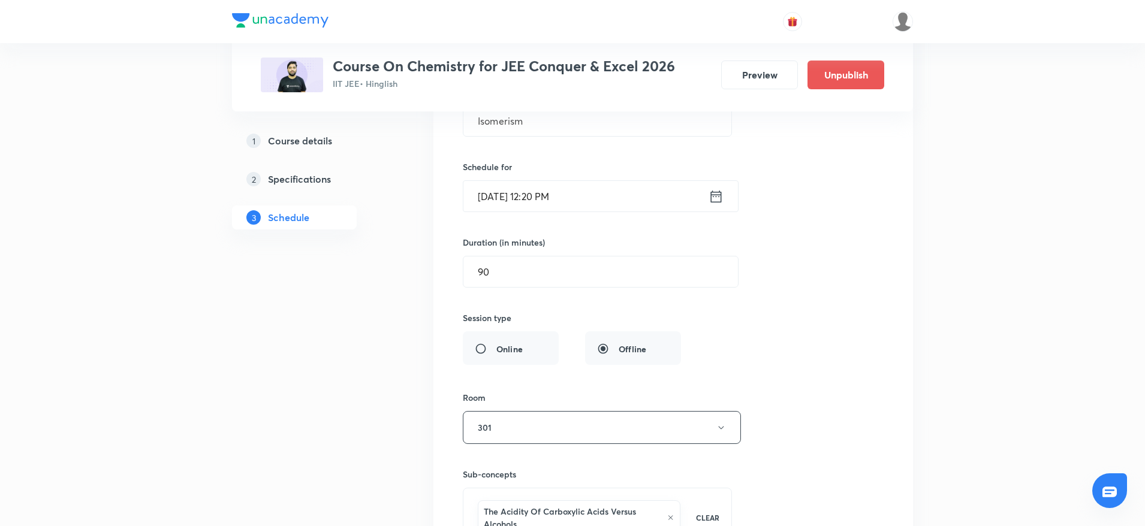
scroll to position [2206, 0]
